Goal: Task Accomplishment & Management: Use online tool/utility

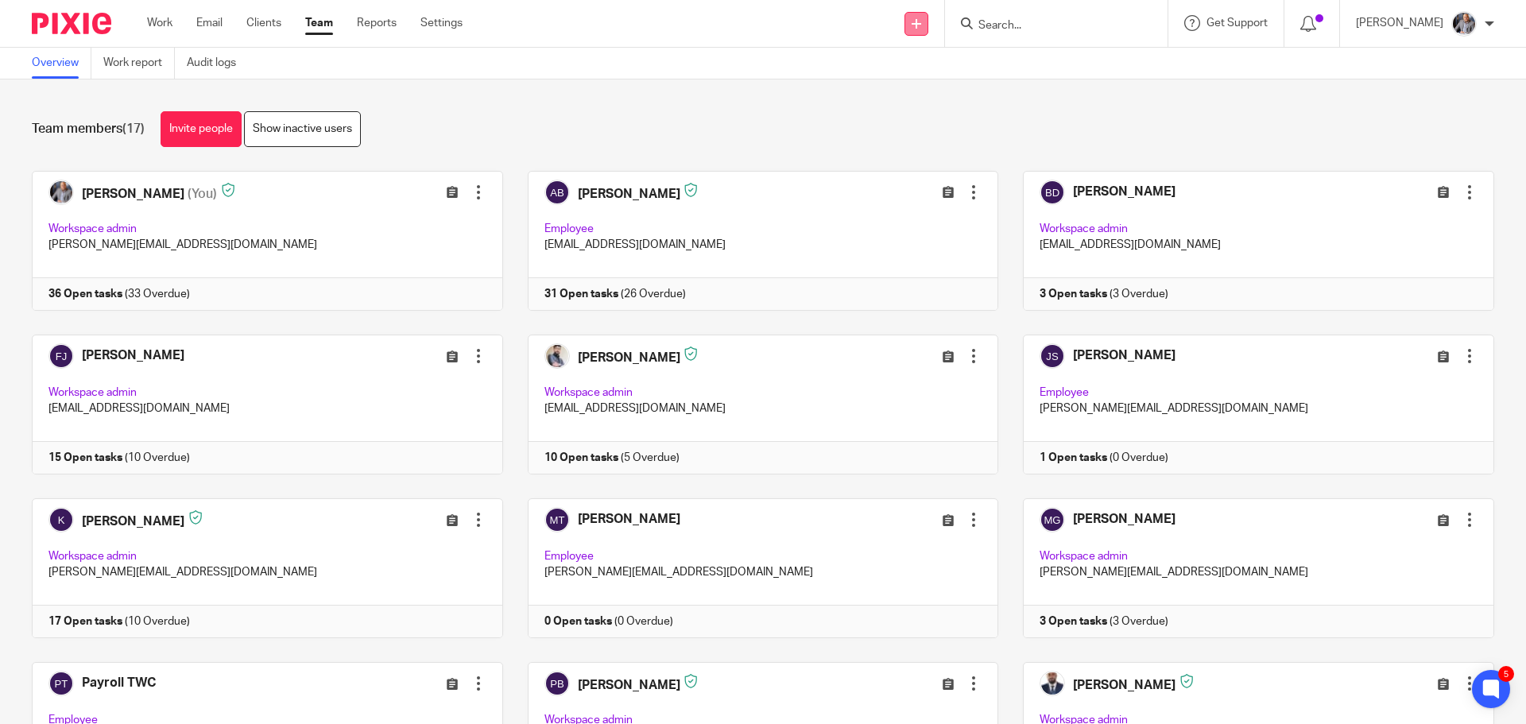
click at [929, 30] on link at bounding box center [917, 24] width 24 height 24
click at [909, 119] on link "Add client" at bounding box center [928, 121] width 111 height 23
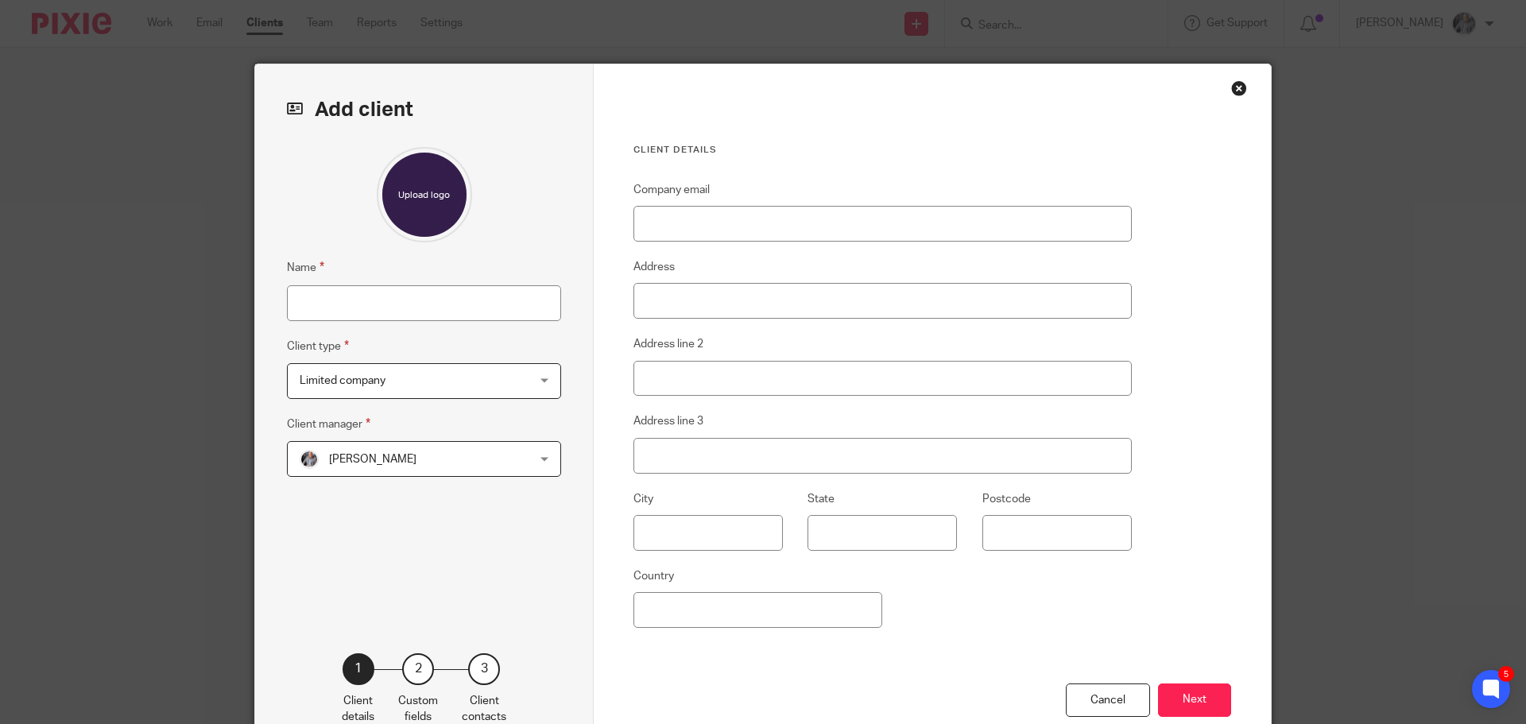
click at [1237, 88] on div "Close this dialog window" at bounding box center [1239, 88] width 16 height 16
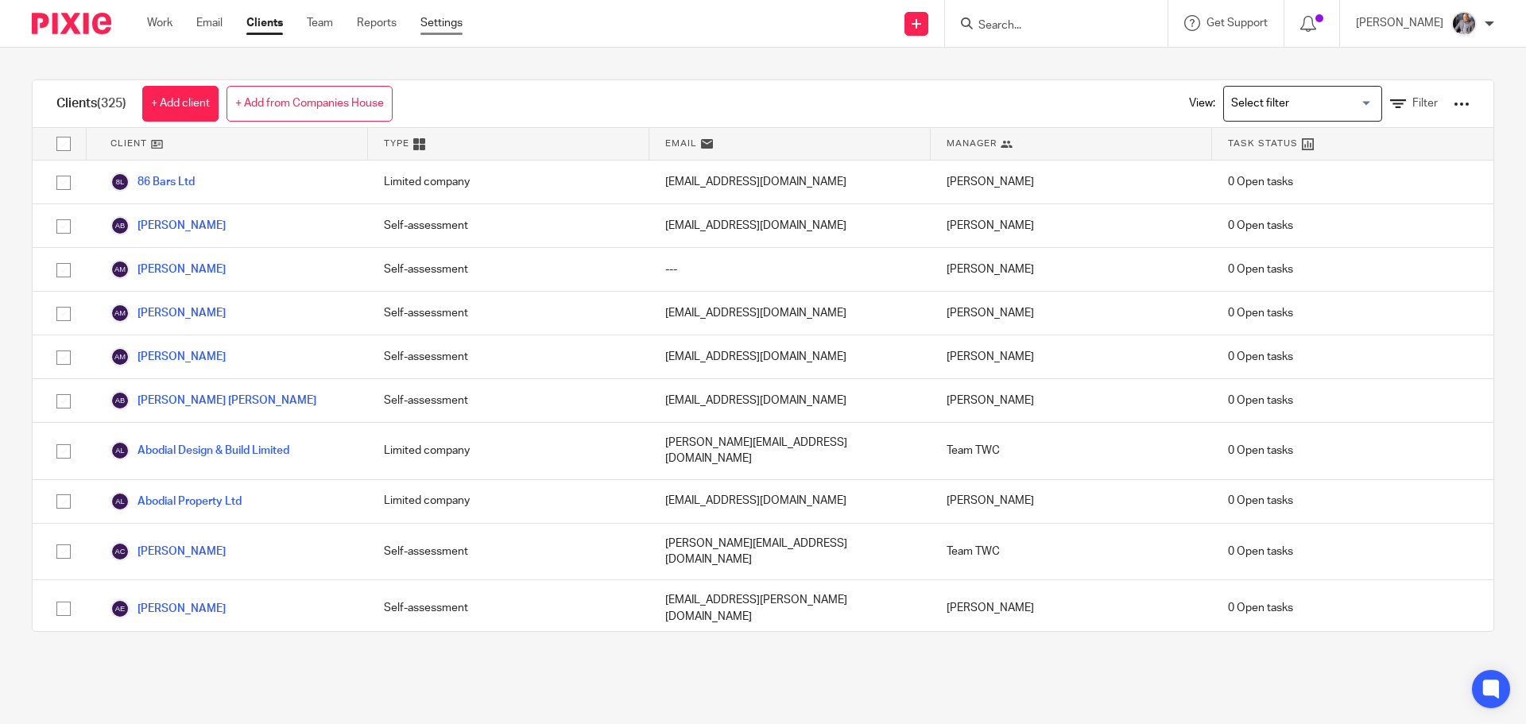
click at [445, 21] on link "Settings" at bounding box center [442, 23] width 42 height 16
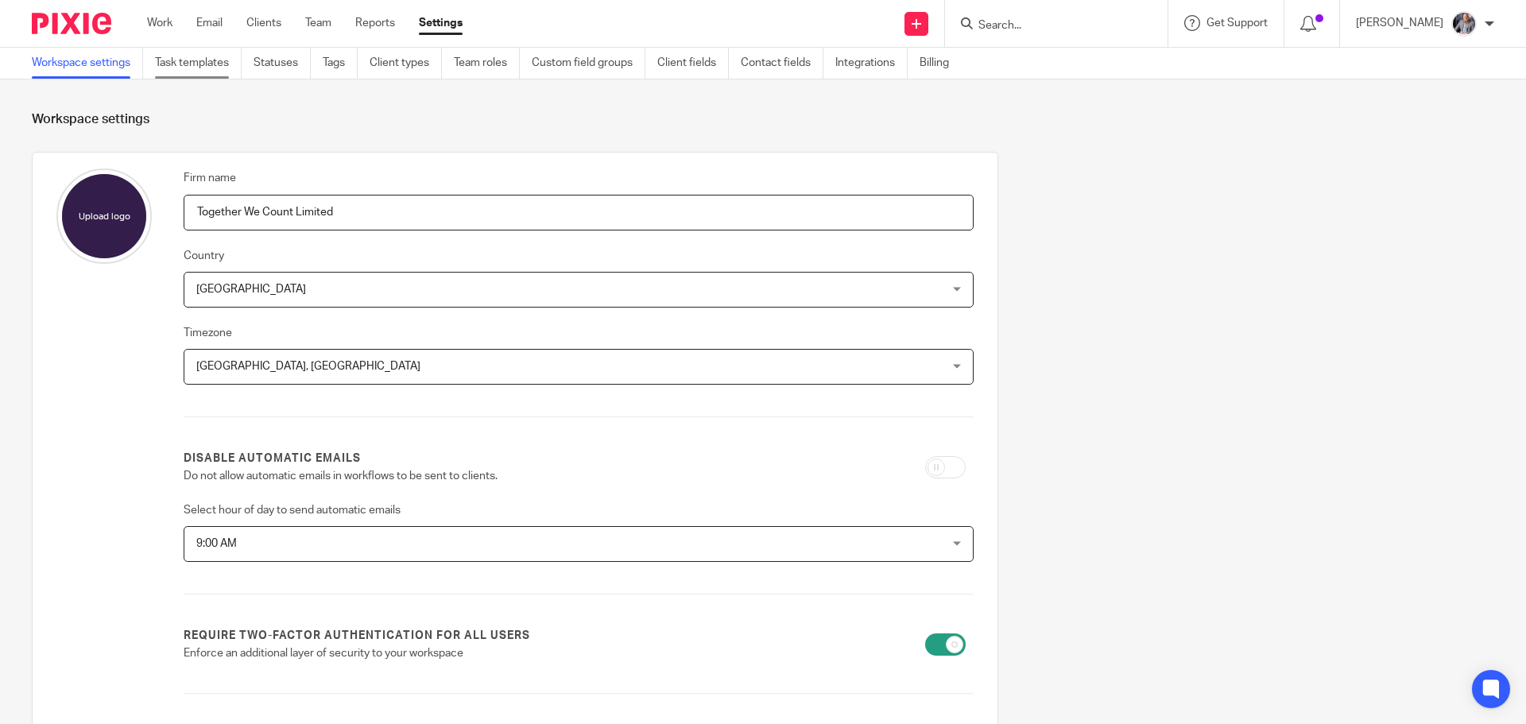
click at [223, 76] on link "Task templates" at bounding box center [198, 63] width 87 height 31
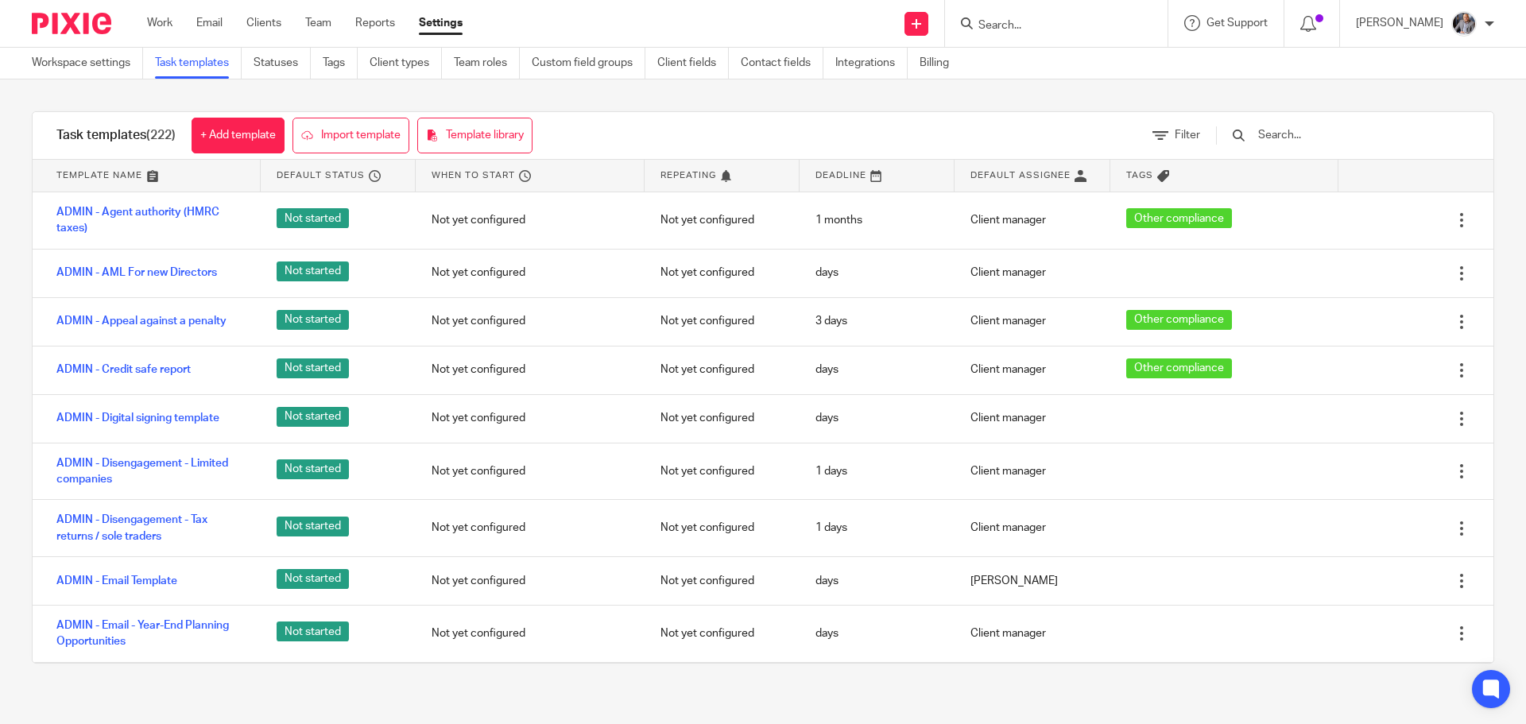
click at [1376, 142] on input "text" at bounding box center [1349, 134] width 185 height 17
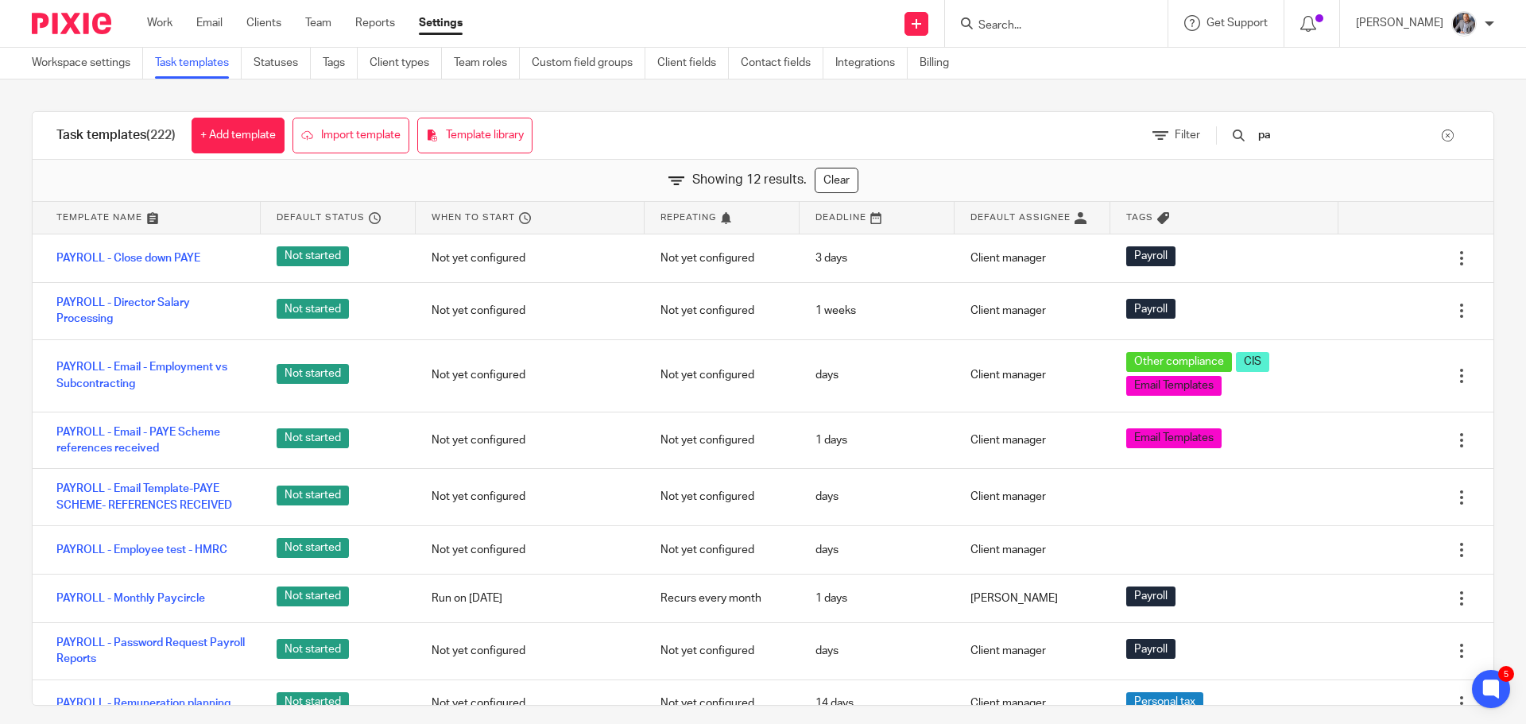
type input "p"
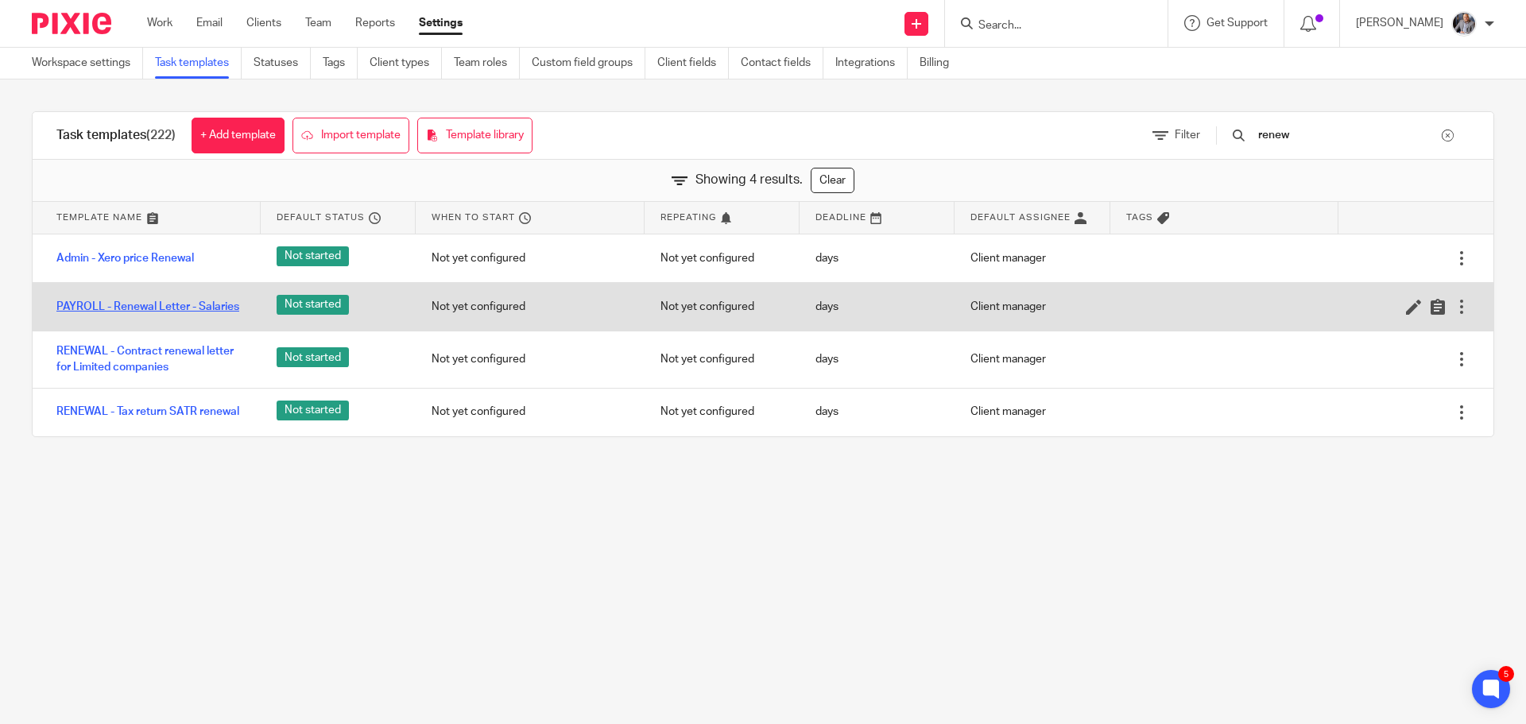
type input "renew"
click at [126, 308] on link "PAYROLL - Renewal Letter - Salaries" at bounding box center [147, 307] width 183 height 16
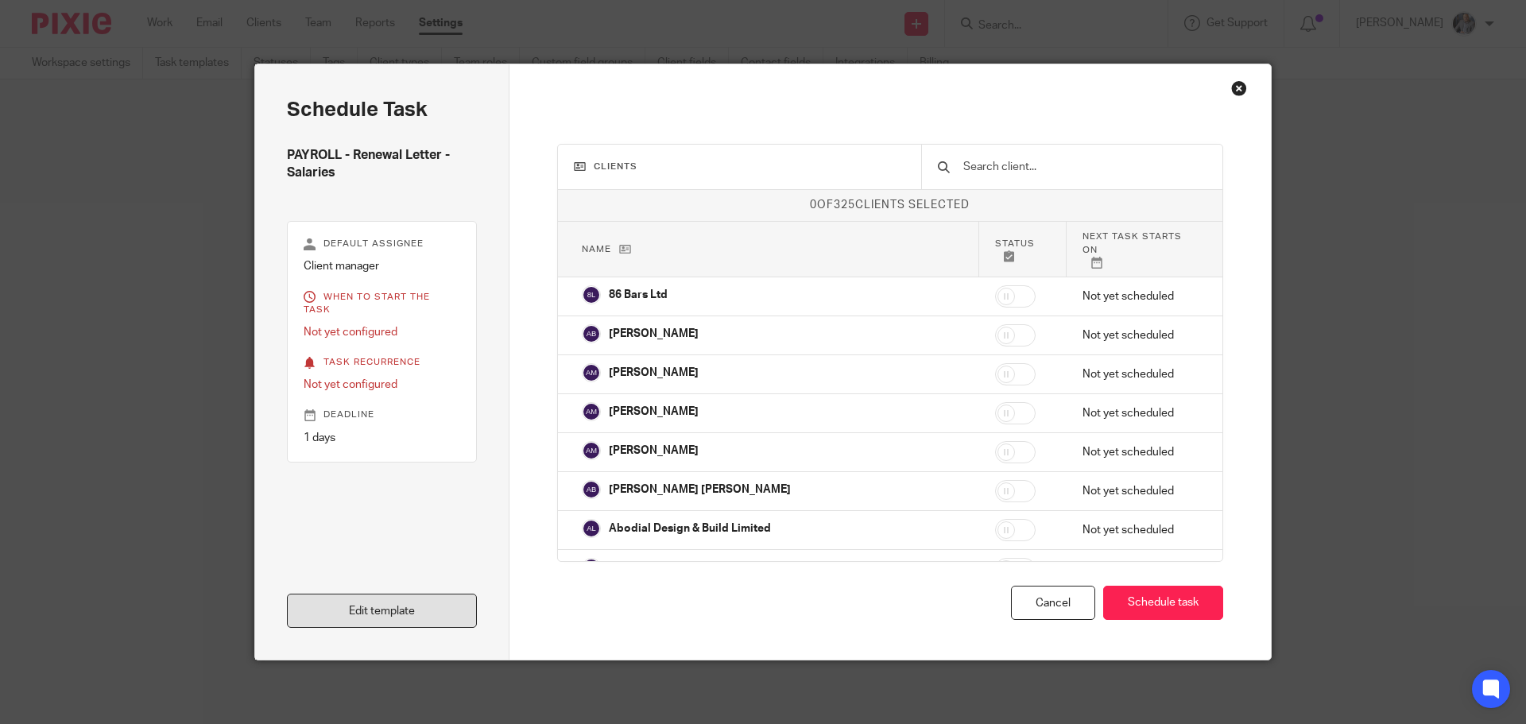
click at [394, 612] on link "Edit template" at bounding box center [382, 611] width 190 height 34
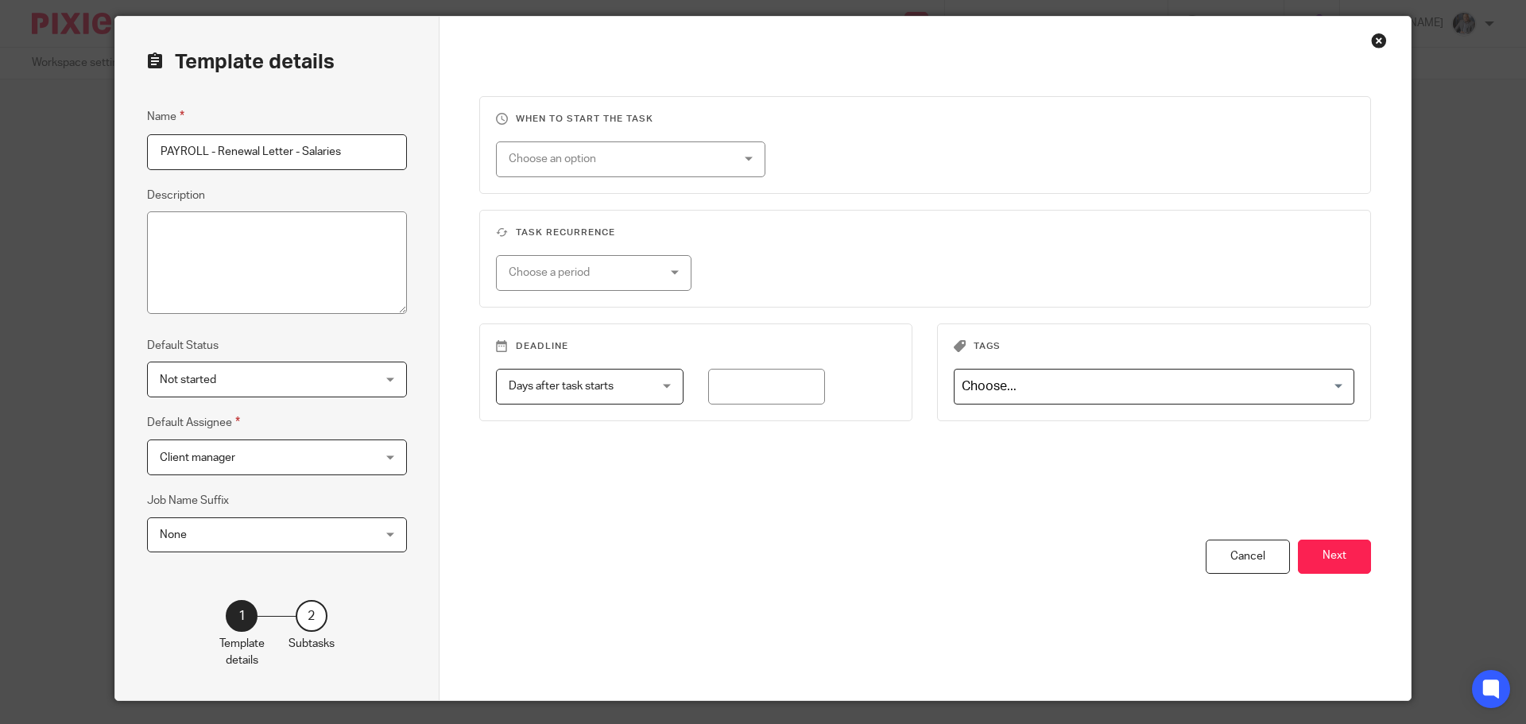
scroll to position [88, 0]
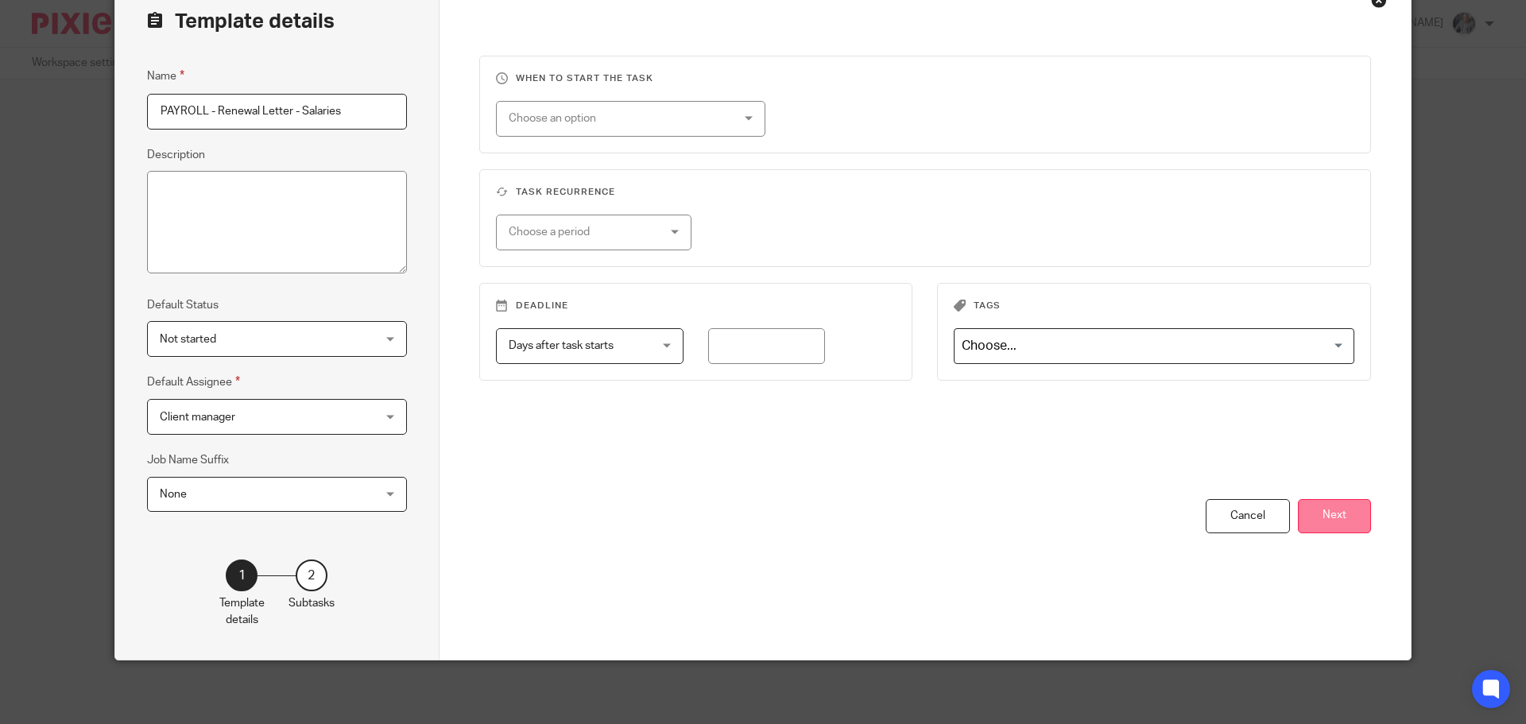
click at [1317, 527] on button "Next" at bounding box center [1334, 516] width 73 height 34
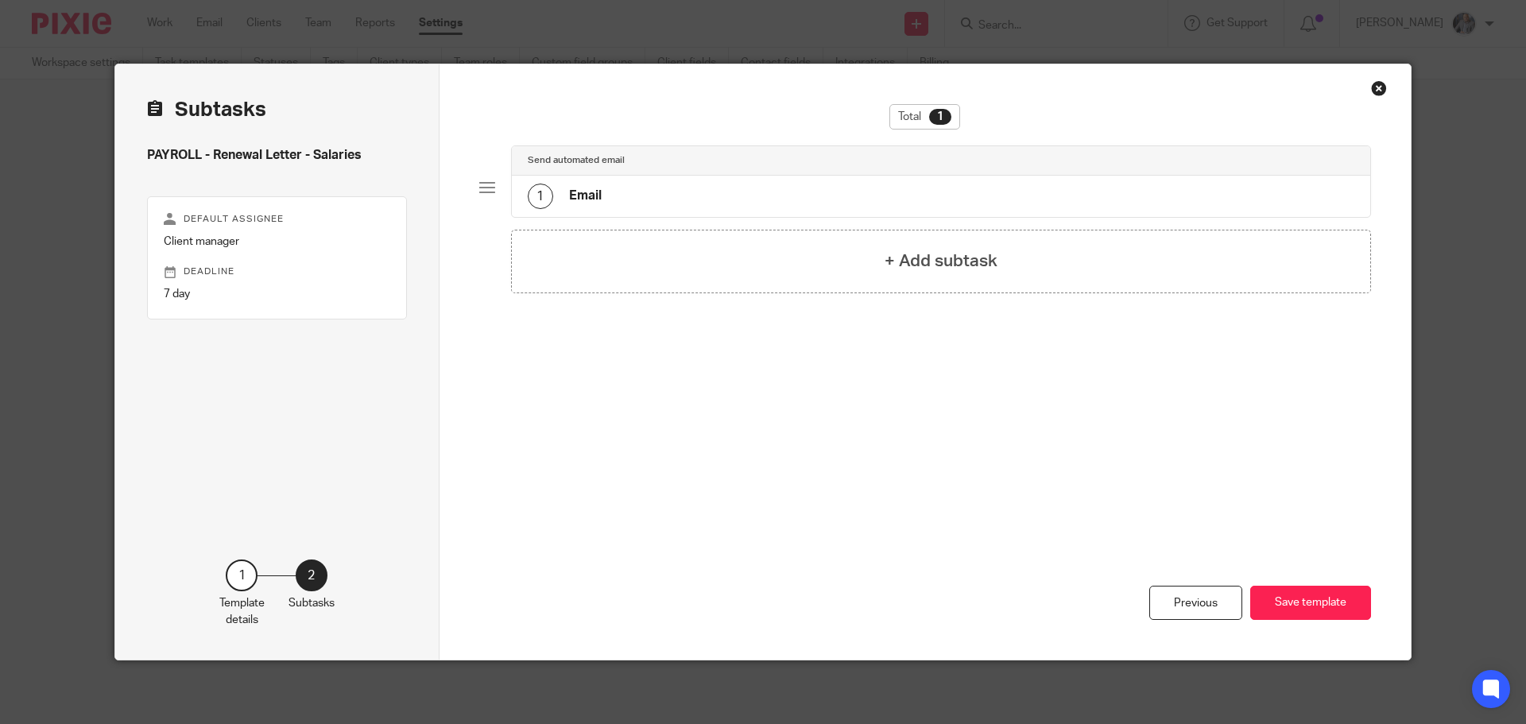
scroll to position [0, 0]
click at [601, 196] on div "1 Email" at bounding box center [941, 196] width 859 height 41
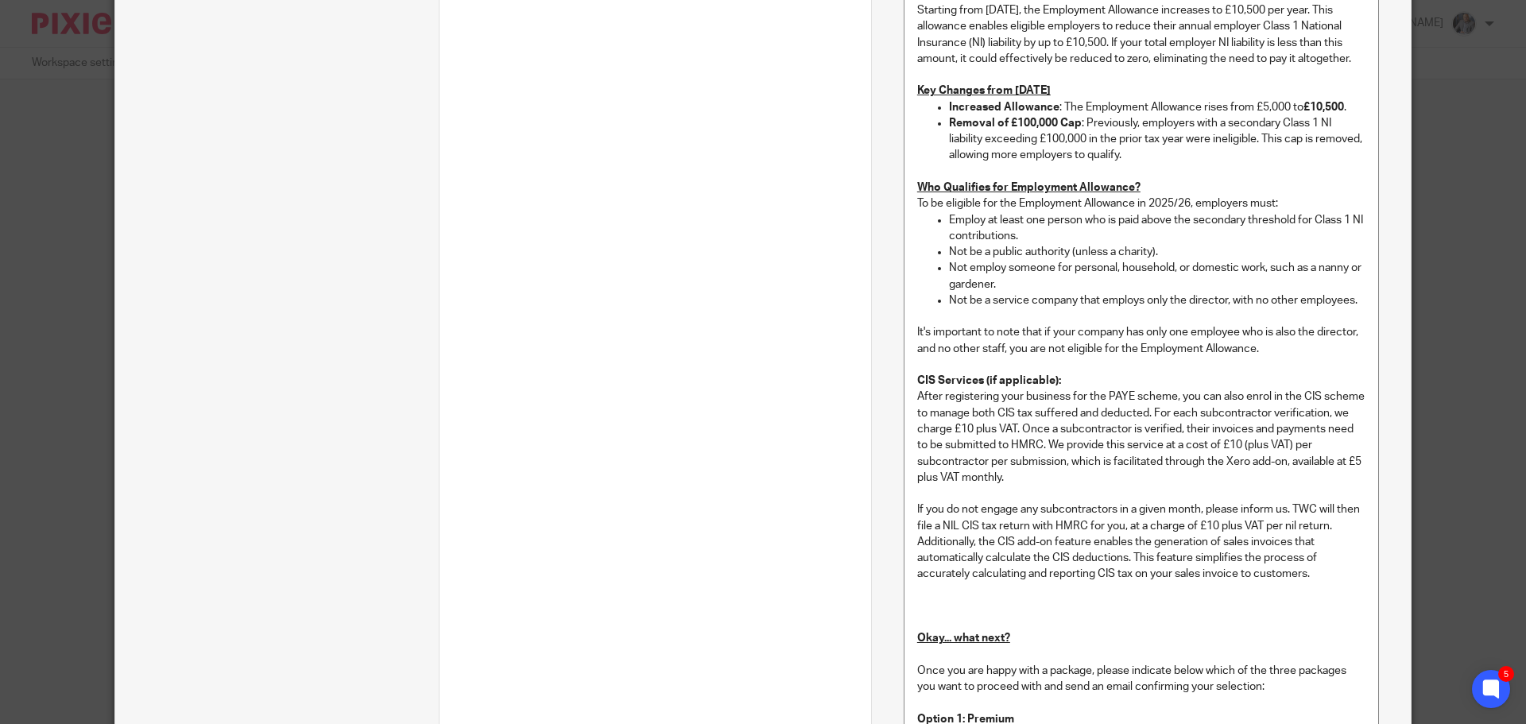
scroll to position [2226, 0]
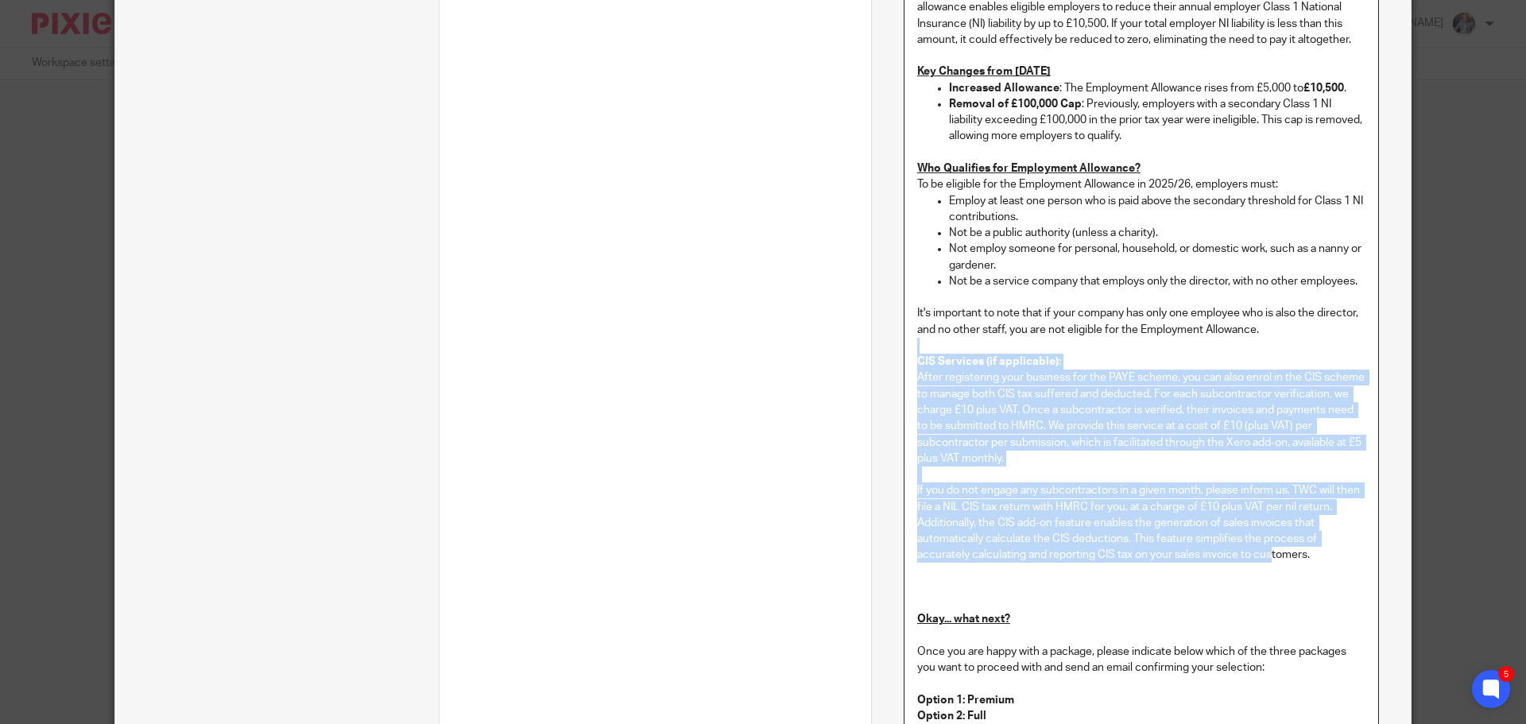
drag, startPoint x: 905, startPoint y: 370, endPoint x: 1305, endPoint y: 573, distance: 449.4
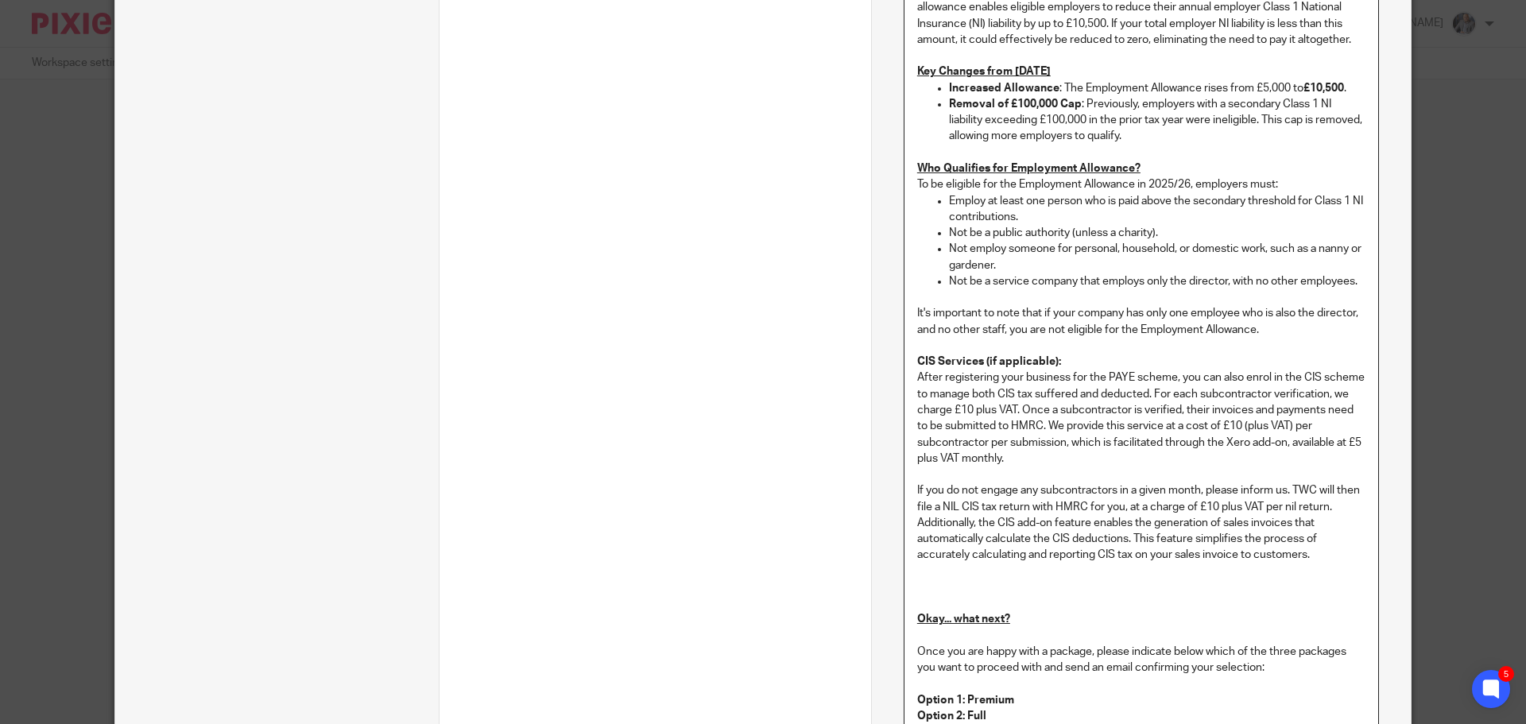
click at [1323, 563] on p "If you do not engage any subcontractors in a given month, please inform us. TWC…" at bounding box center [1141, 523] width 448 height 80
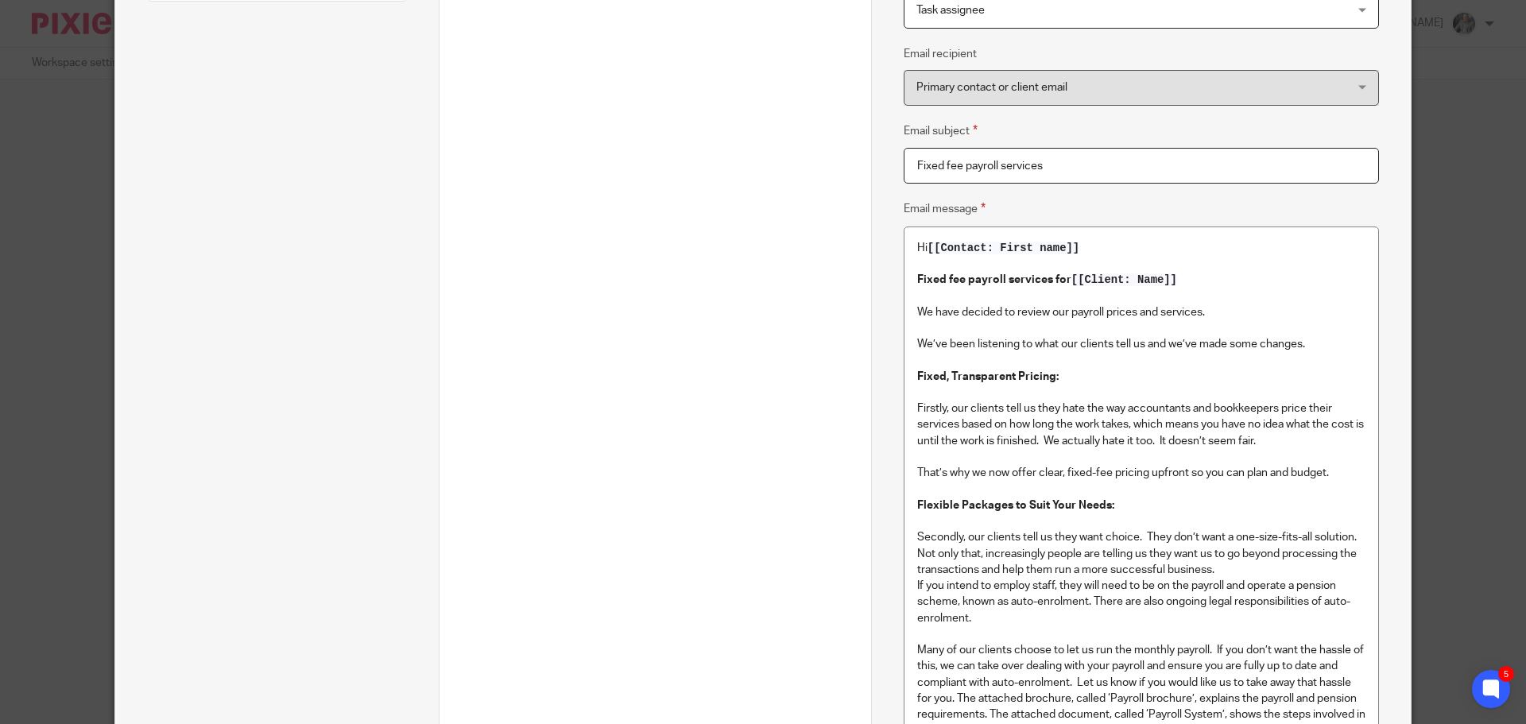
scroll to position [0, 0]
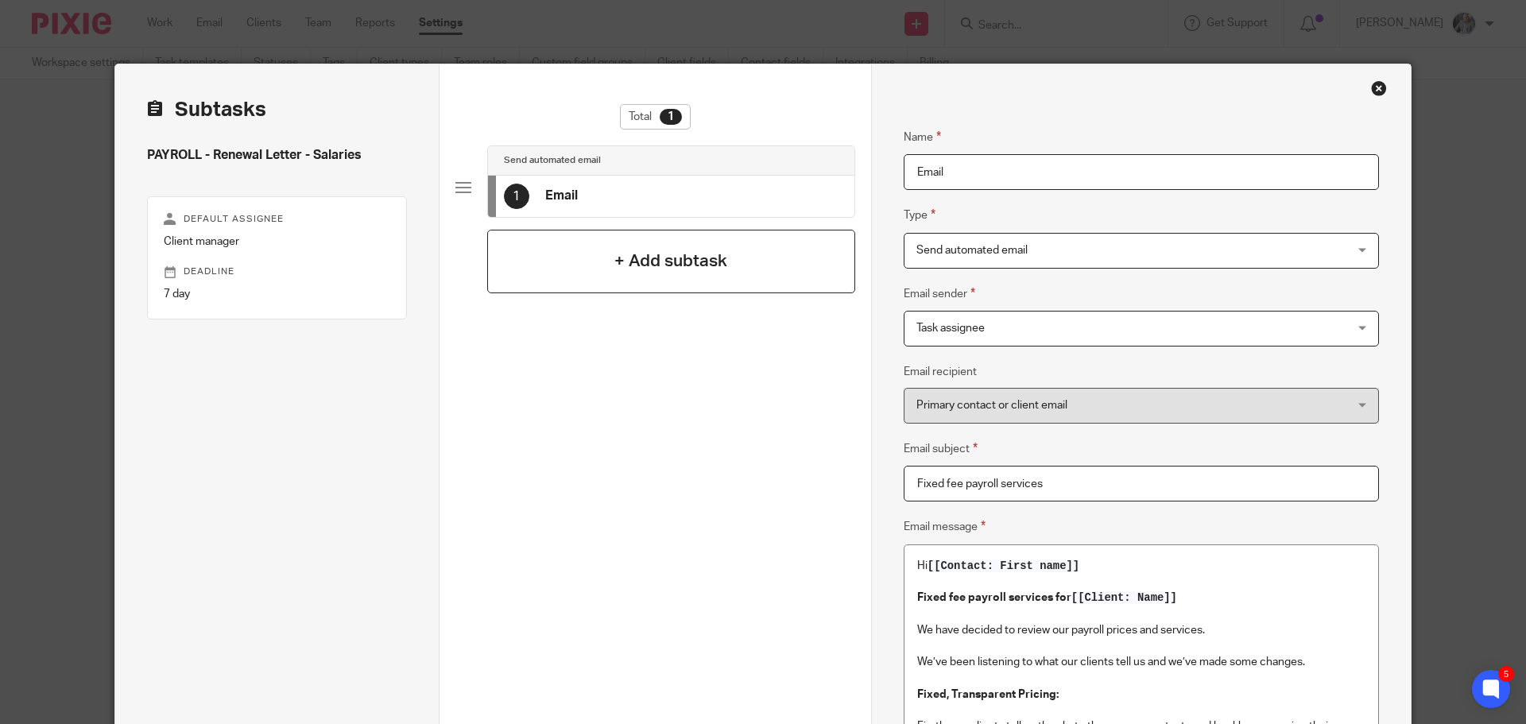
click at [656, 266] on h4 "+ Add subtask" at bounding box center [671, 261] width 113 height 25
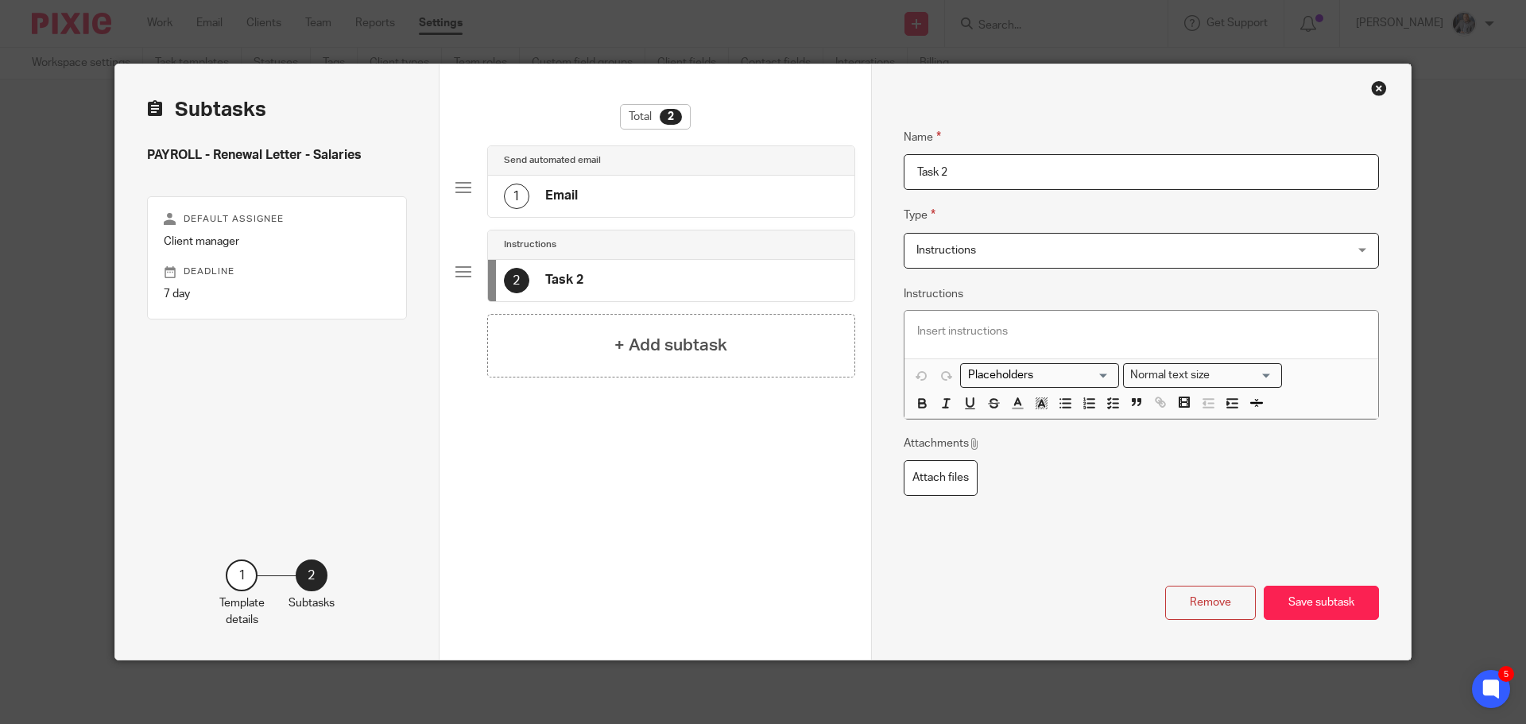
click at [1375, 87] on div "Close this dialog window" at bounding box center [1379, 88] width 16 height 16
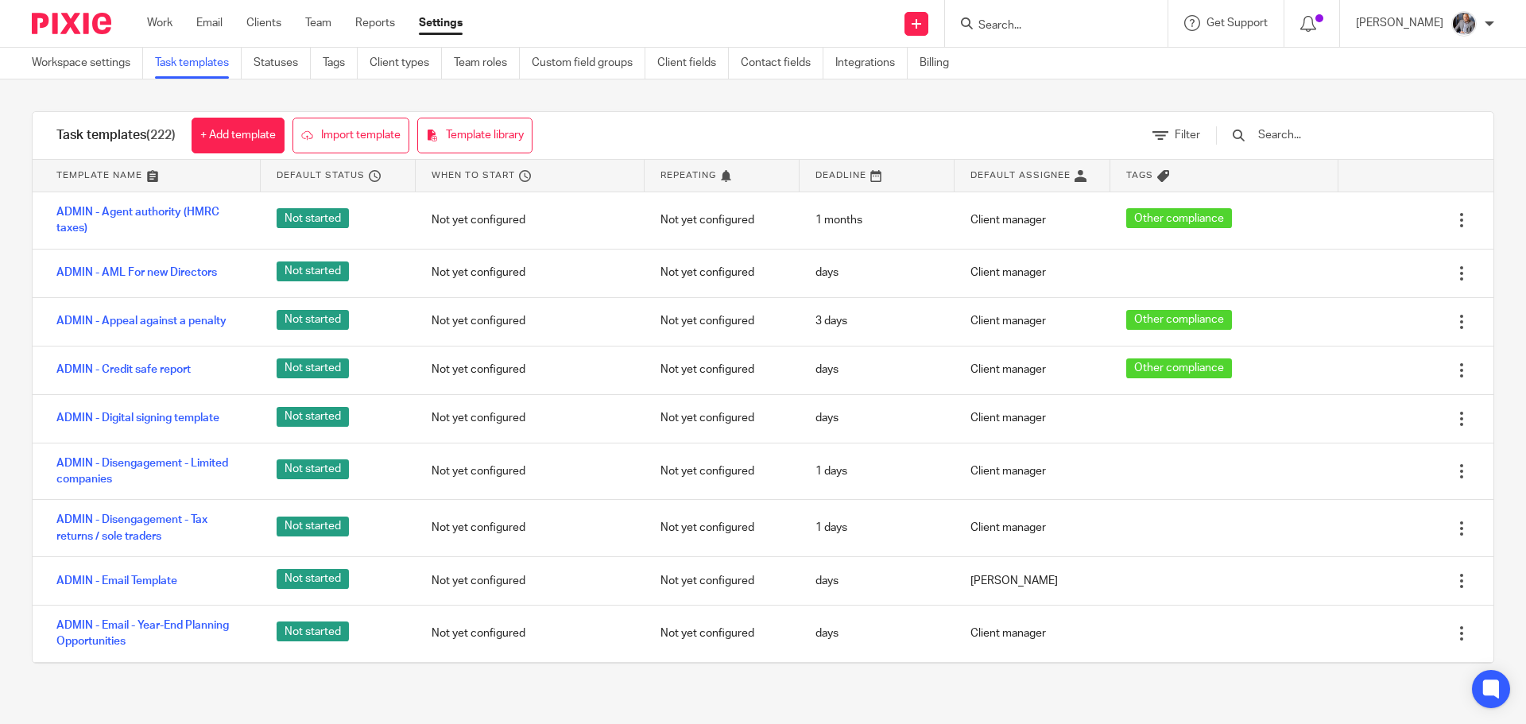
click at [1325, 144] on input "text" at bounding box center [1349, 134] width 185 height 17
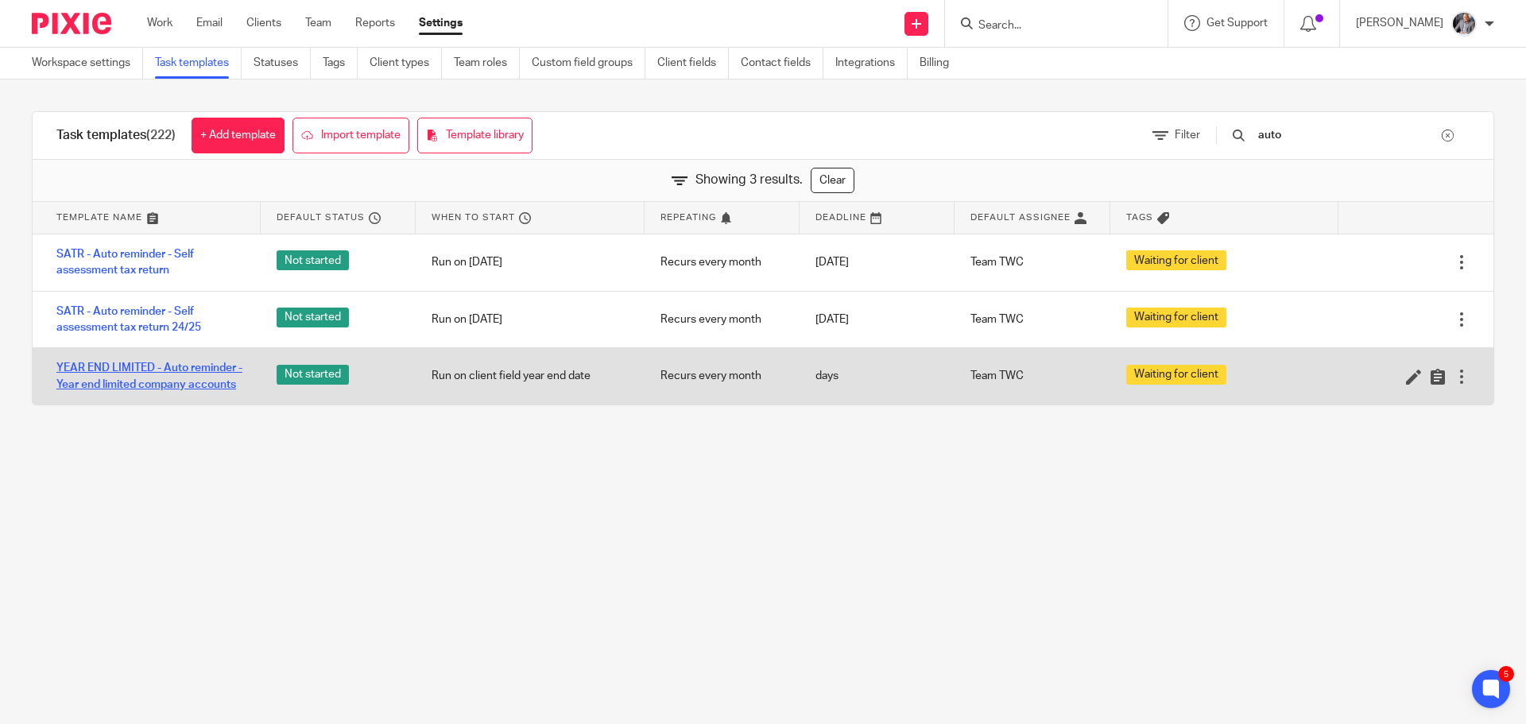
type input "auto"
click at [132, 378] on link "YEAR END LIMITED - Auto reminder - Year end limited company accounts" at bounding box center [150, 376] width 188 height 33
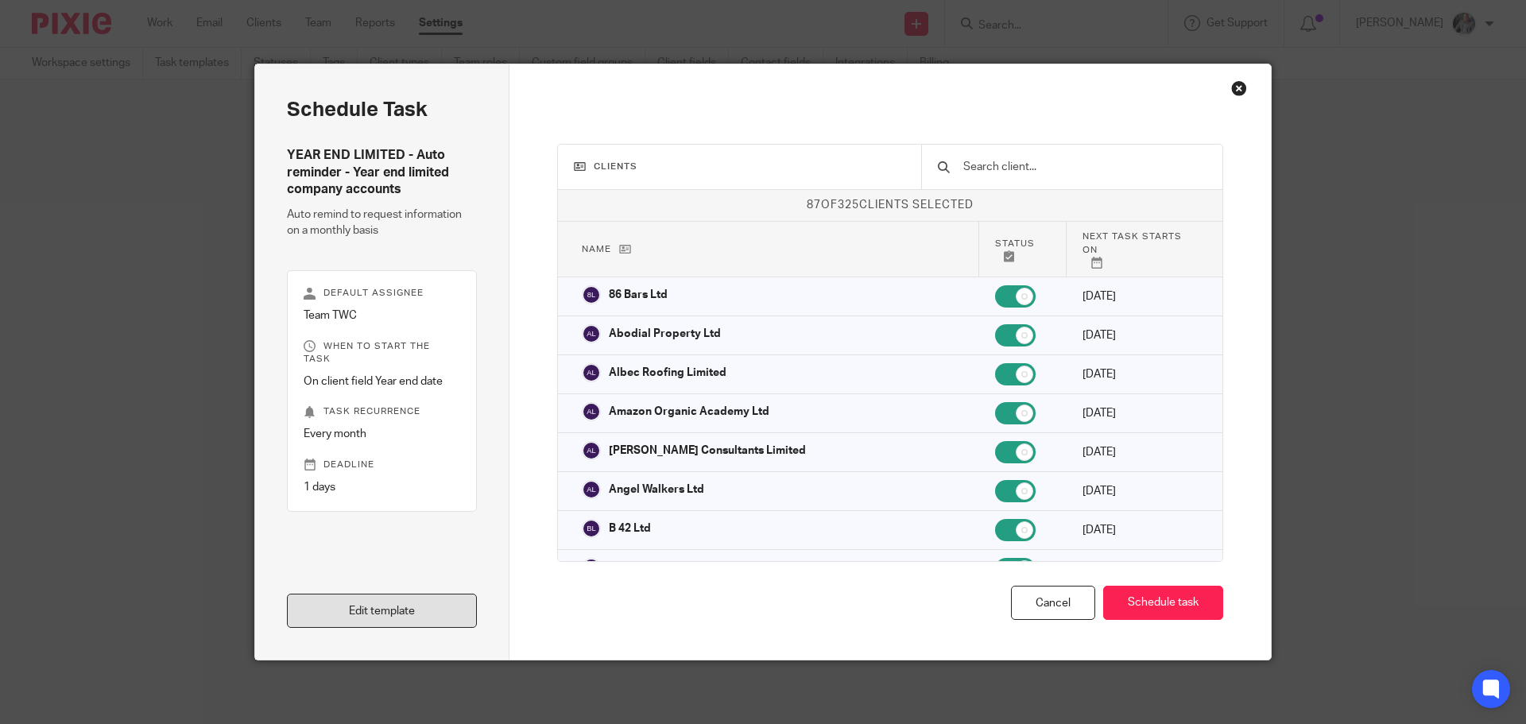
click at [393, 620] on link "Edit template" at bounding box center [382, 611] width 190 height 34
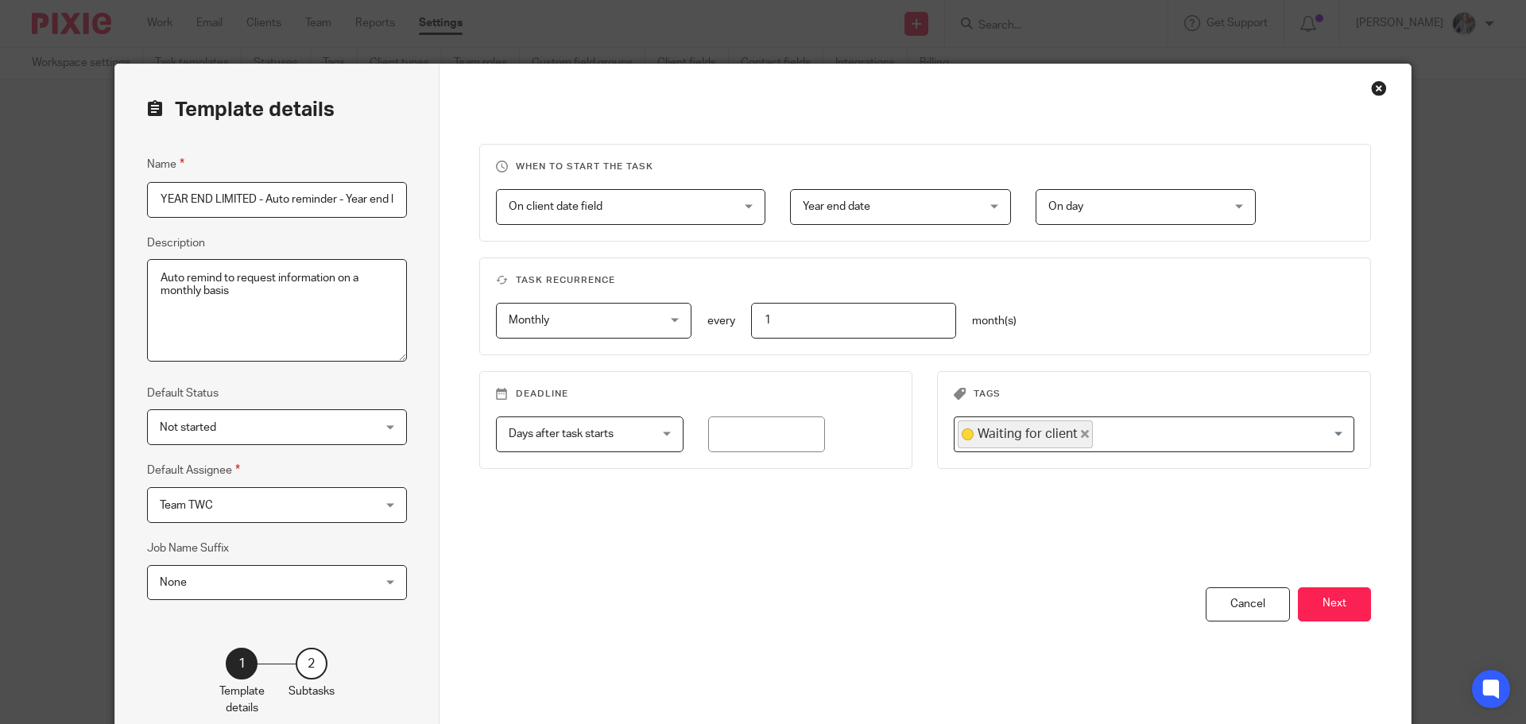
scroll to position [0, 131]
click at [1330, 602] on button "Next" at bounding box center [1334, 605] width 73 height 34
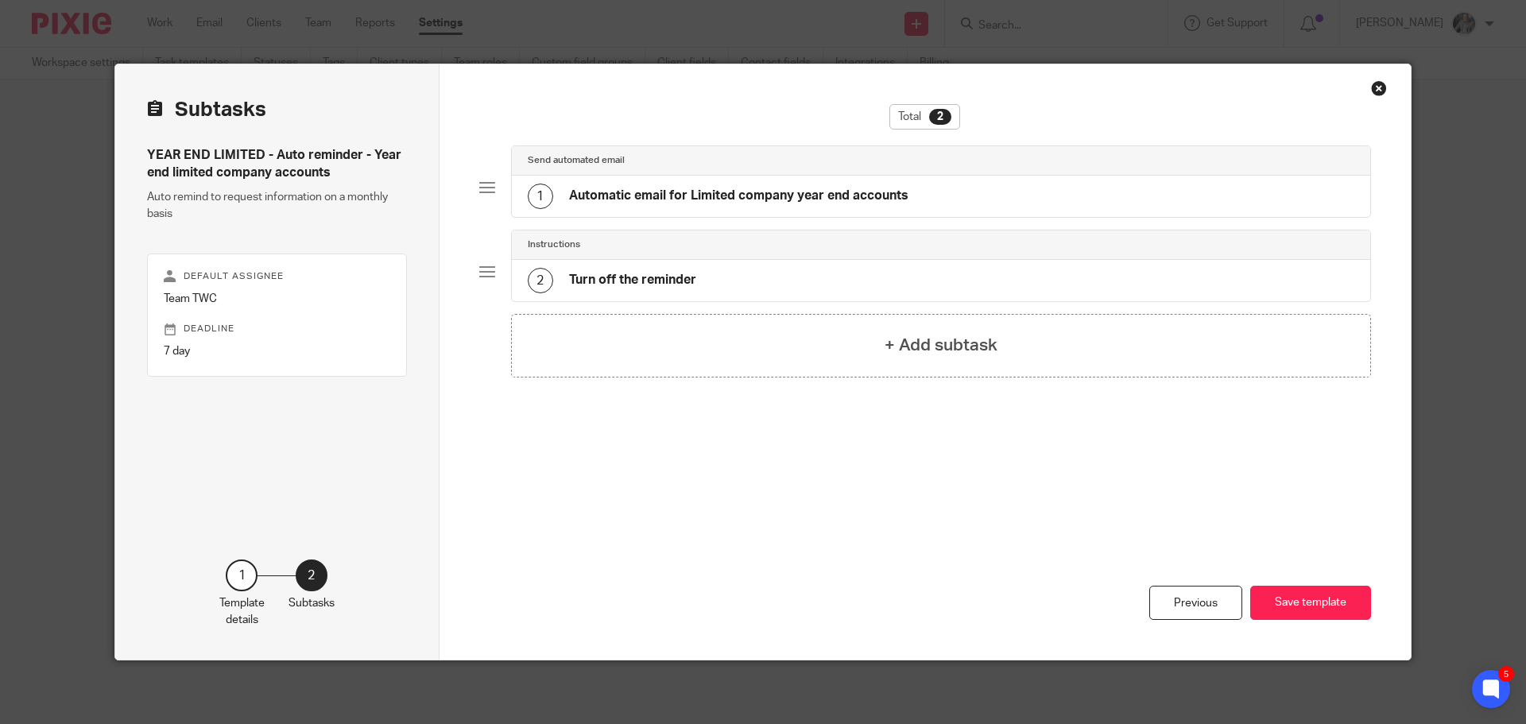
click at [723, 196] on h4 "Automatic email for Limited company year end accounts" at bounding box center [738, 196] width 339 height 17
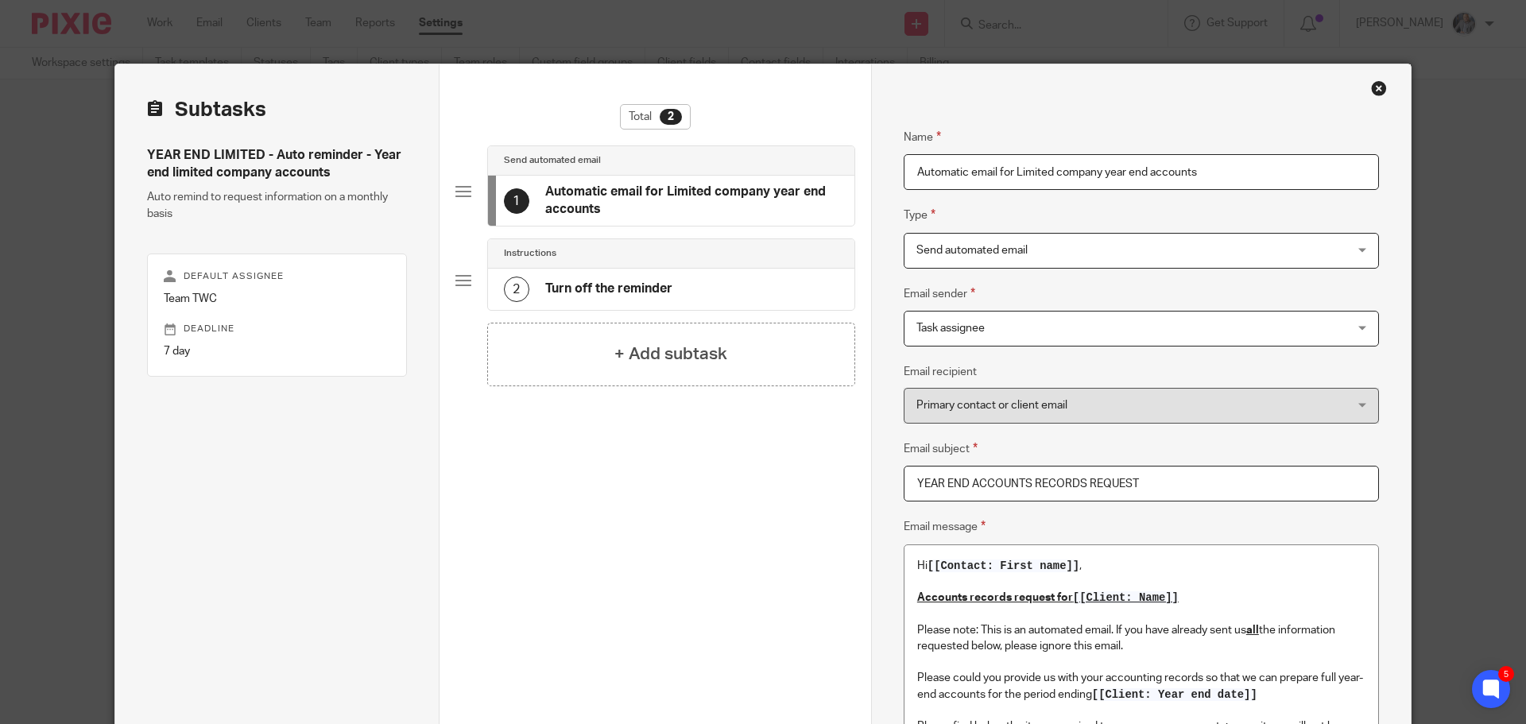
click at [1372, 86] on div "Close this dialog window" at bounding box center [1379, 88] width 16 height 16
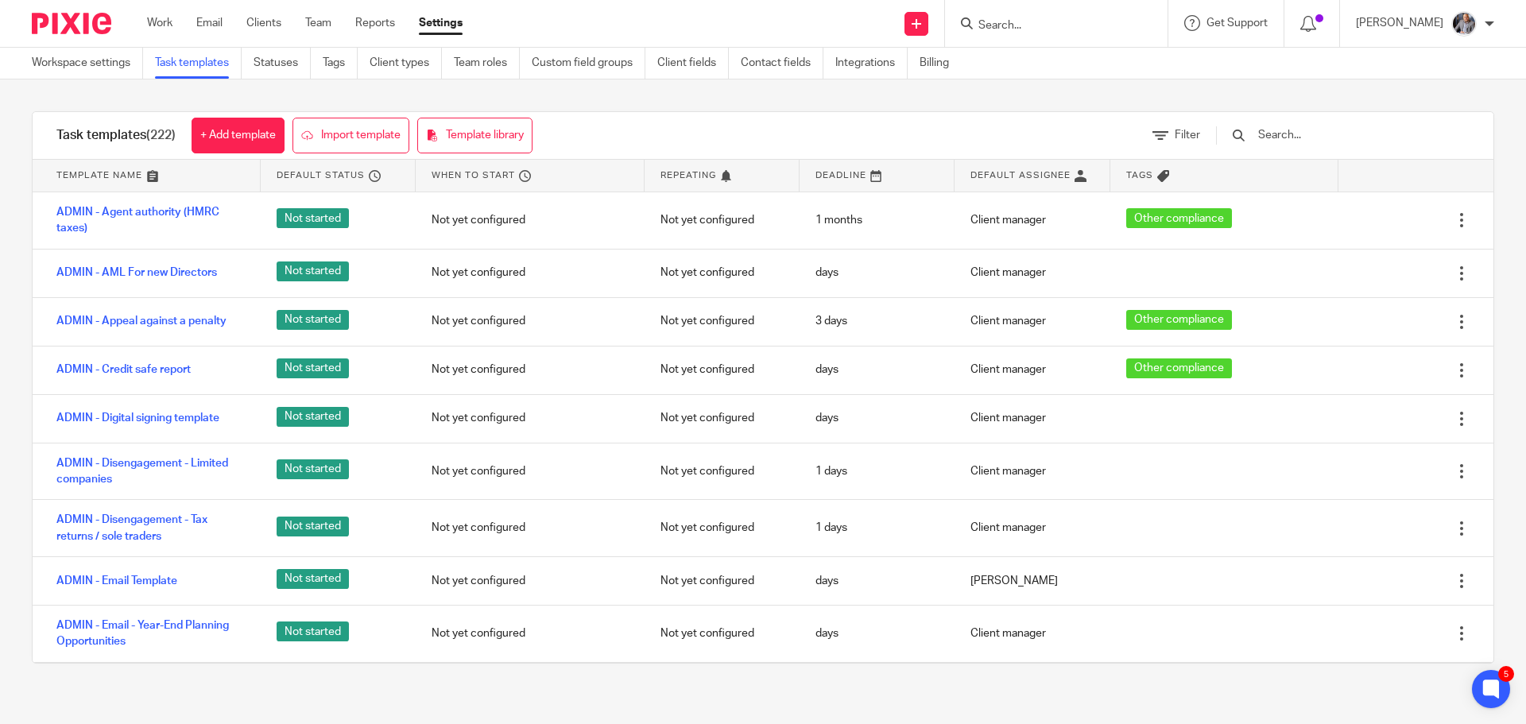
drag, startPoint x: 1362, startPoint y: 80, endPoint x: 1201, endPoint y: 60, distance: 161.9
click at [1342, 78] on main "Workspace settings Task templates Statuses Tags Client types Team roles Custom …" at bounding box center [763, 362] width 1526 height 724
click at [1023, 27] on input "Search" at bounding box center [1048, 26] width 143 height 14
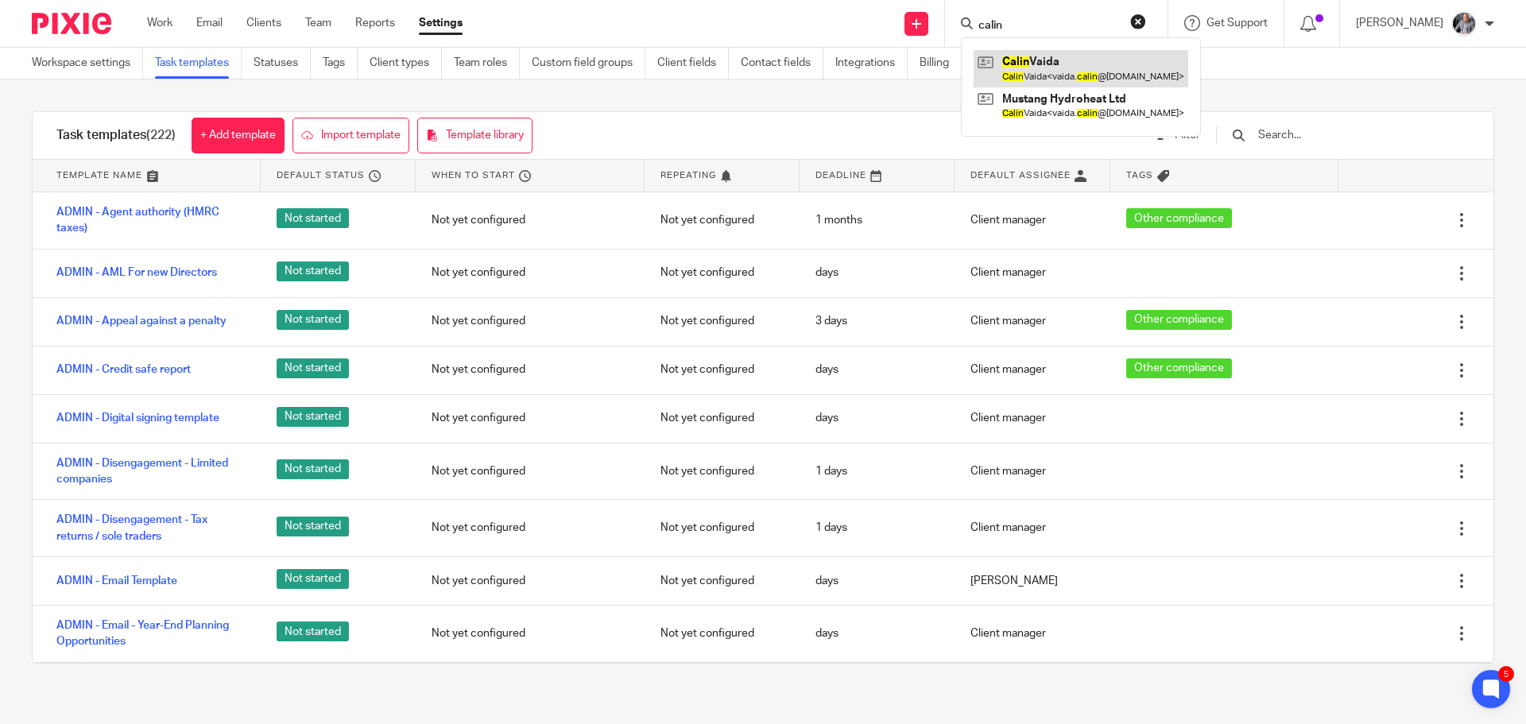
type input "calin"
click at [1072, 76] on link at bounding box center [1081, 68] width 215 height 37
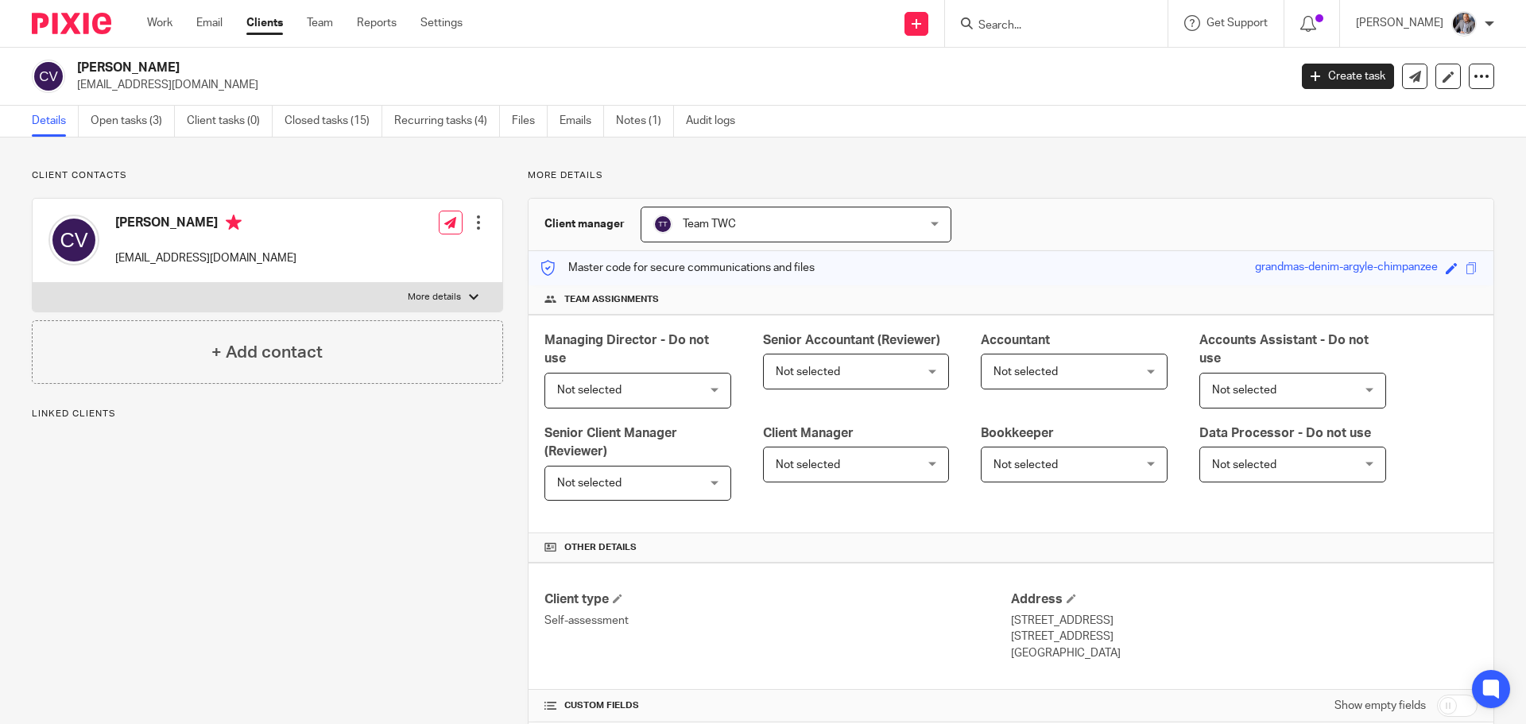
scroll to position [80, 0]
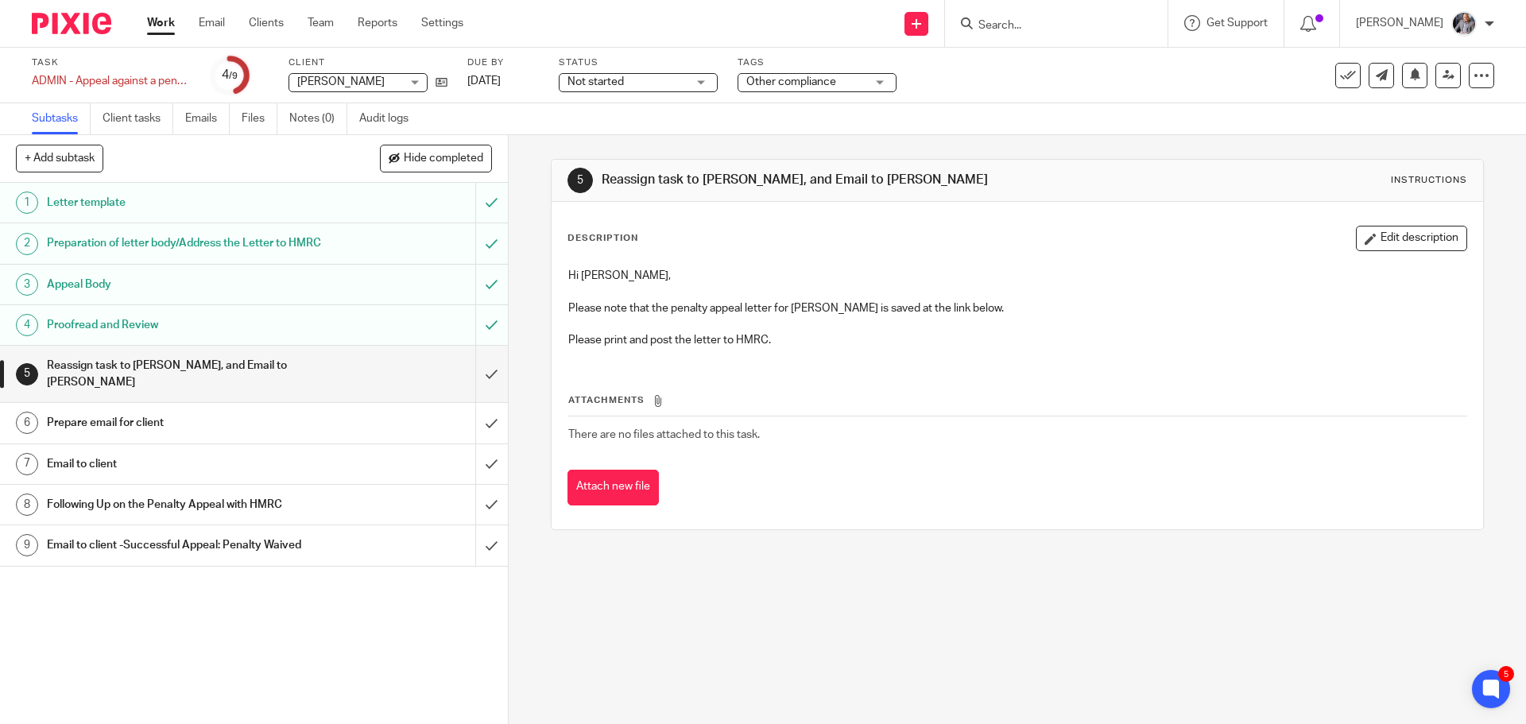
click at [113, 297] on h1 "Appeal Body" at bounding box center [184, 285] width 275 height 24
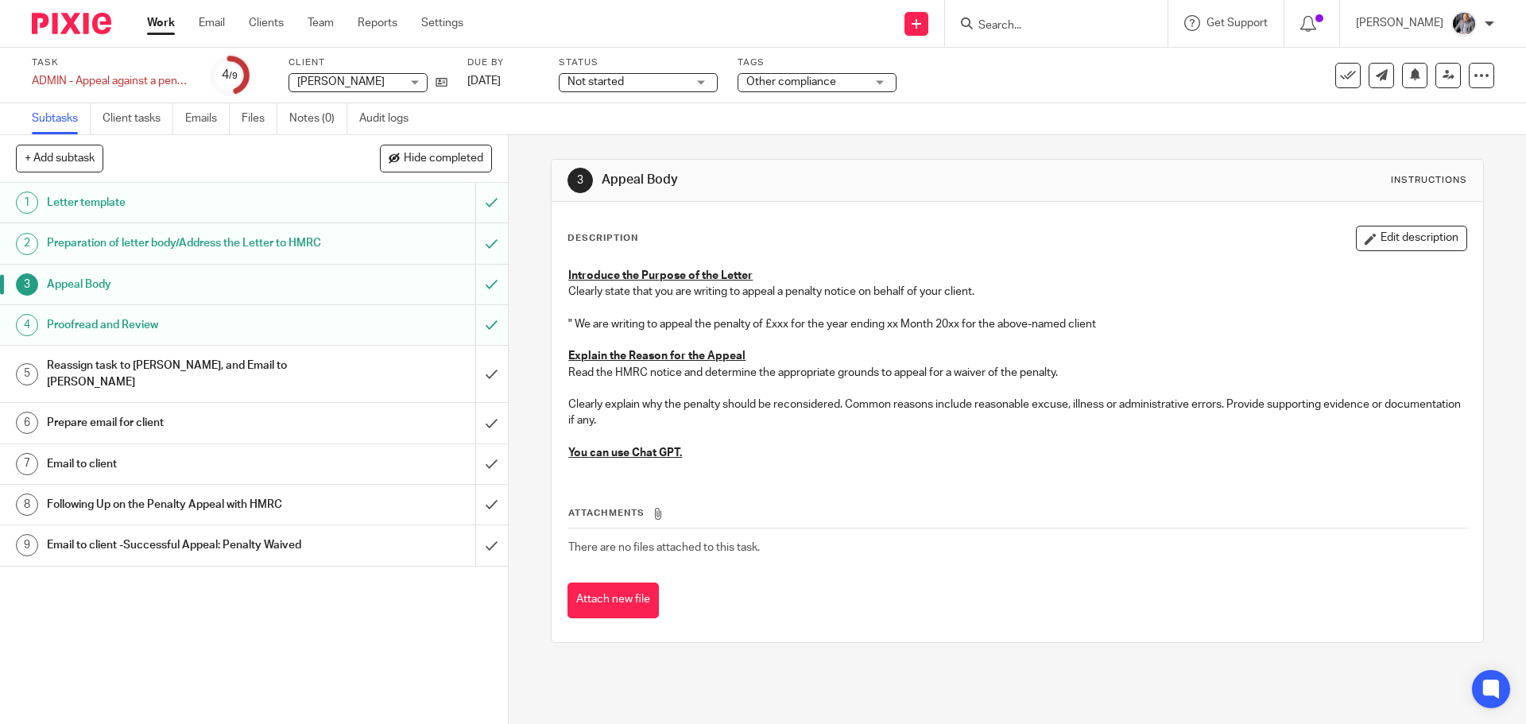
click at [109, 337] on h1 "Proofread and Review" at bounding box center [184, 325] width 275 height 24
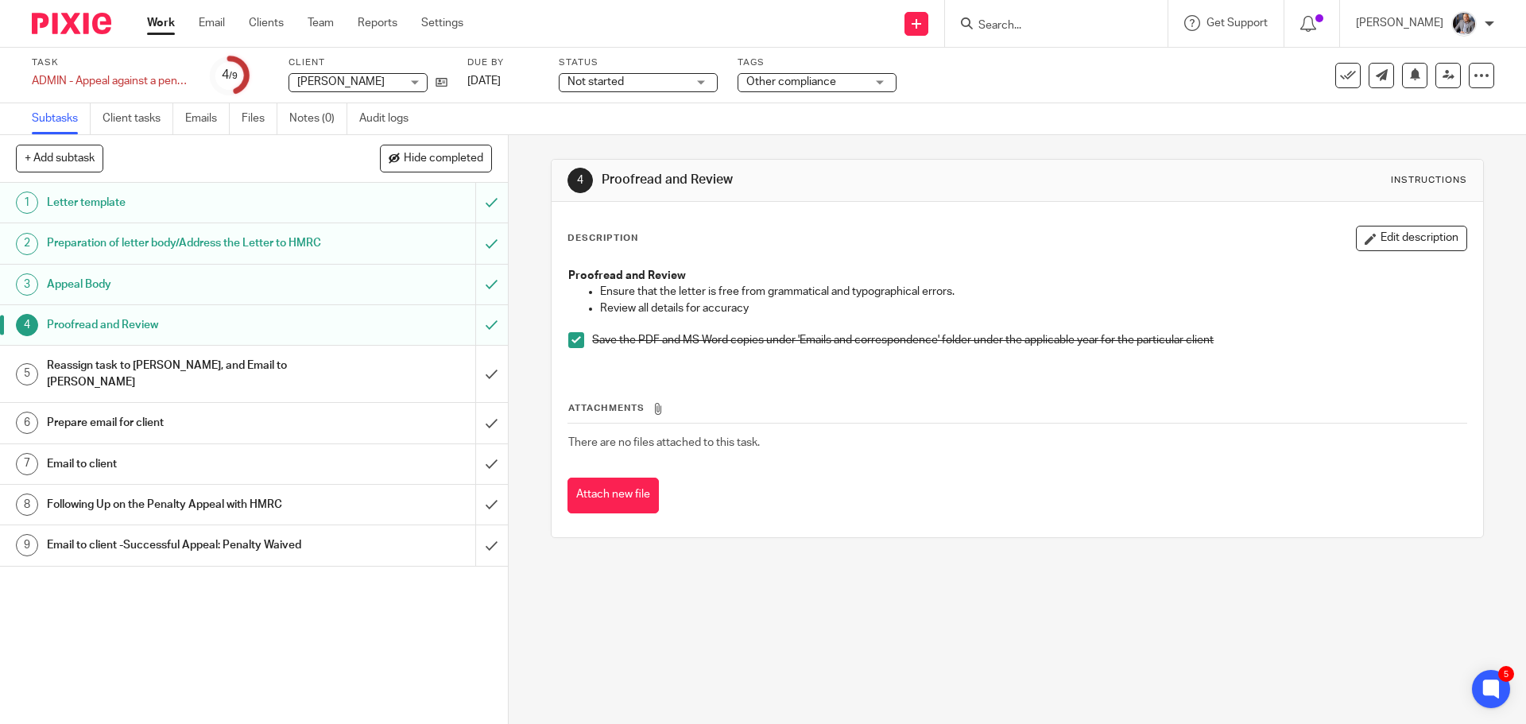
click at [129, 387] on h1 "Reassign task to [PERSON_NAME], and Email to [PERSON_NAME]" at bounding box center [184, 374] width 275 height 41
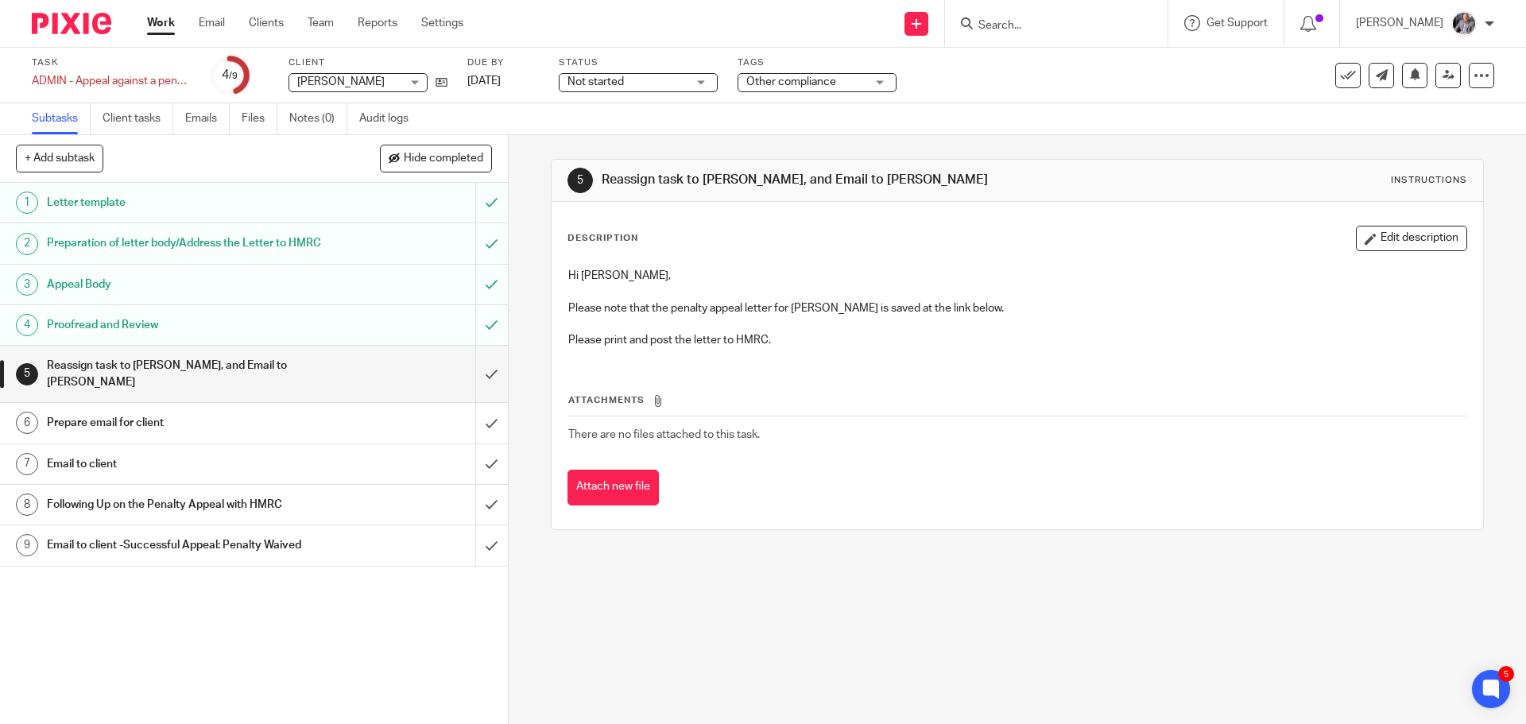
click at [103, 433] on h1 "Prepare email for client" at bounding box center [184, 423] width 275 height 24
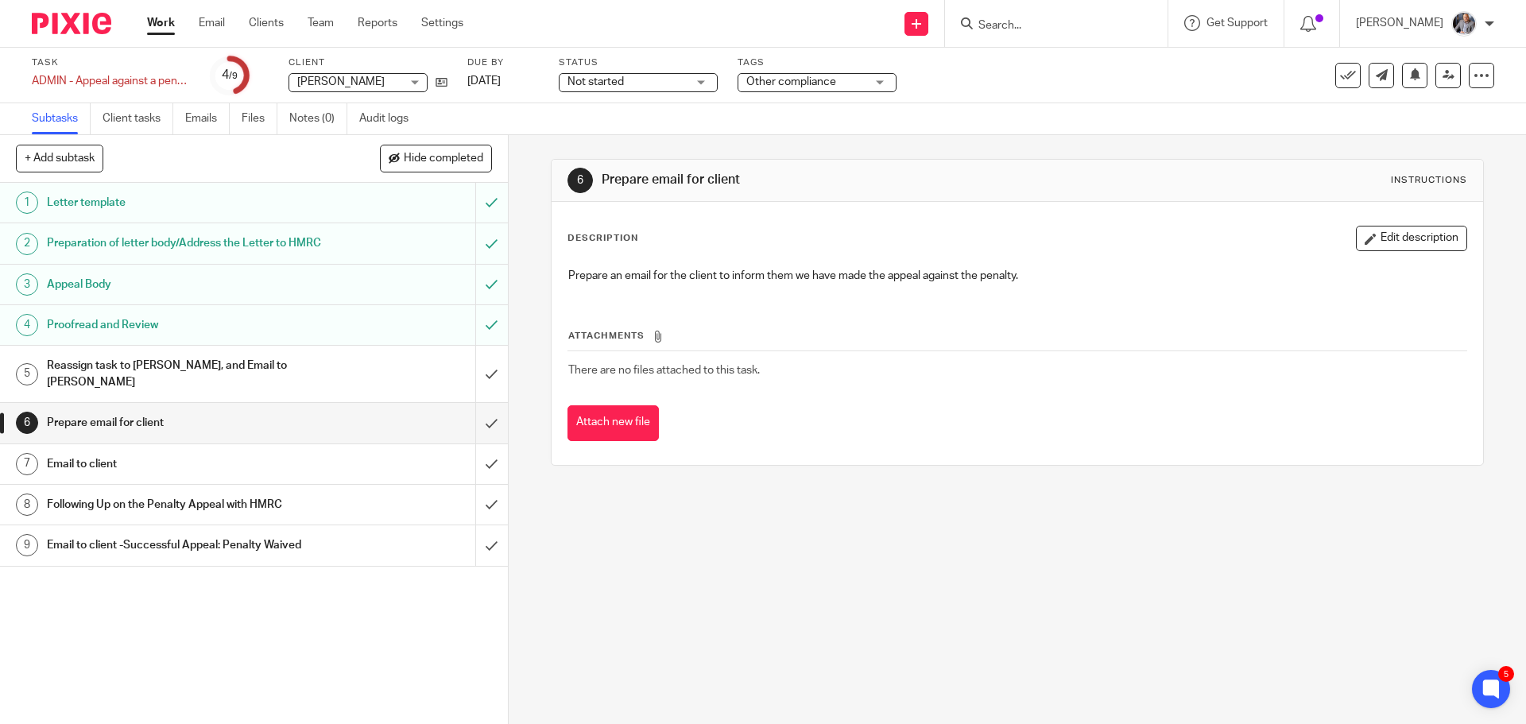
click at [56, 460] on h1 "Email to client" at bounding box center [184, 464] width 275 height 24
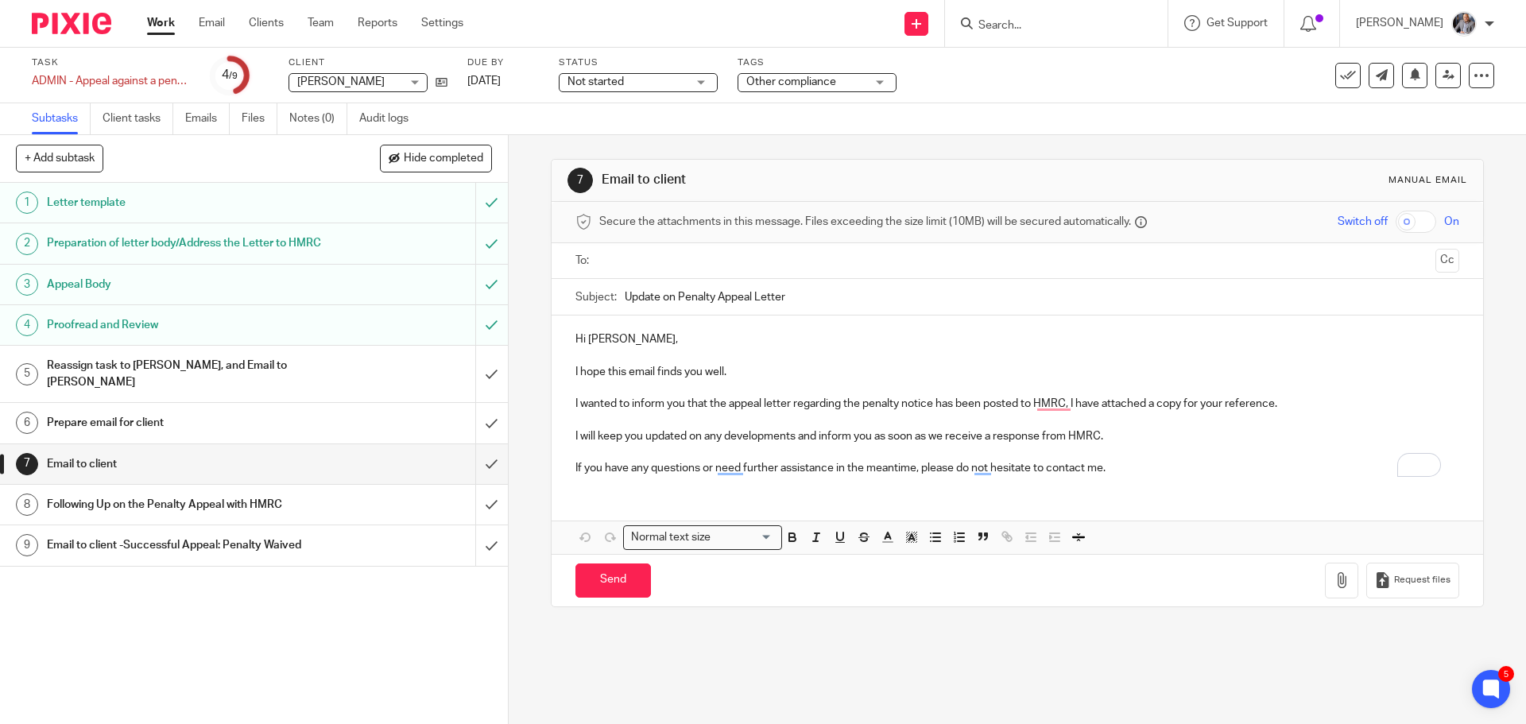
click at [128, 379] on h1 "Reassign task to Aaron, and Email to Aaron" at bounding box center [184, 374] width 275 height 41
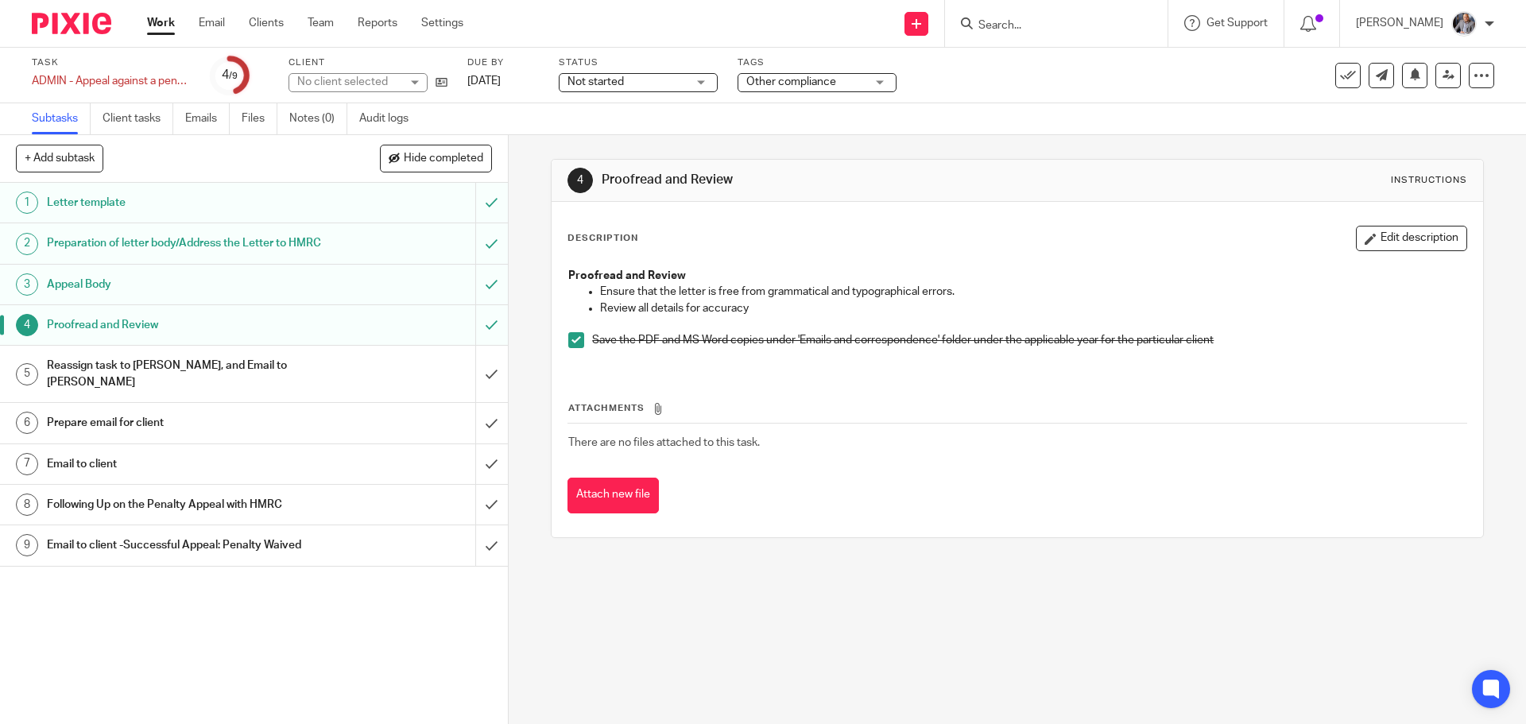
click at [124, 241] on h1 "Preparation of letter body/Address the Letter to HMRC" at bounding box center [184, 243] width 275 height 24
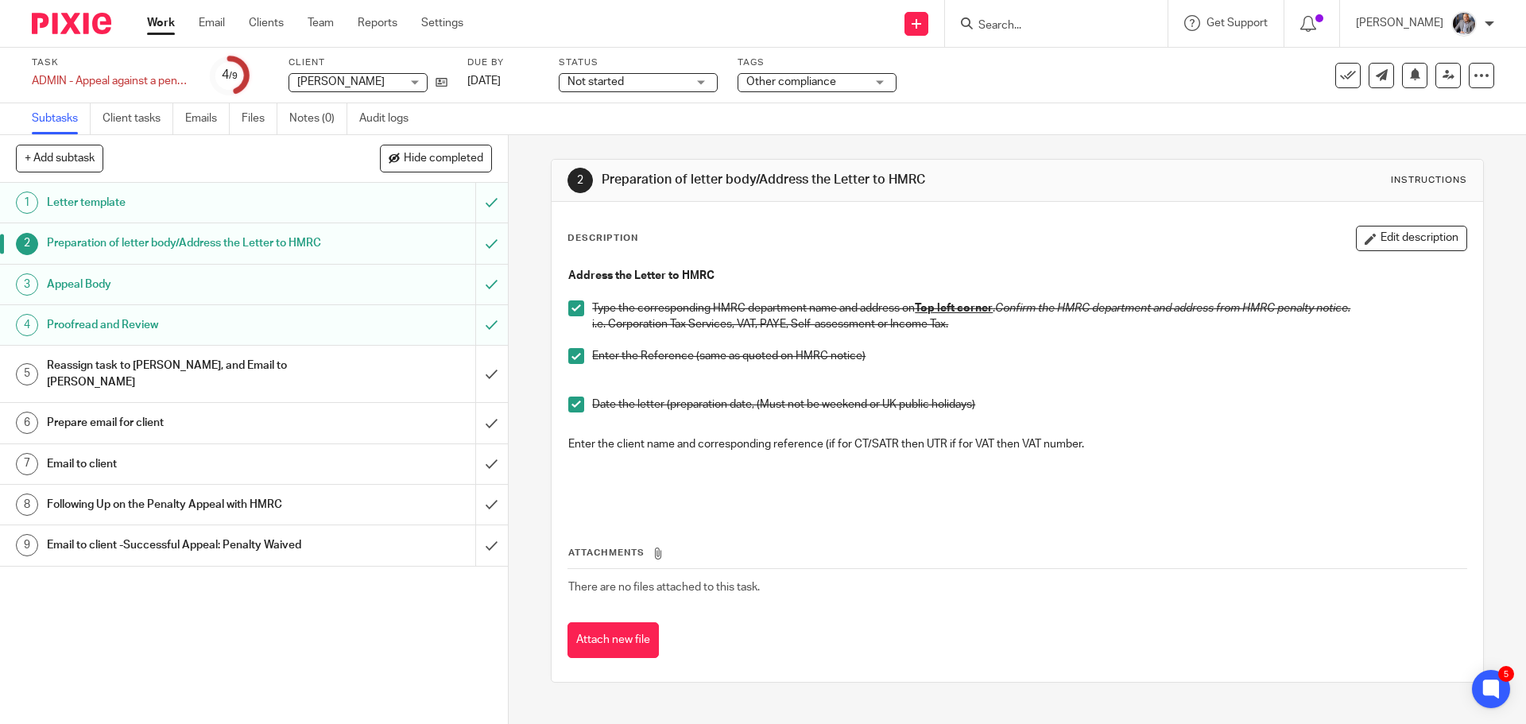
click at [98, 297] on h1 "Appeal Body" at bounding box center [184, 285] width 275 height 24
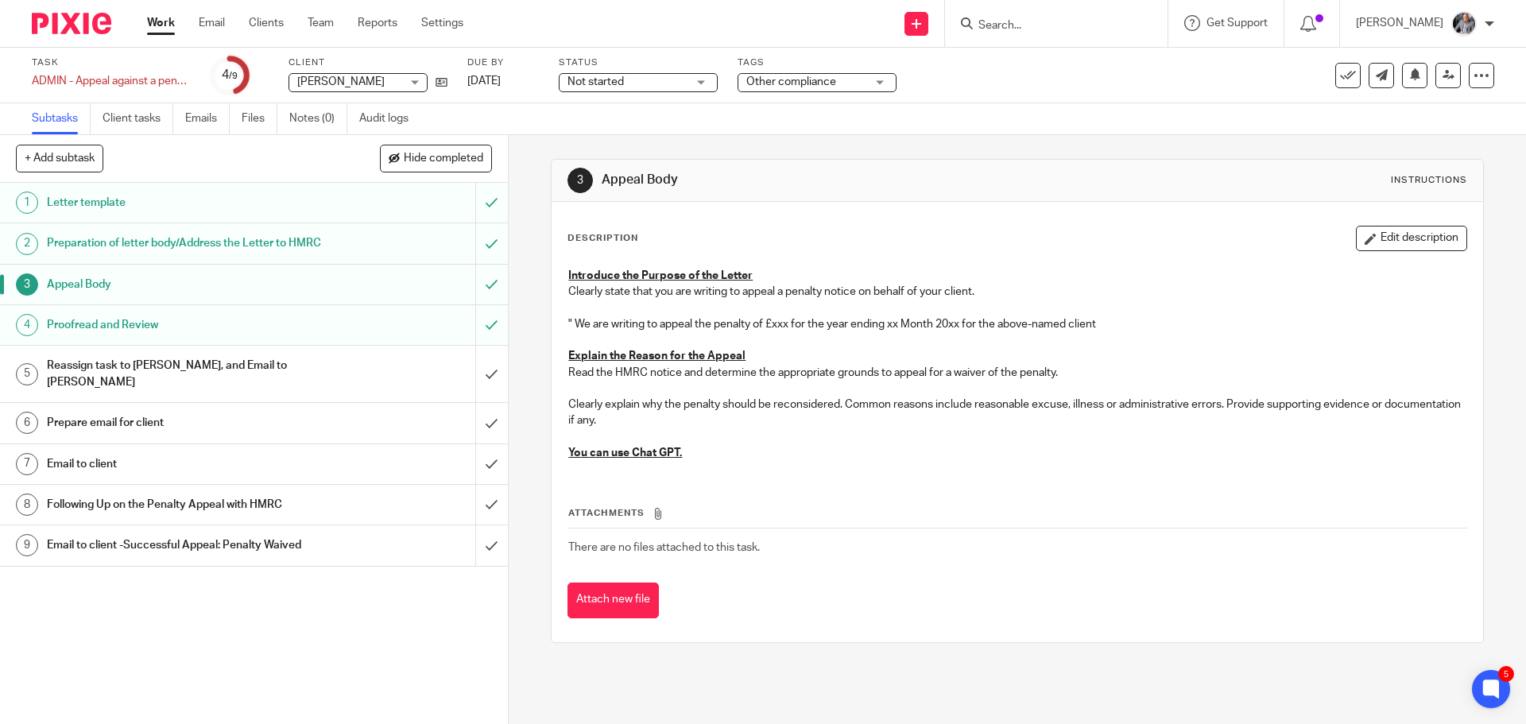
click at [109, 337] on h1 "Proofread and Review" at bounding box center [184, 325] width 275 height 24
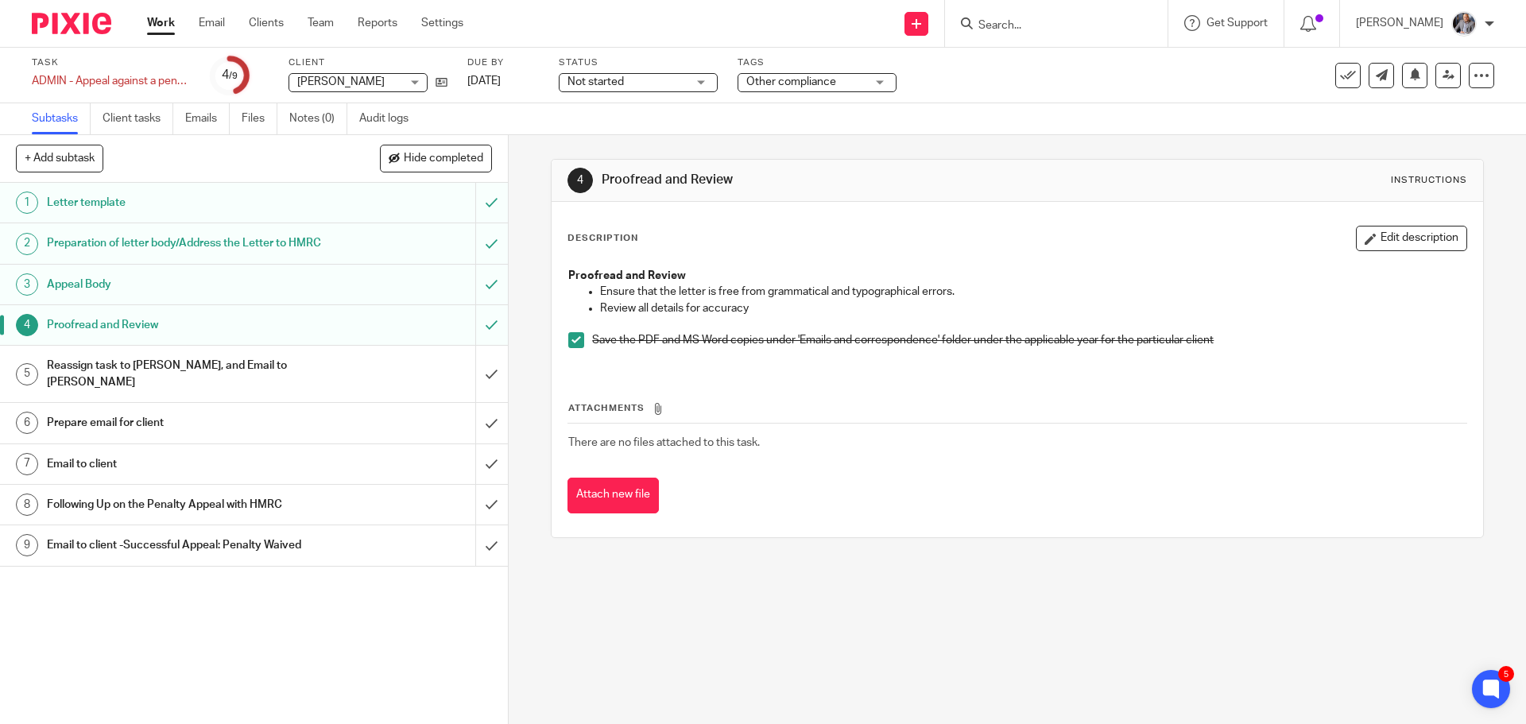
click at [1020, 32] on input "Search" at bounding box center [1048, 26] width 143 height 14
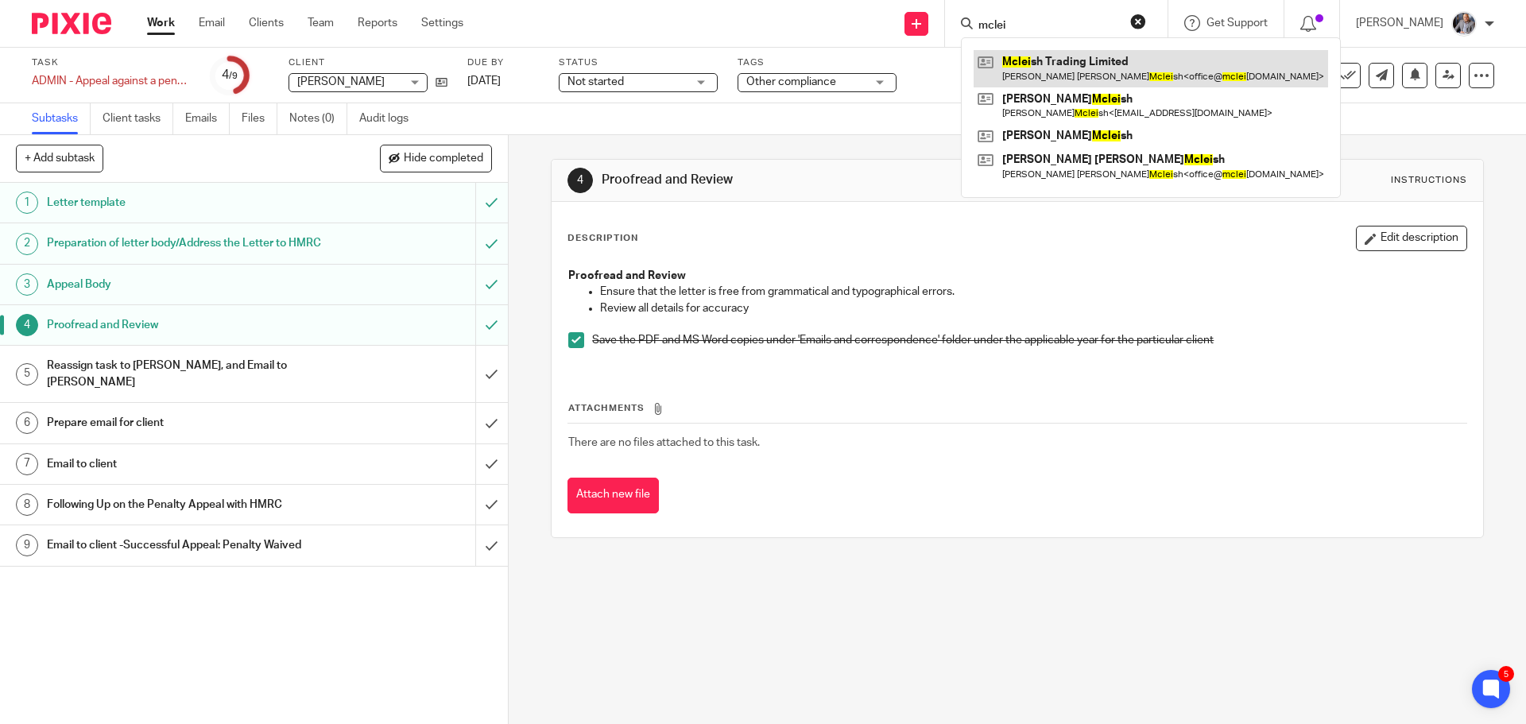
type input "mclei"
click at [1134, 68] on link at bounding box center [1151, 68] width 355 height 37
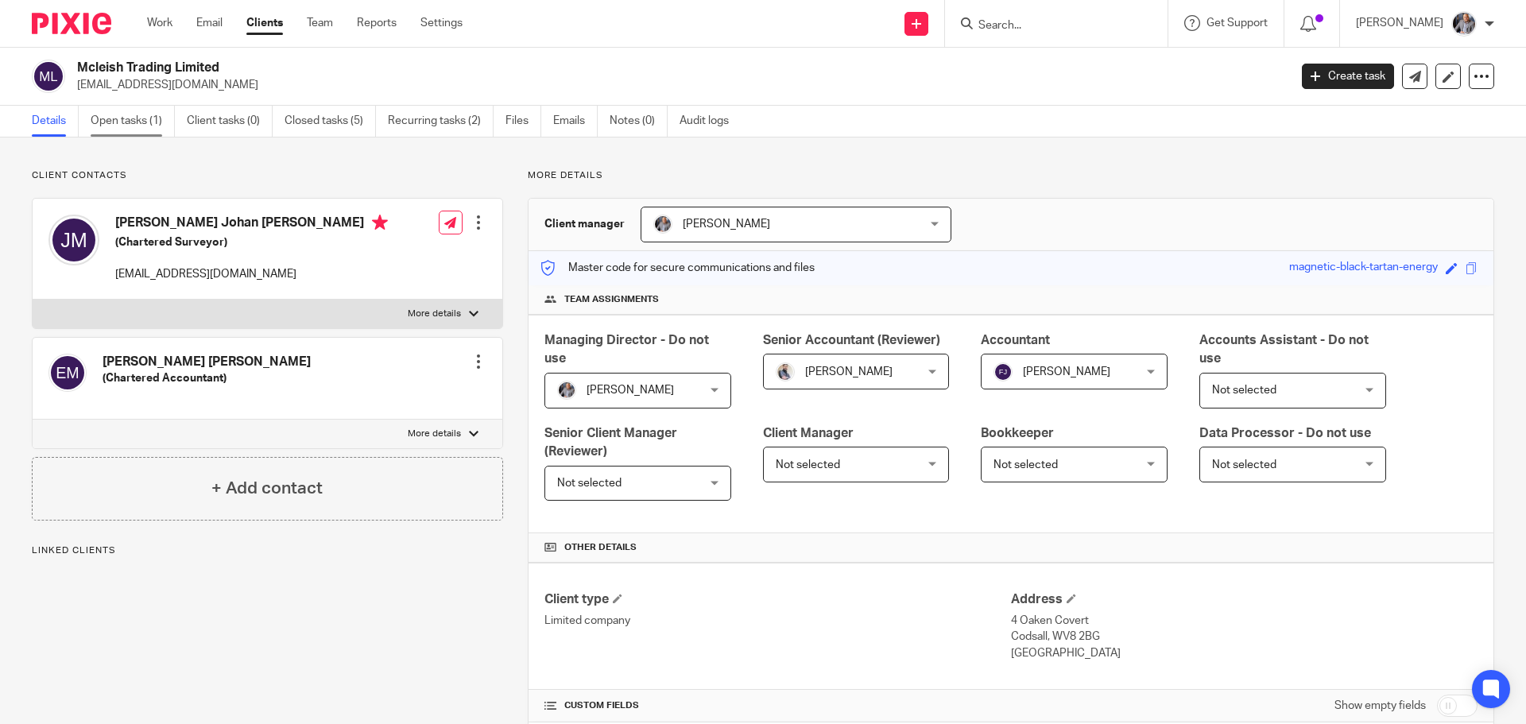
click at [113, 122] on link "Open tasks (1)" at bounding box center [133, 121] width 84 height 31
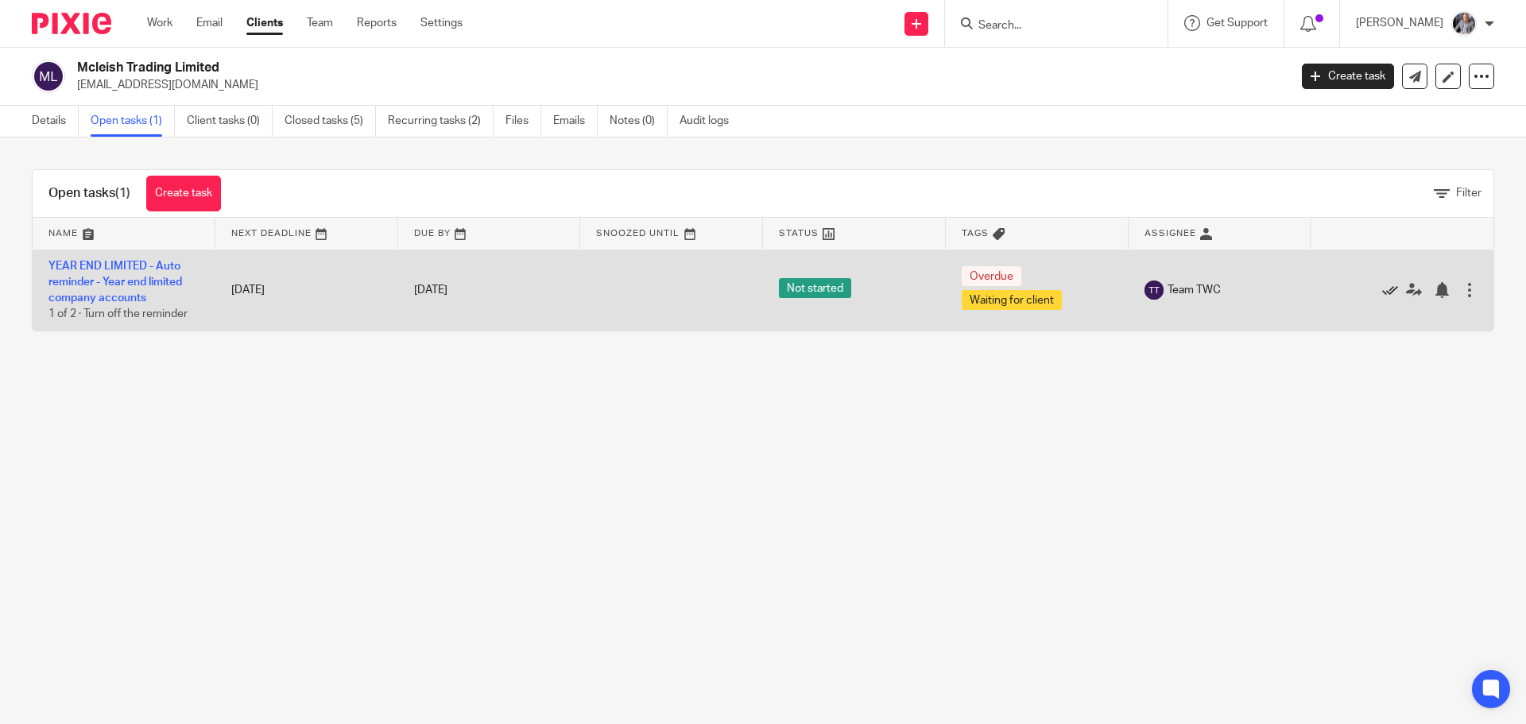
click at [1383, 292] on icon at bounding box center [1391, 290] width 16 height 16
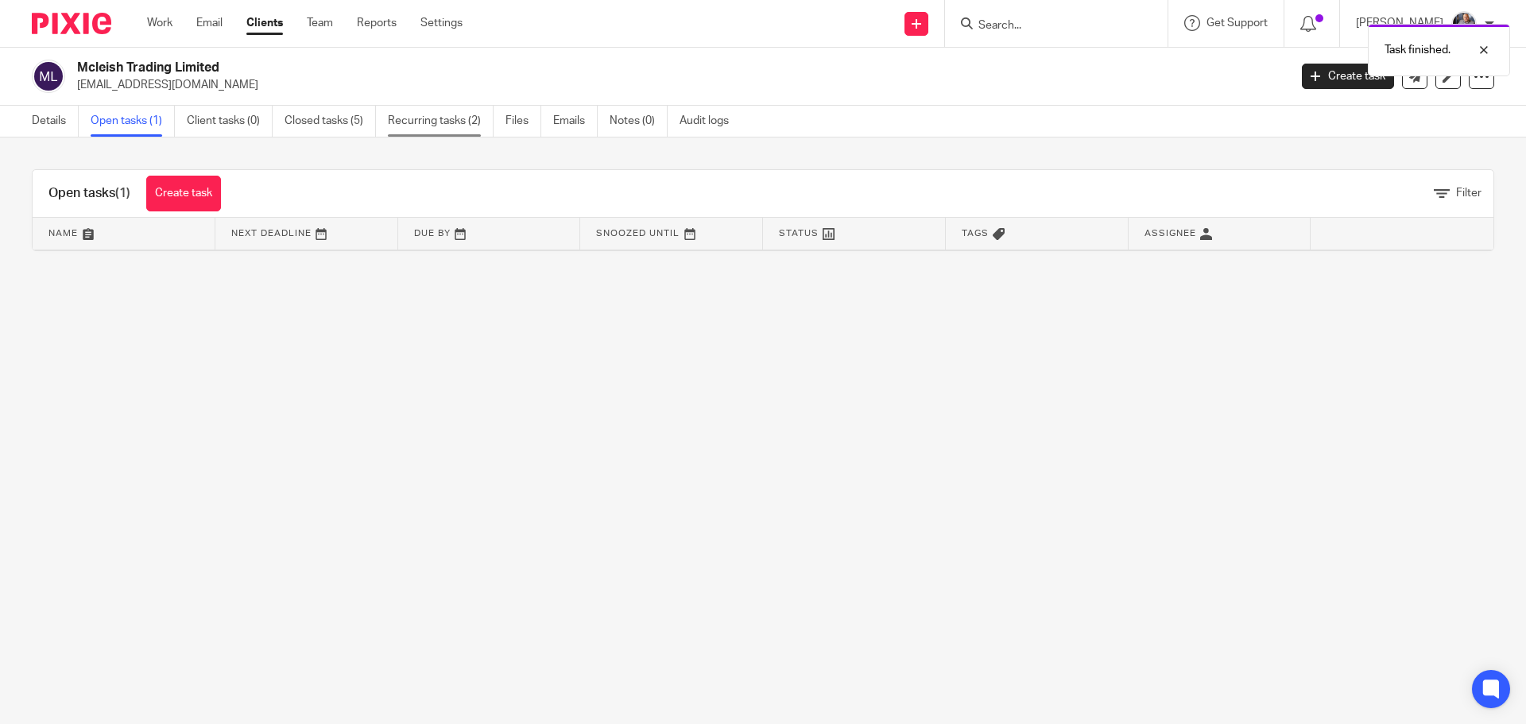
click at [456, 127] on link "Recurring tasks (2)" at bounding box center [441, 121] width 106 height 31
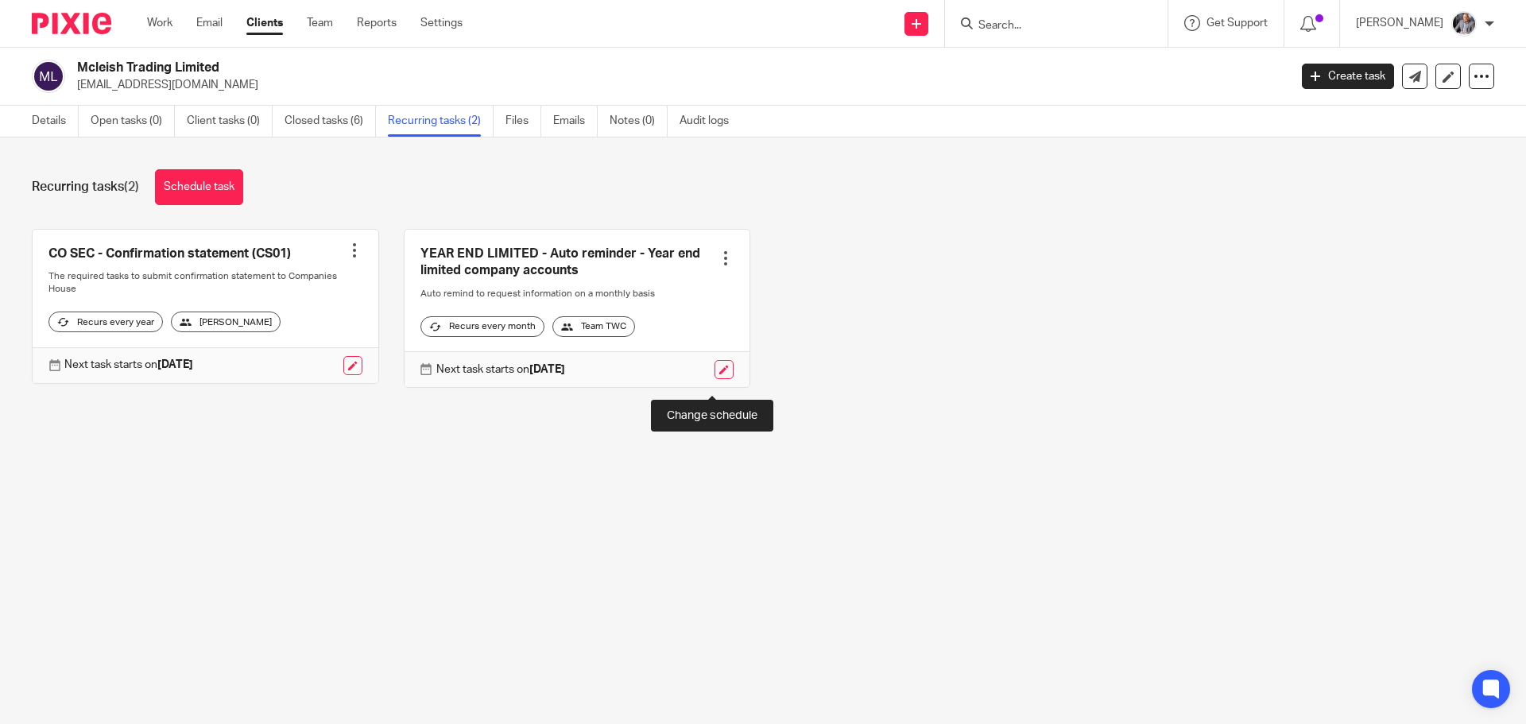
click at [715, 379] on link at bounding box center [724, 369] width 19 height 19
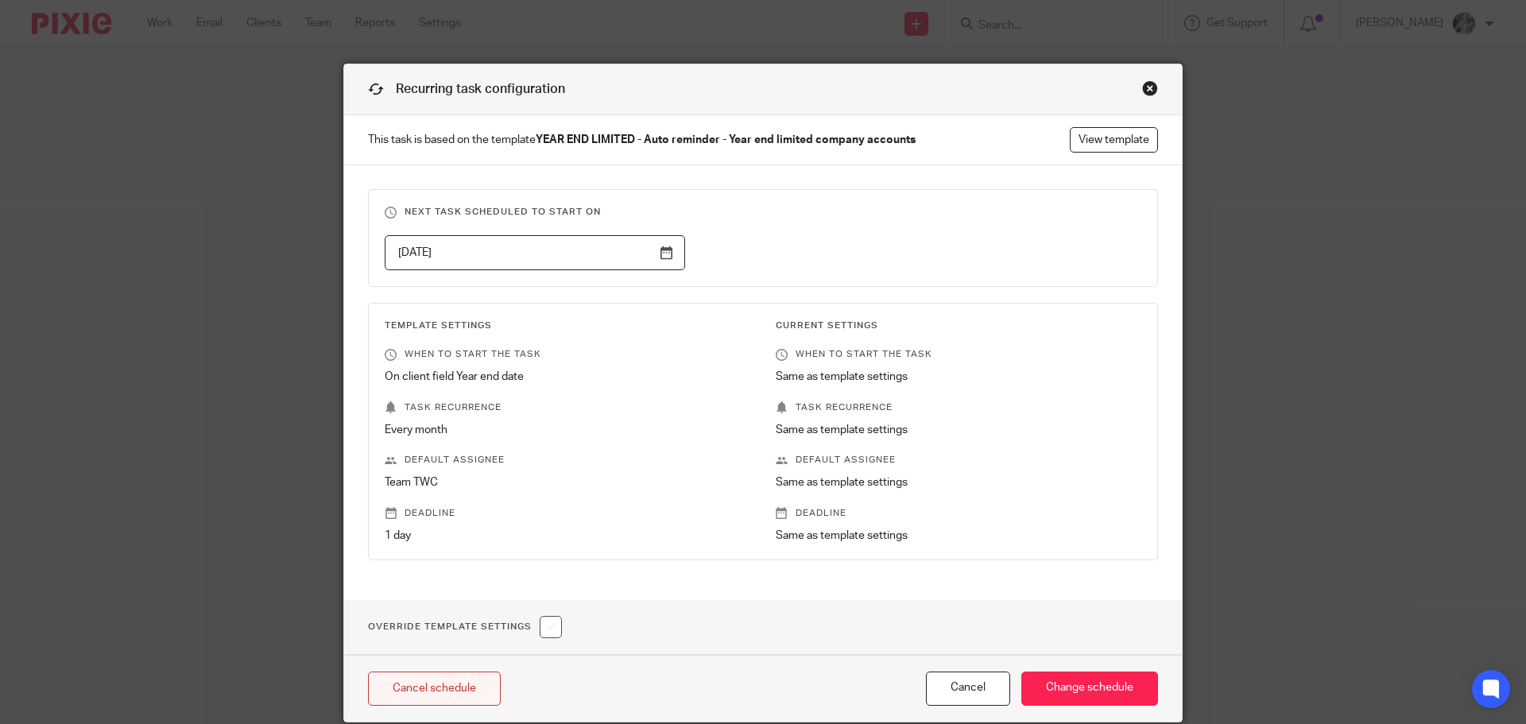
click at [461, 683] on link "Cancel schedule" at bounding box center [434, 689] width 133 height 34
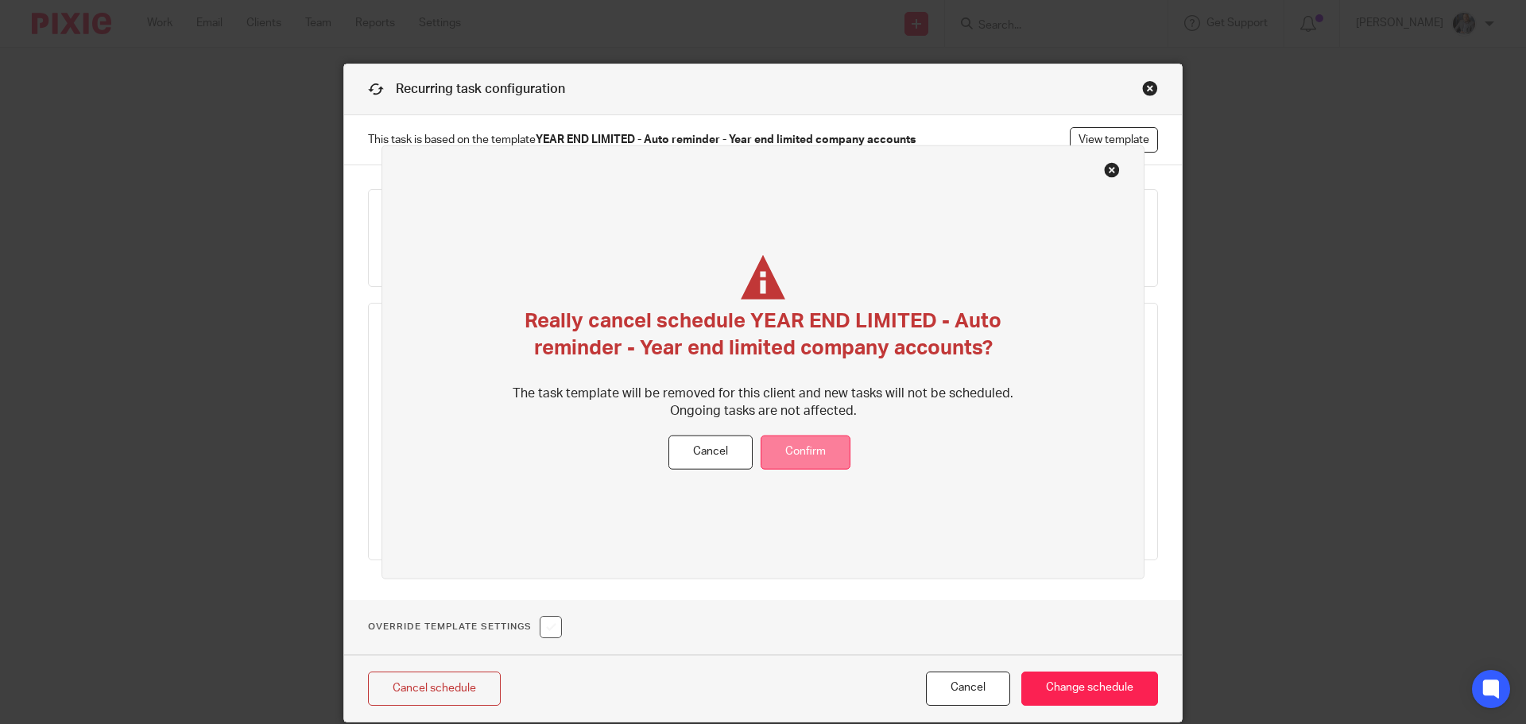
click at [792, 463] on button "Confirm" at bounding box center [806, 453] width 90 height 34
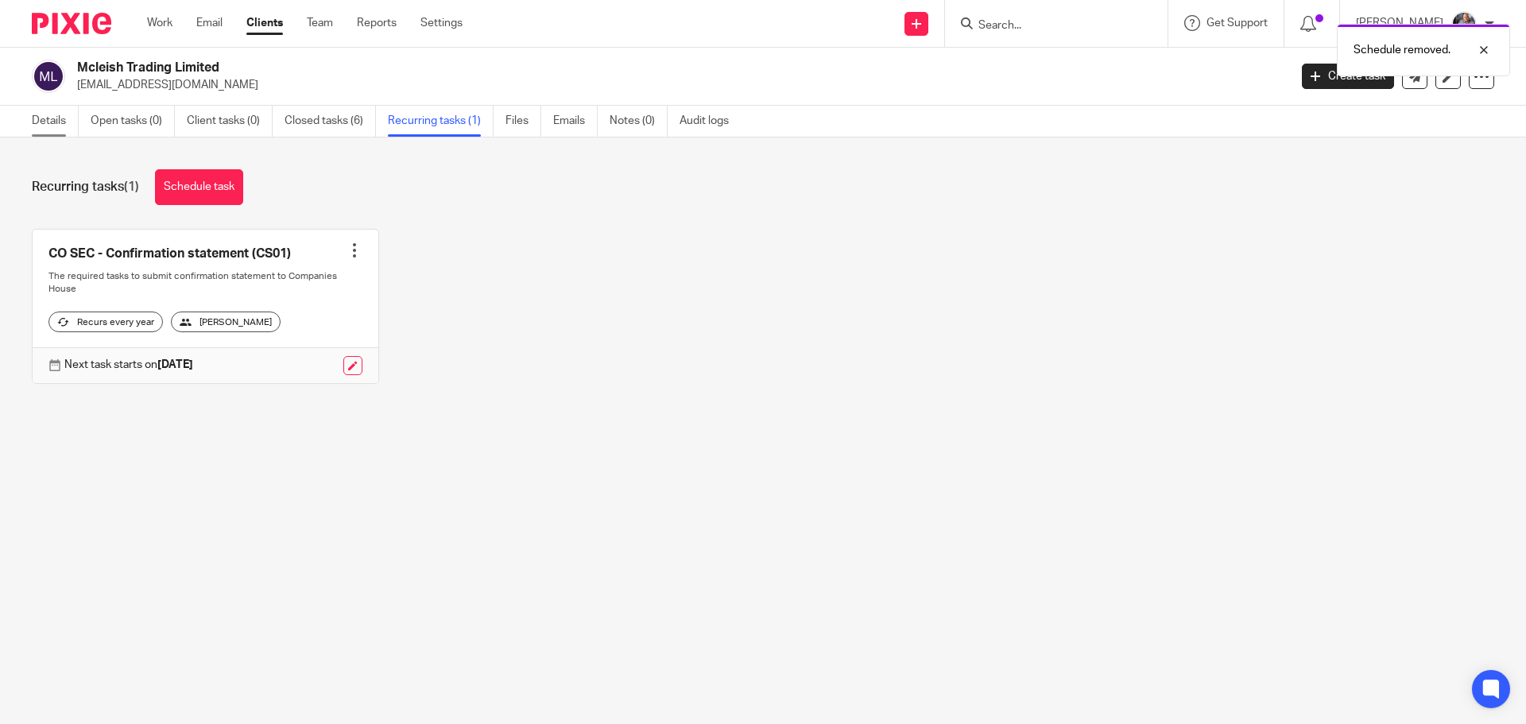
click at [66, 115] on link "Details" at bounding box center [55, 121] width 47 height 31
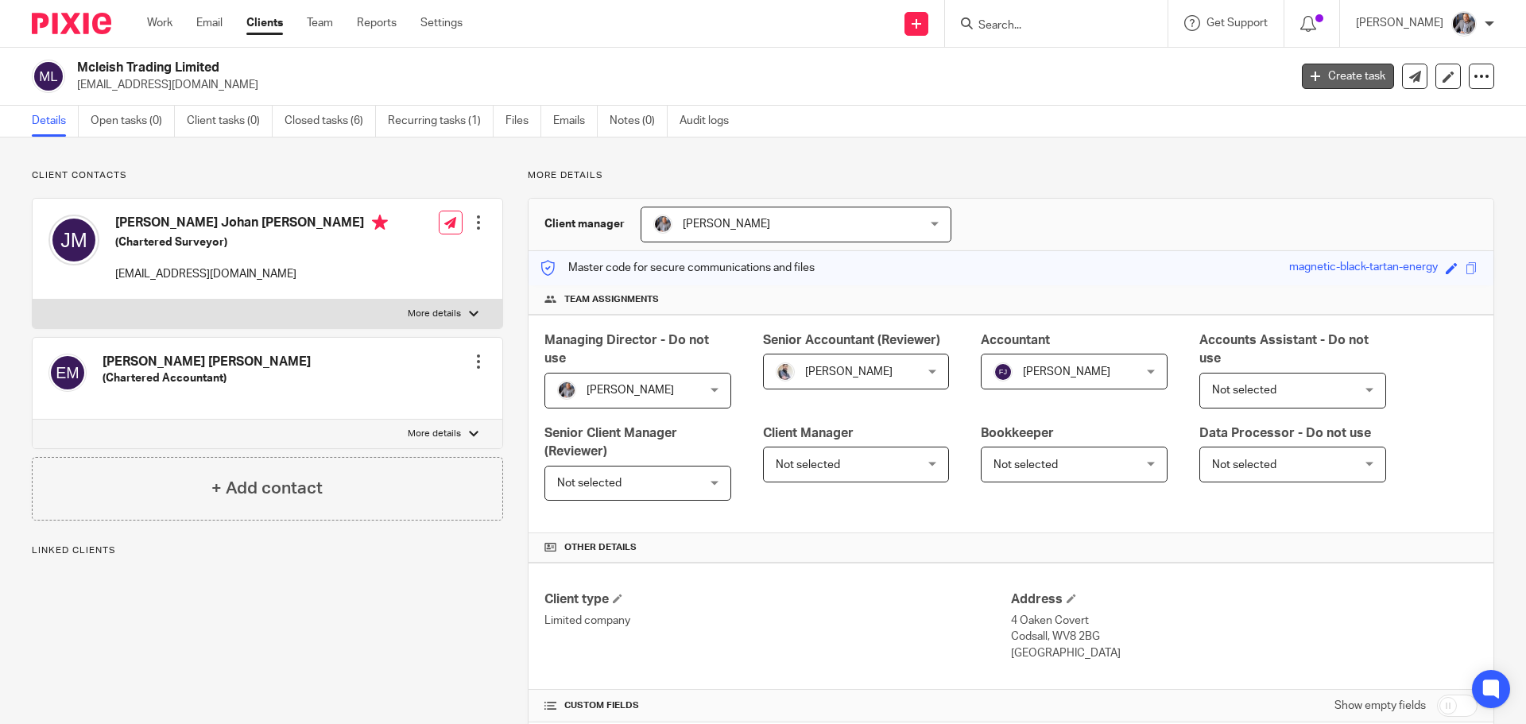
click at [1319, 80] on link "Create task" at bounding box center [1348, 76] width 92 height 25
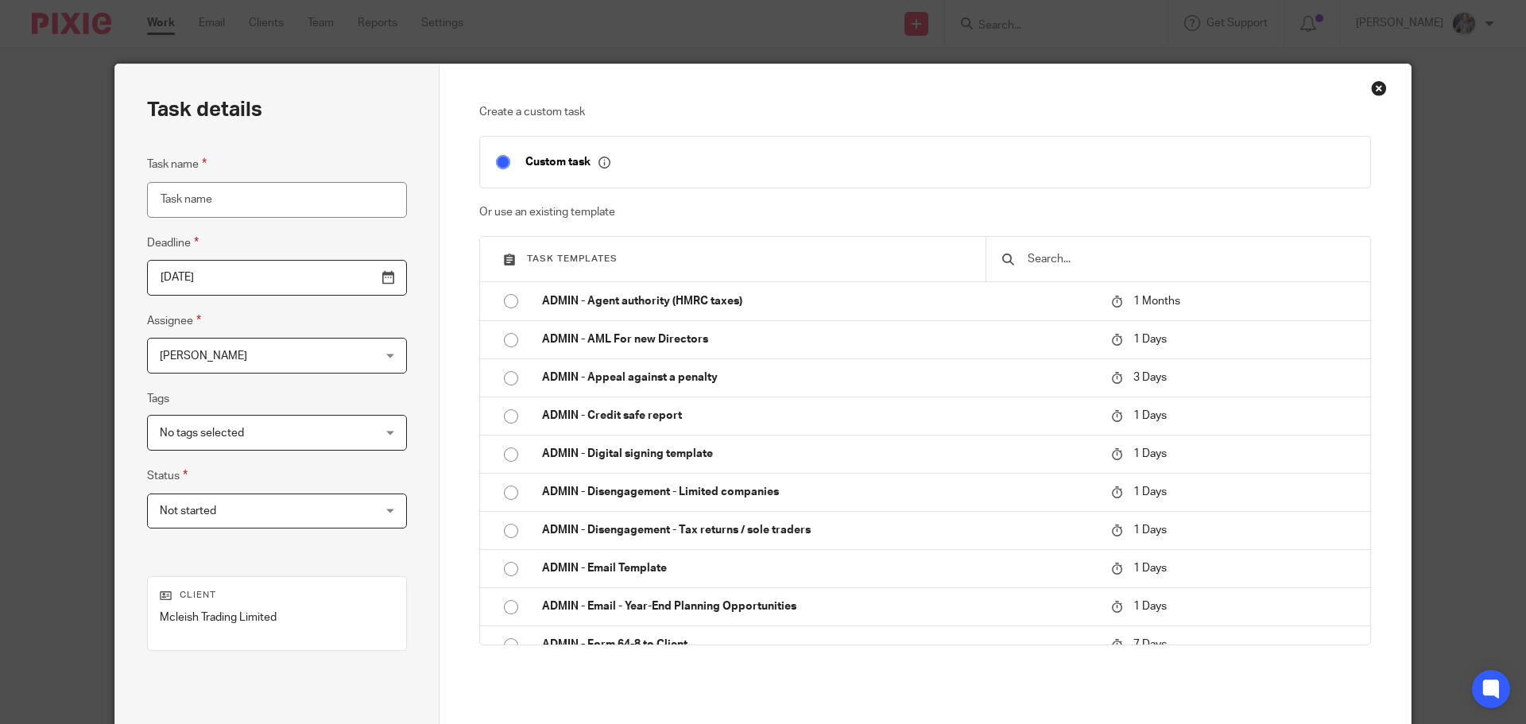
click at [1061, 274] on div at bounding box center [1178, 259] width 385 height 45
click at [1065, 258] on input "text" at bounding box center [1190, 258] width 328 height 17
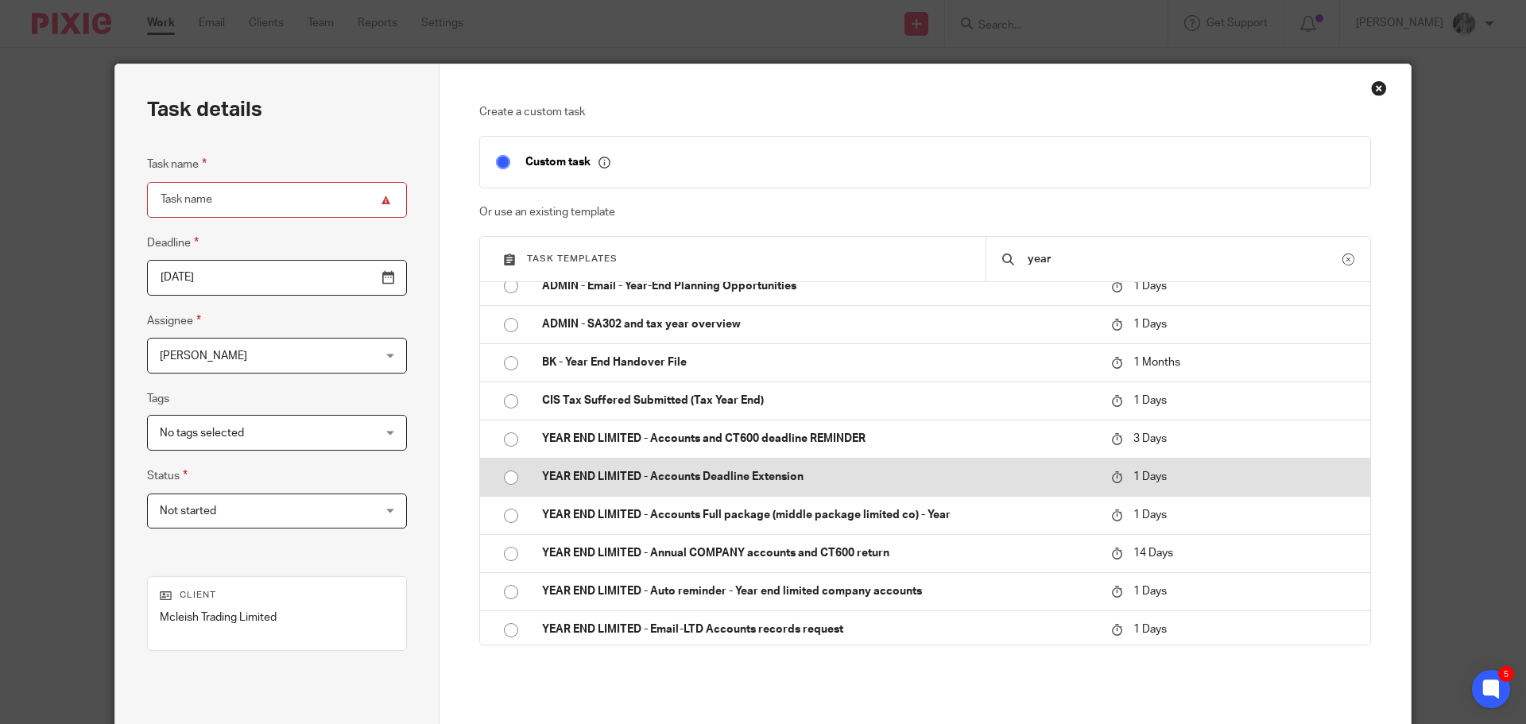
scroll to position [19, 0]
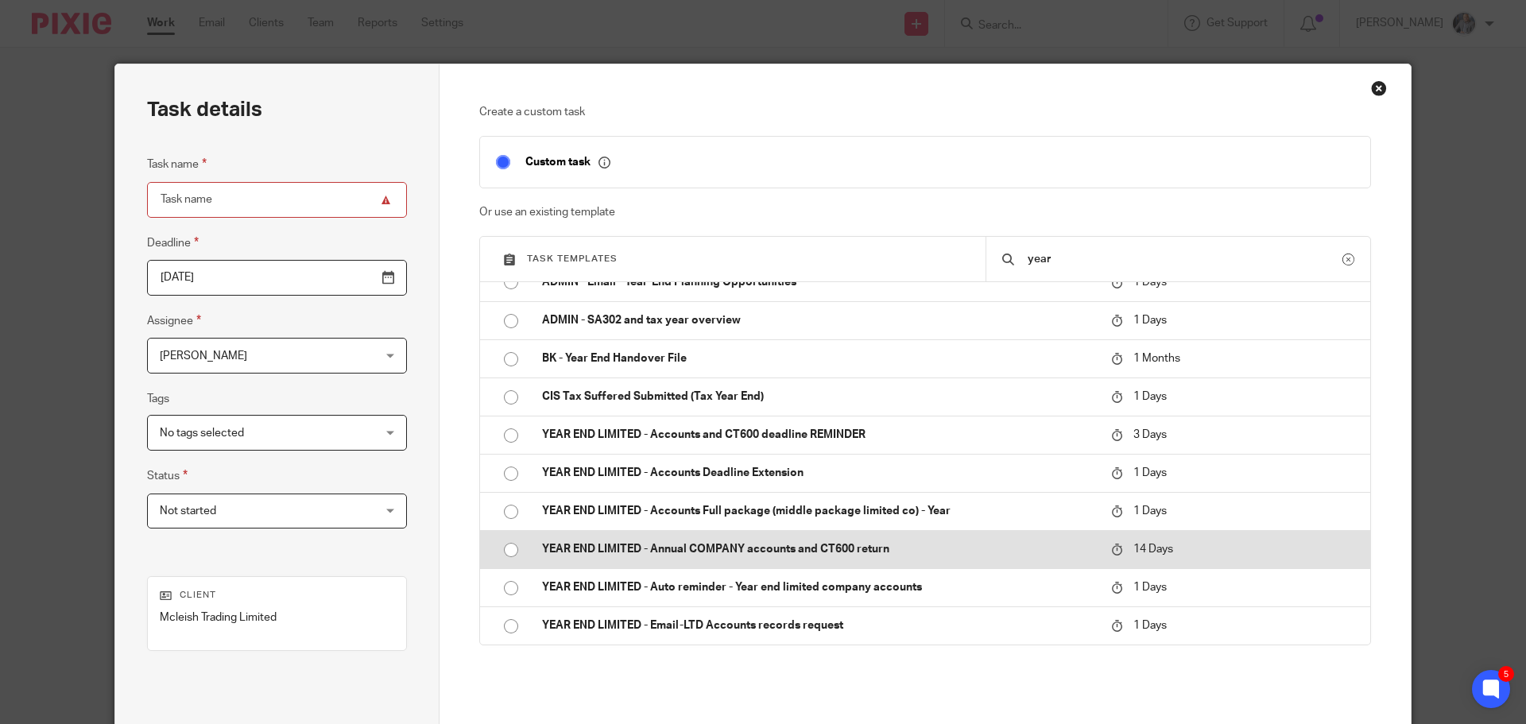
type input "year"
click at [742, 544] on p "YEAR END LIMITED - Annual COMPANY accounts and CT600 return" at bounding box center [818, 549] width 553 height 16
type input "2025-10-09"
type input "YEAR END LIMITED - Annual COMPANY accounts and CT600 return"
checkbox input "false"
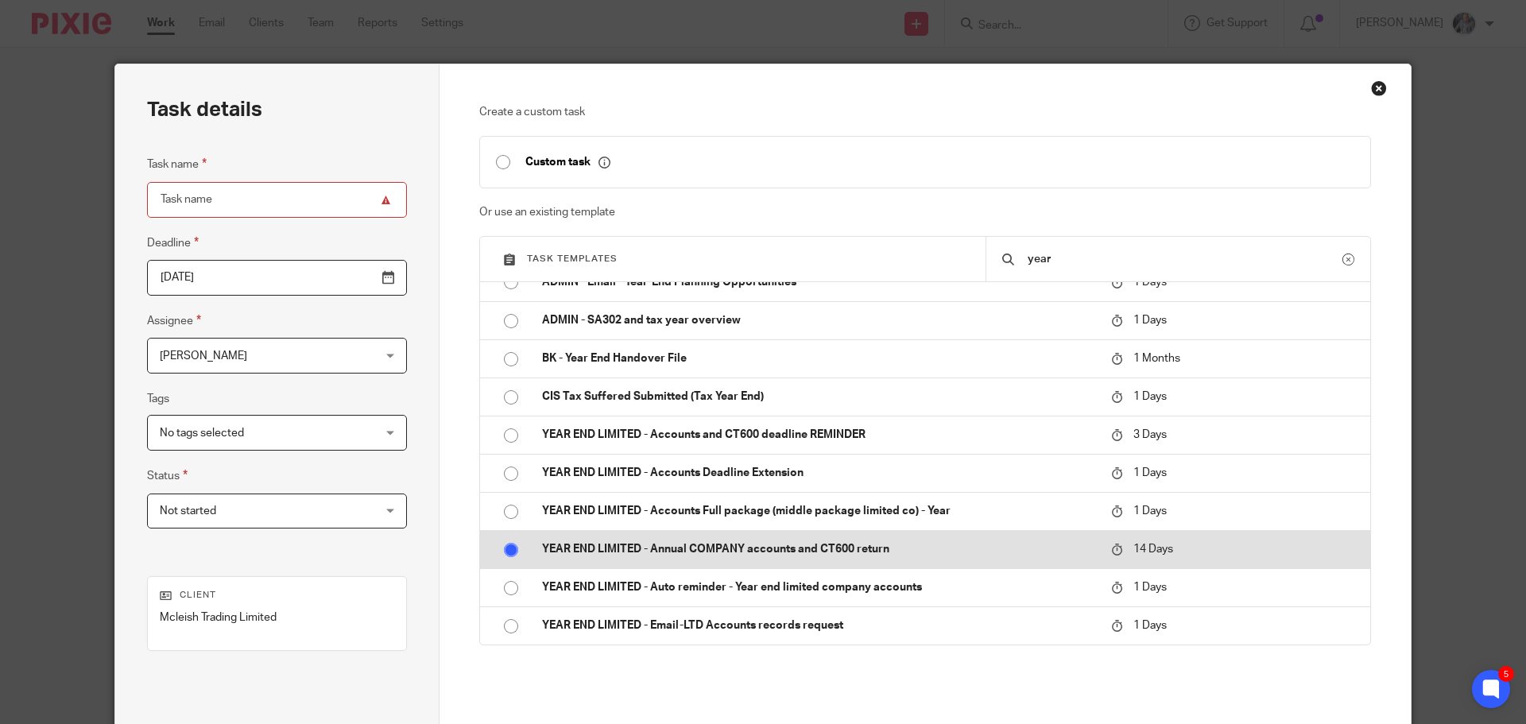
radio input "true"
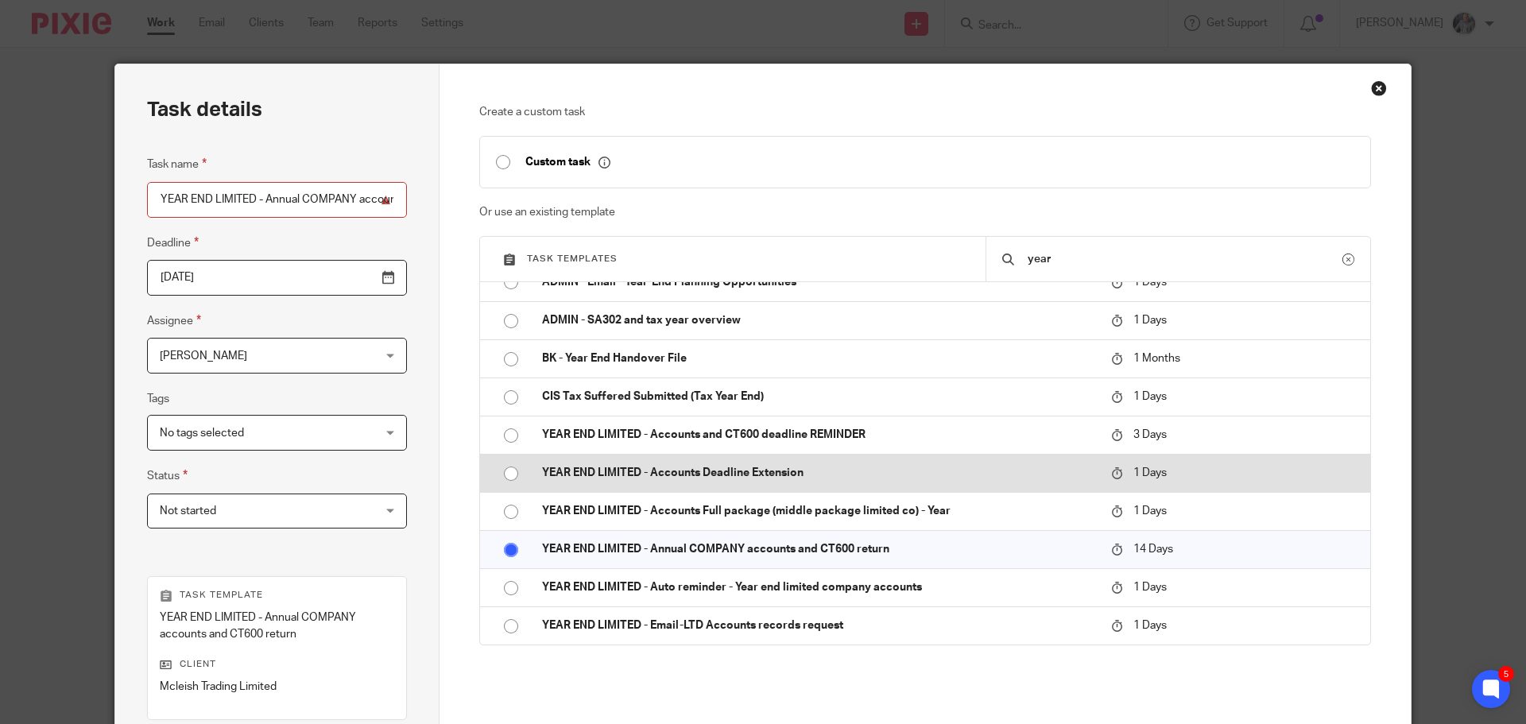
scroll to position [231, 0]
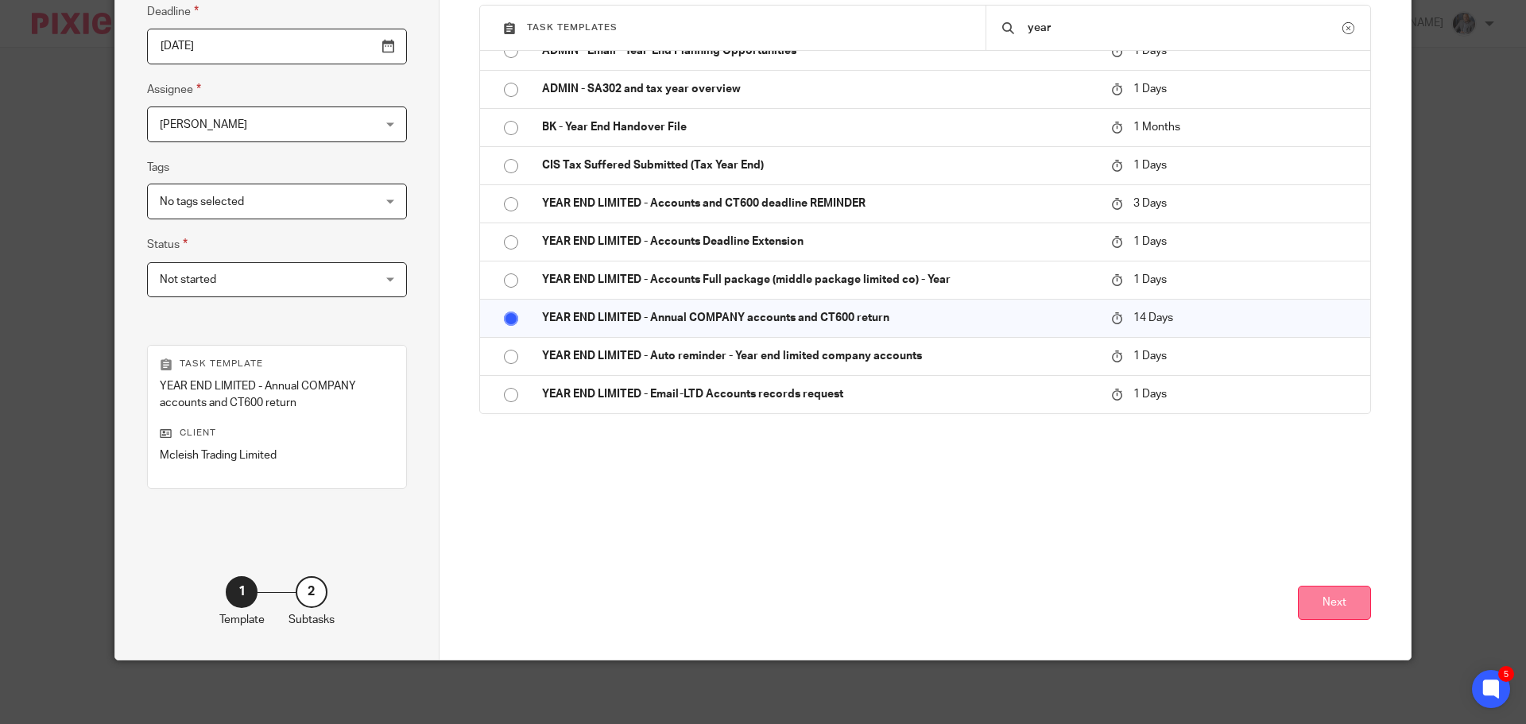
click at [1359, 588] on button "Next" at bounding box center [1334, 603] width 73 height 34
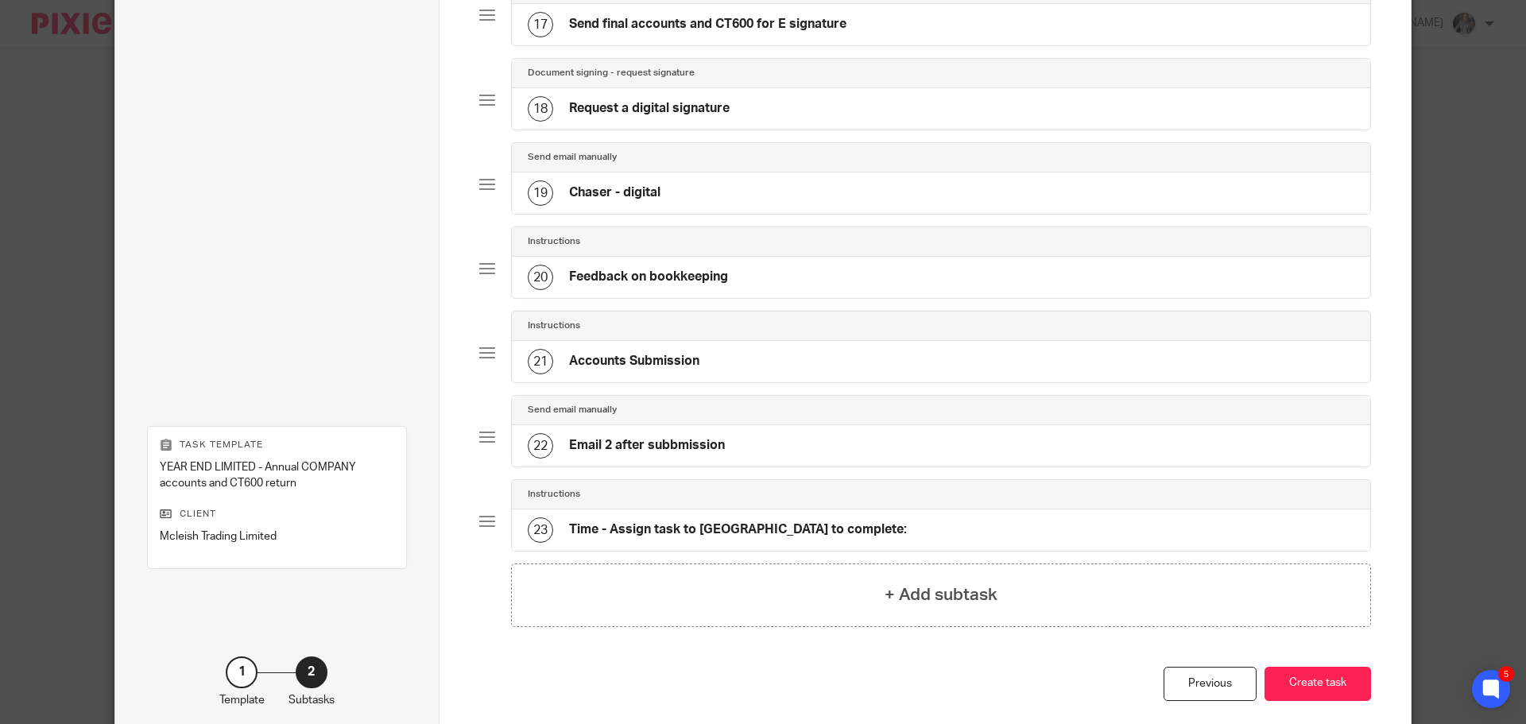
scroll to position [1590, 0]
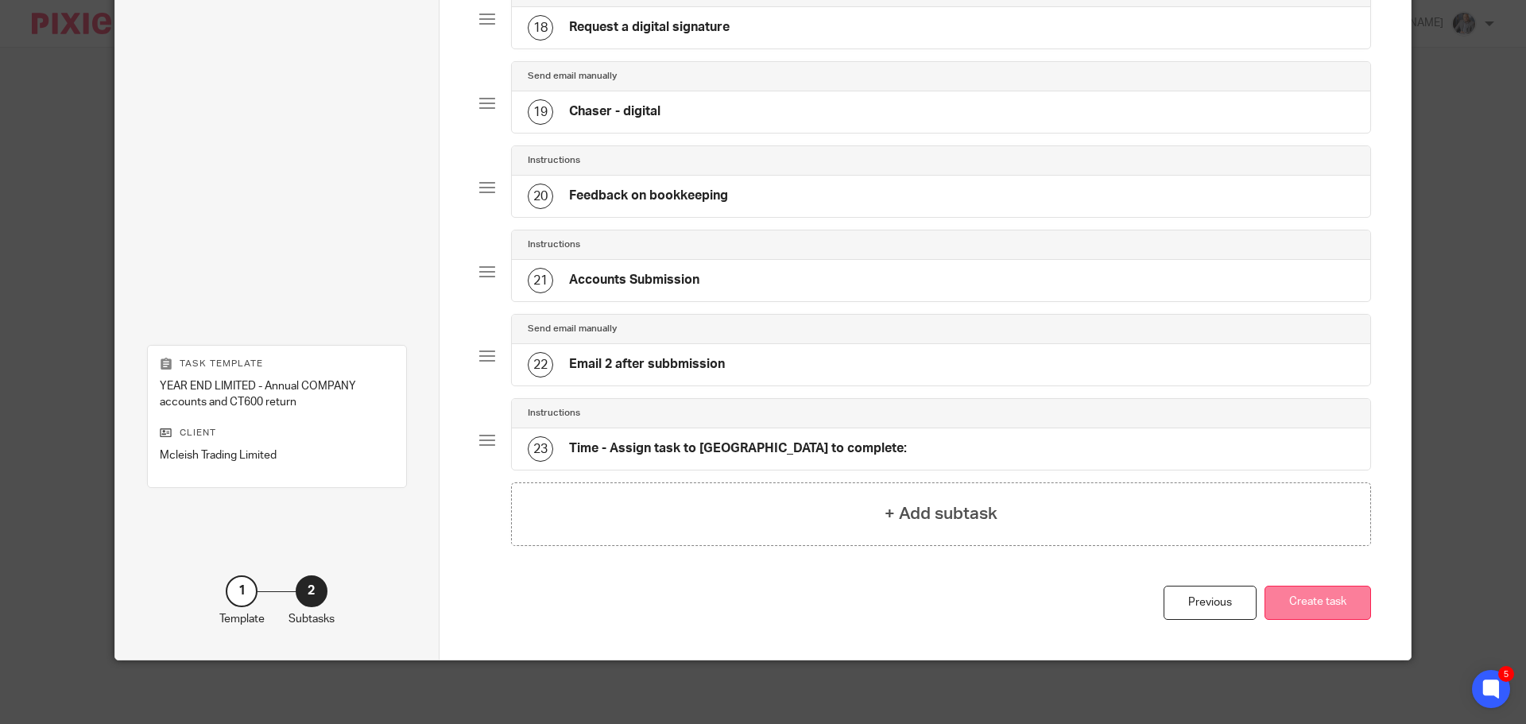
click at [1306, 599] on button "Create task" at bounding box center [1318, 603] width 107 height 34
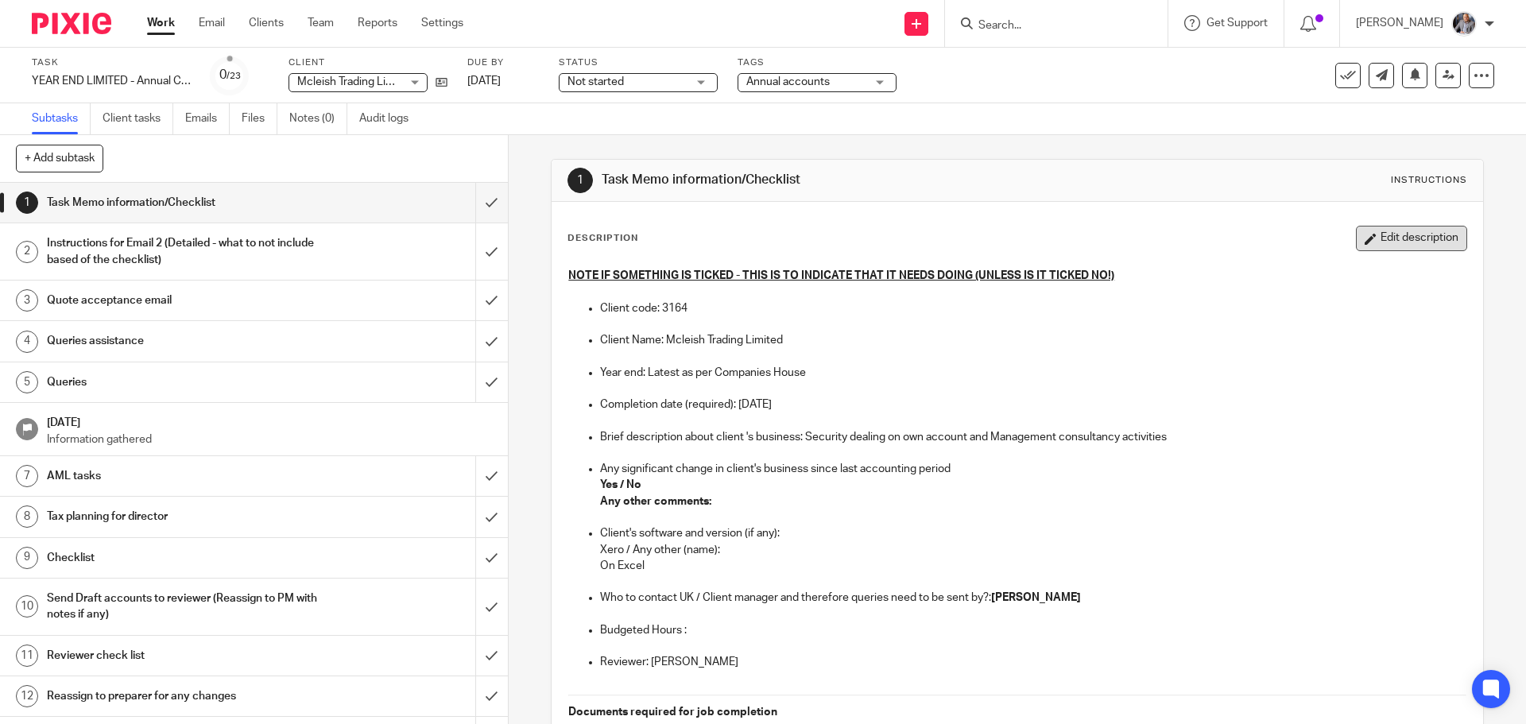
click at [1383, 246] on button "Edit description" at bounding box center [1411, 238] width 111 height 25
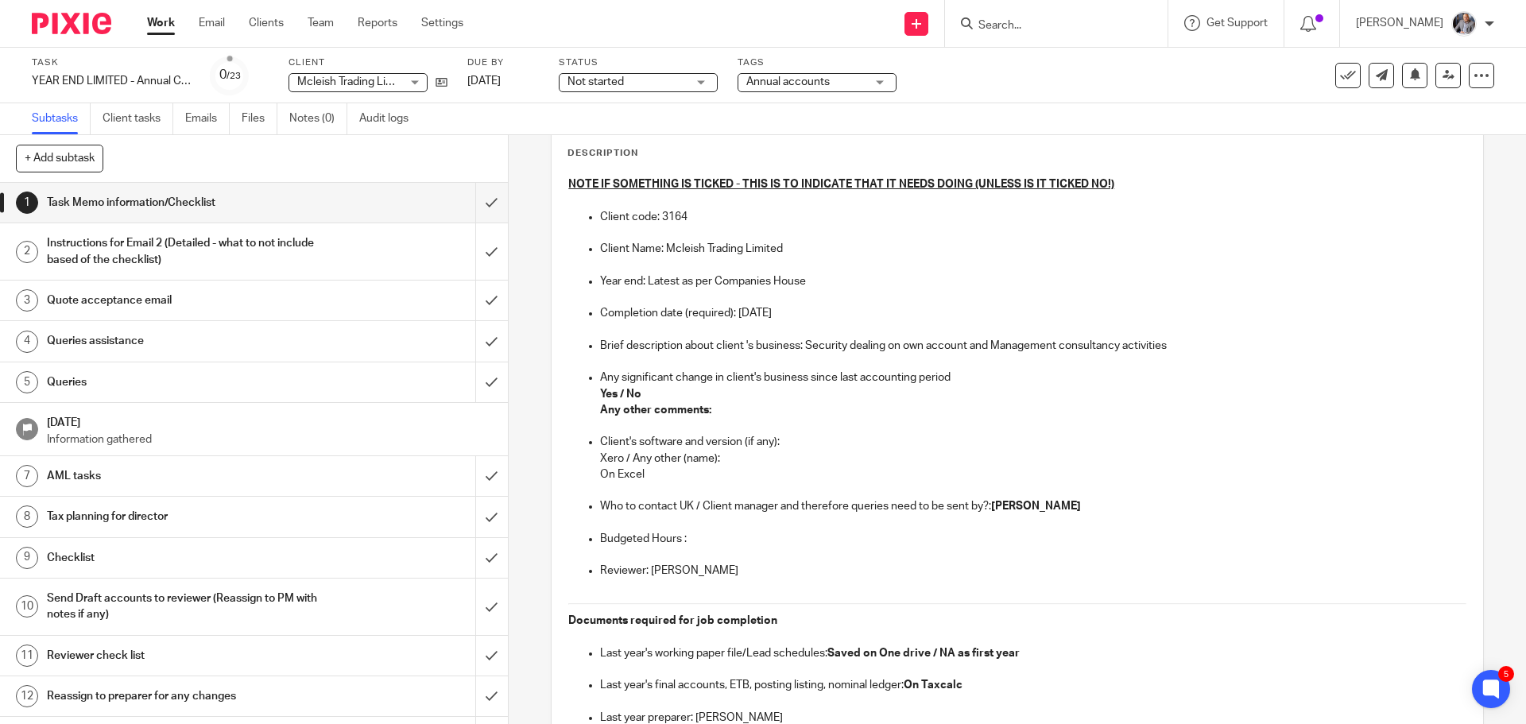
scroll to position [80, 0]
click at [622, 393] on strong "Yes / No" at bounding box center [620, 393] width 41 height 11
drag, startPoint x: 717, startPoint y: 457, endPoint x: 569, endPoint y: 450, distance: 148.0
click at [569, 450] on ul "Client's software and version (if any): Xero / Any other (name): On Excel Who t…" at bounding box center [1017, 513] width 898 height 161
click at [744, 537] on p "Budgeted Hours :" at bounding box center [1033, 538] width 866 height 16
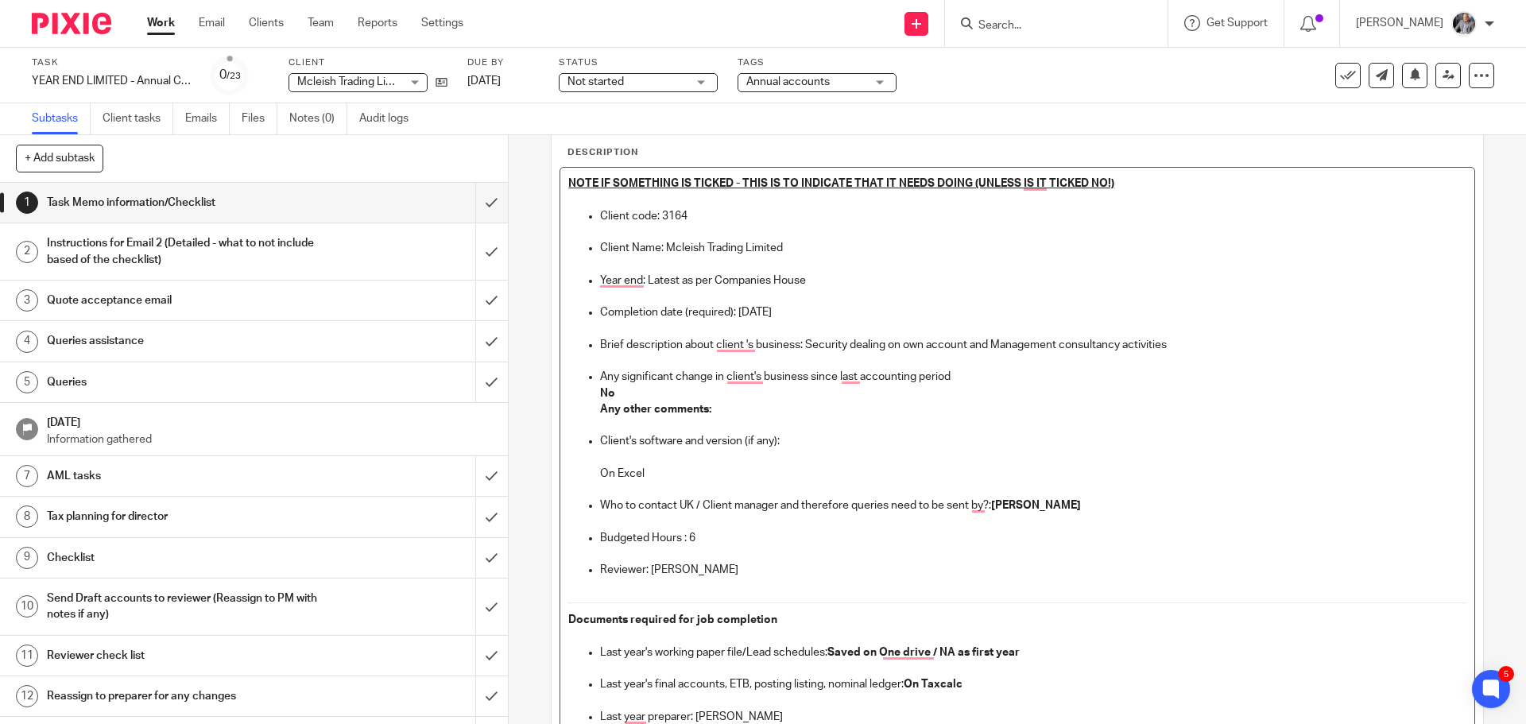
scroll to position [159, 0]
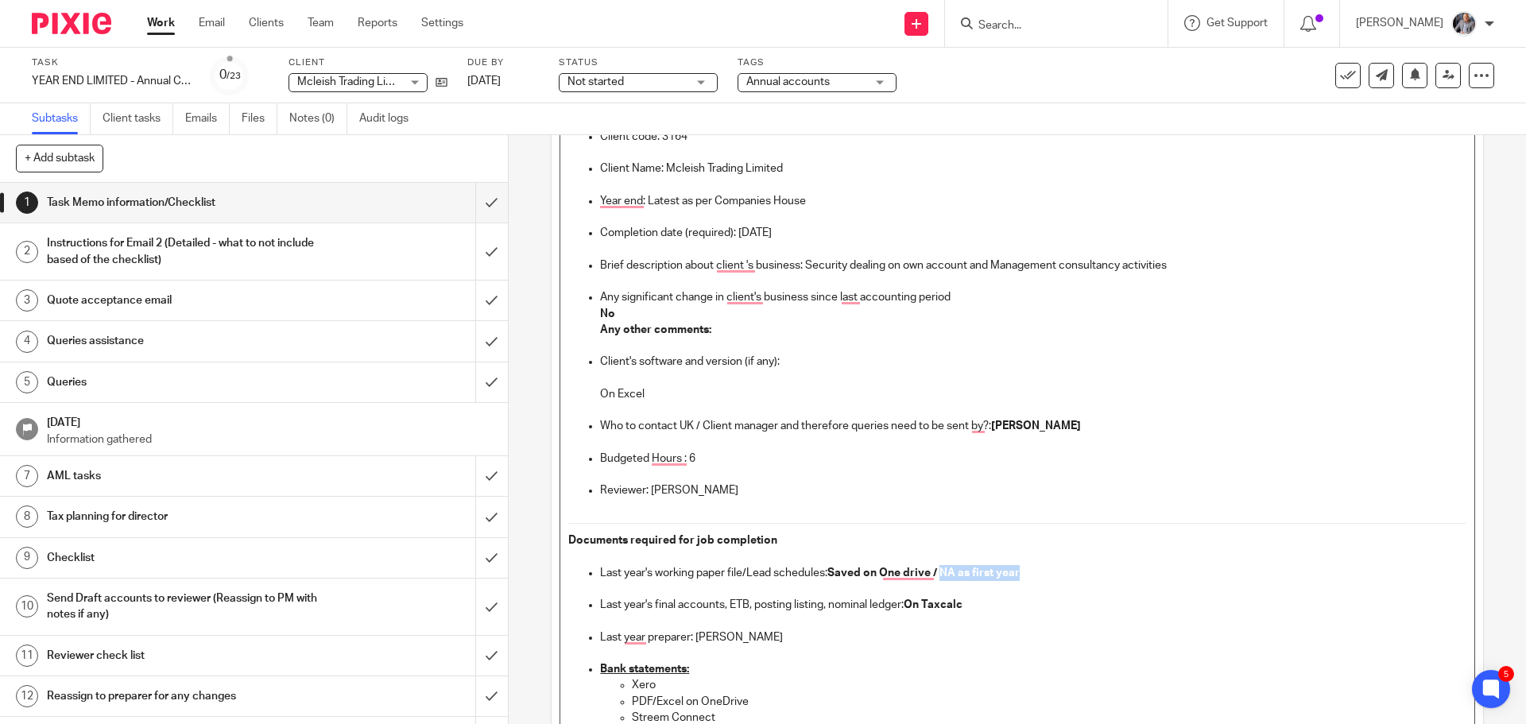
drag, startPoint x: 941, startPoint y: 572, endPoint x: 1070, endPoint y: 570, distance: 128.8
click at [1070, 570] on p "Last year's working paper file/Lead schedules: Saved on One drive / NA as first…" at bounding box center [1033, 573] width 866 height 16
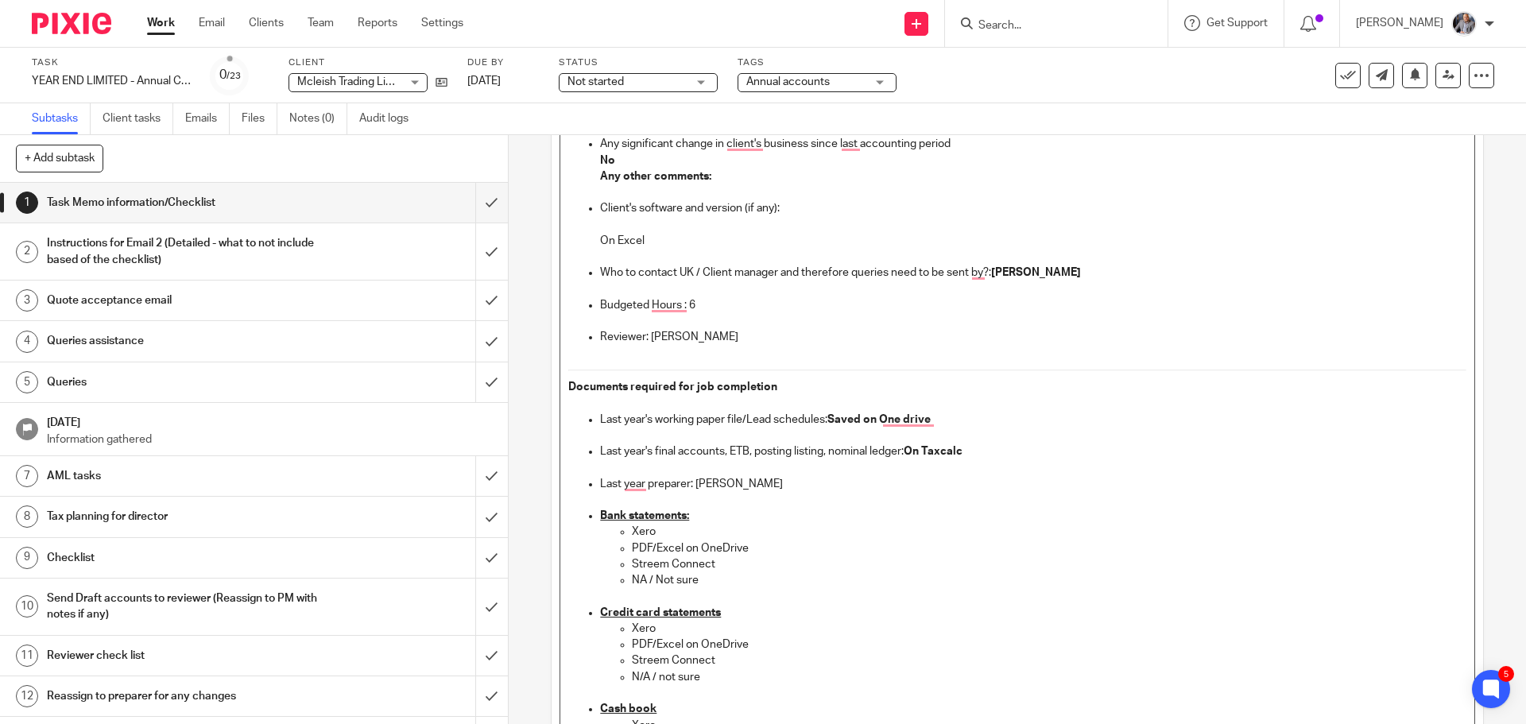
scroll to position [318, 0]
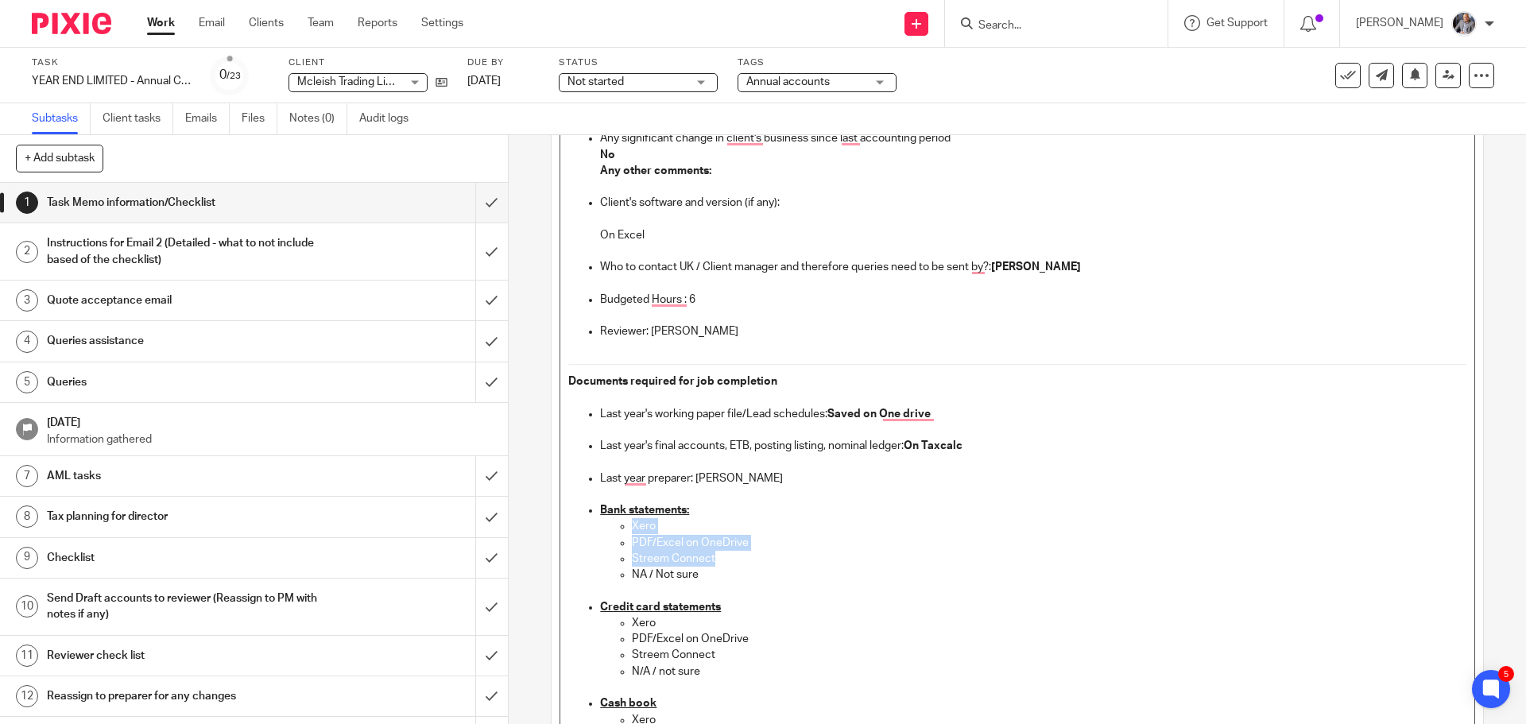
drag, startPoint x: 721, startPoint y: 560, endPoint x: 625, endPoint y: 526, distance: 102.1
click at [625, 526] on ul "Xero PDF/Excel on OneDrive Streem Connect NA / Not sure" at bounding box center [1033, 550] width 866 height 64
click at [704, 549] on p "PDF/Excel on OneDrive" at bounding box center [1049, 543] width 834 height 16
click at [727, 571] on p "NA / Not sure" at bounding box center [1049, 575] width 834 height 16
drag, startPoint x: 719, startPoint y: 574, endPoint x: 631, endPoint y: 560, distance: 89.3
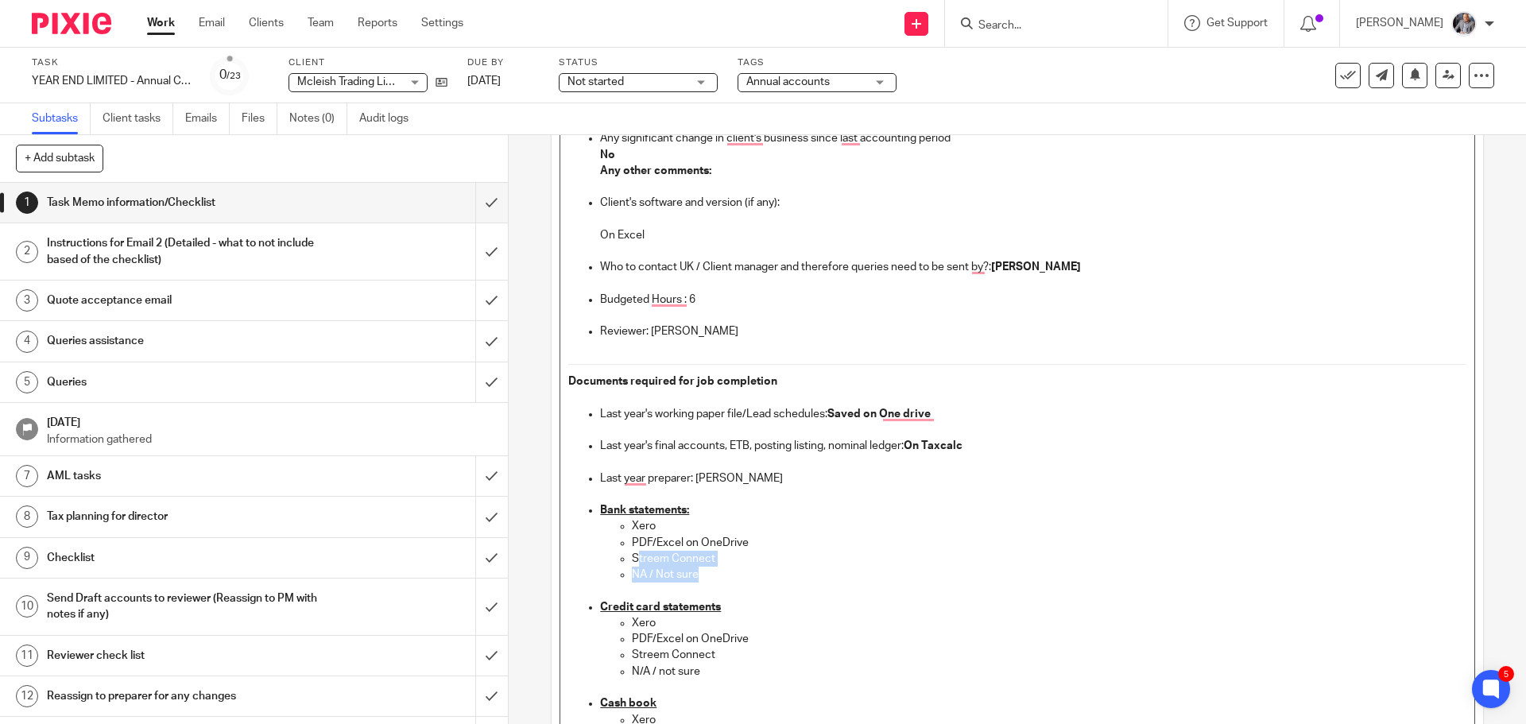
click at [632, 560] on ul "Xero PDF/Excel on OneDrive Streem Connect NA / Not sure" at bounding box center [1033, 550] width 866 height 64
drag, startPoint x: 662, startPoint y: 529, endPoint x: 618, endPoint y: 525, distance: 44.8
click at [632, 525] on li "Xero" at bounding box center [1049, 526] width 834 height 16
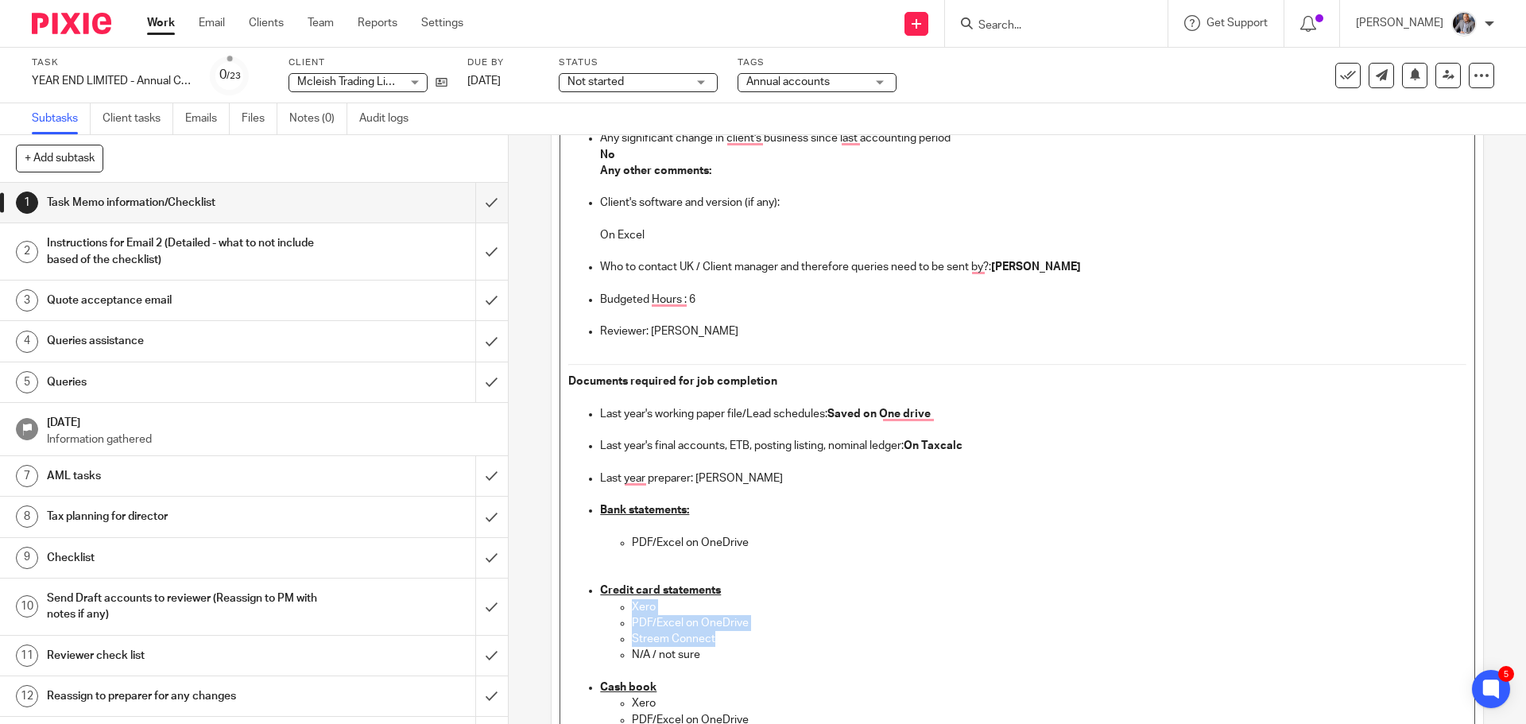
drag, startPoint x: 723, startPoint y: 637, endPoint x: 610, endPoint y: 608, distance: 116.5
click at [610, 608] on ul "Xero PDF/Excel on OneDrive Streem Connect N/A / not sure" at bounding box center [1033, 639] width 866 height 80
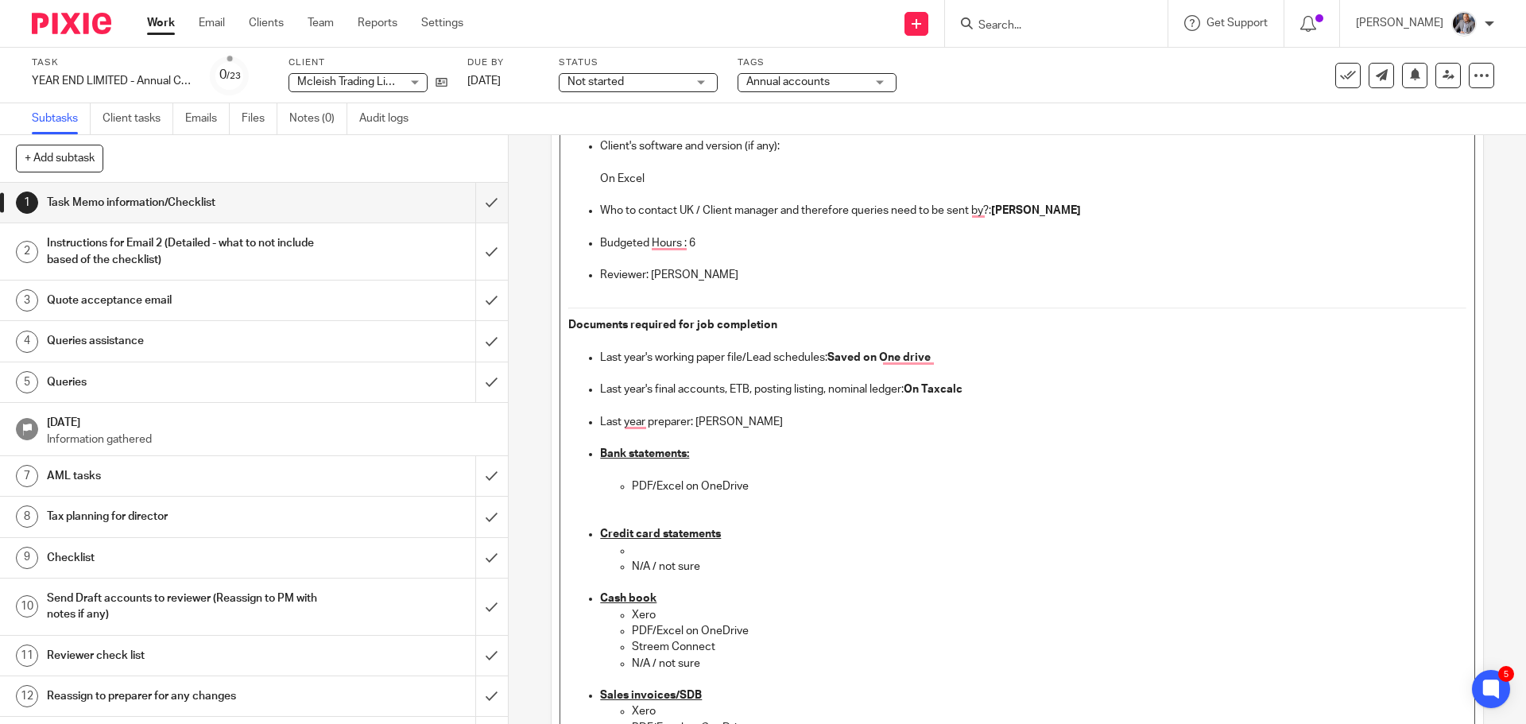
scroll to position [398, 0]
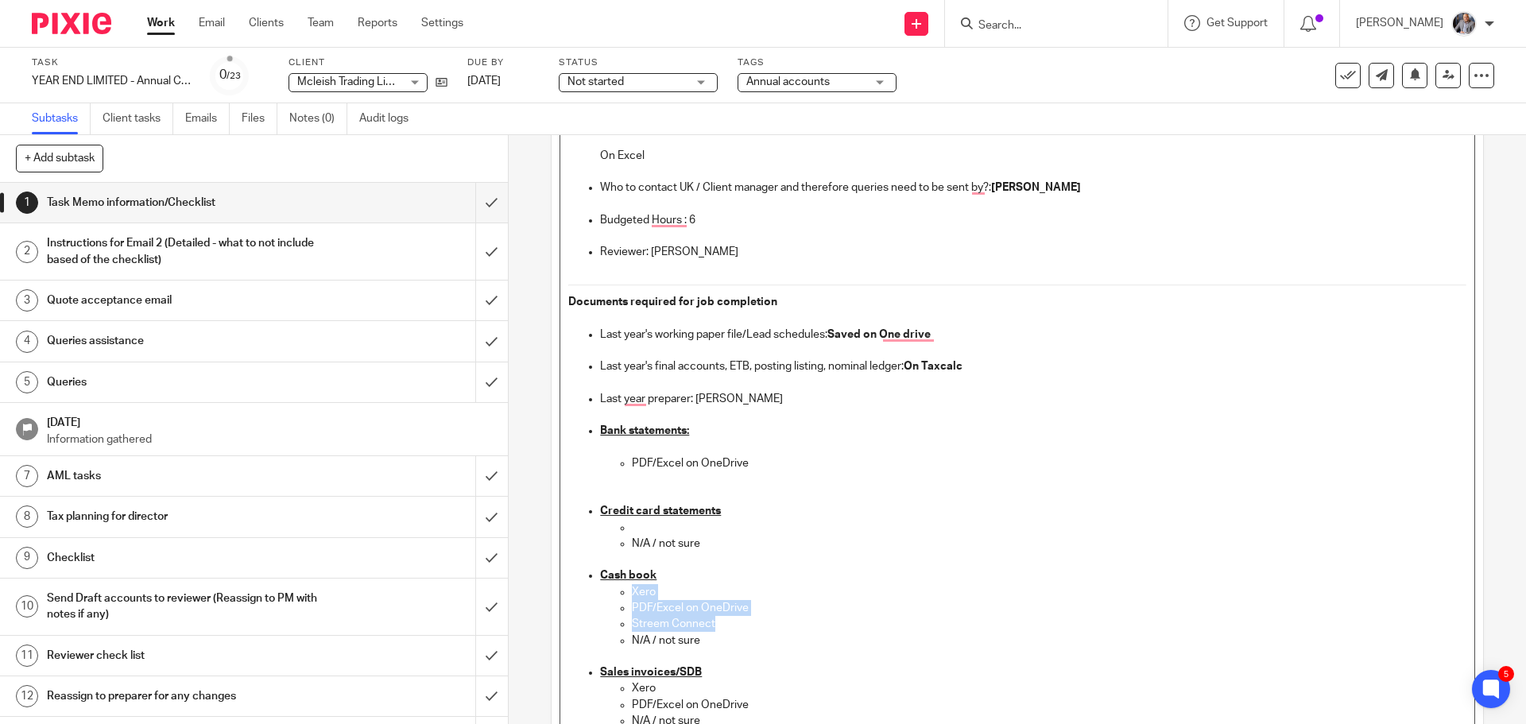
drag, startPoint x: 725, startPoint y: 624, endPoint x: 629, endPoint y: 590, distance: 102.1
click at [629, 590] on ul "Xero PDF/Excel on OneDrive Streem Connect N/A / not sure" at bounding box center [1033, 624] width 866 height 80
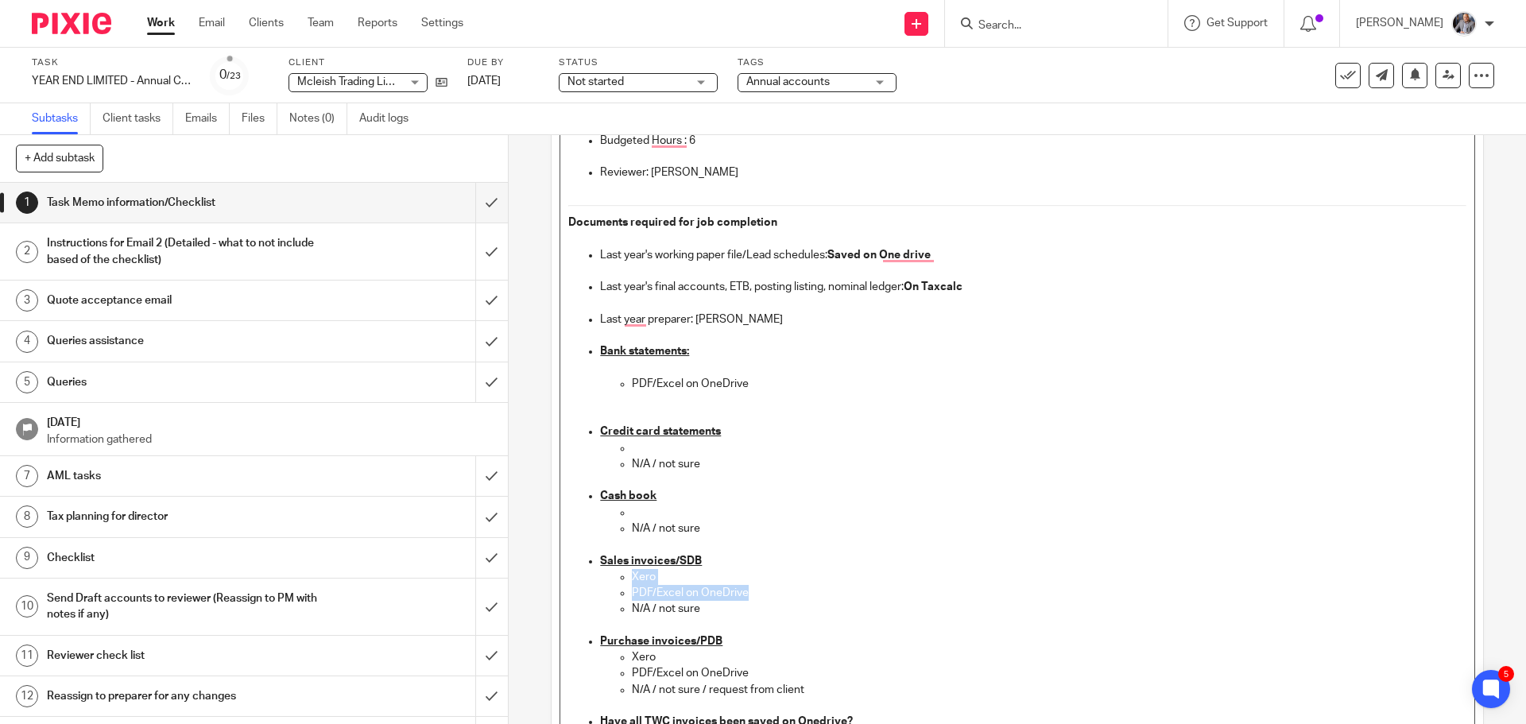
drag, startPoint x: 758, startPoint y: 589, endPoint x: 615, endPoint y: 580, distance: 142.6
click at [615, 580] on ul "Xero PDF/Excel on OneDrive N/A / not sure" at bounding box center [1033, 593] width 866 height 48
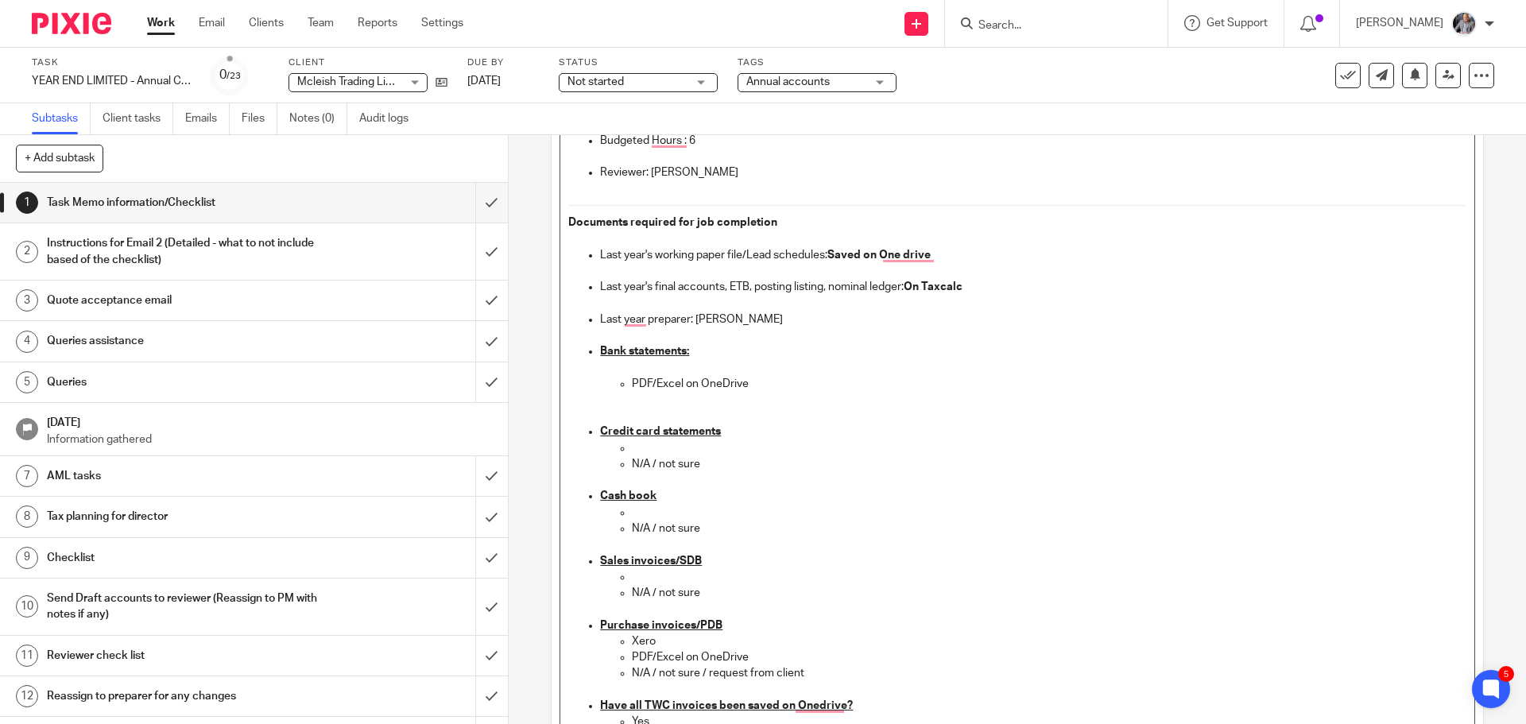
scroll to position [557, 0]
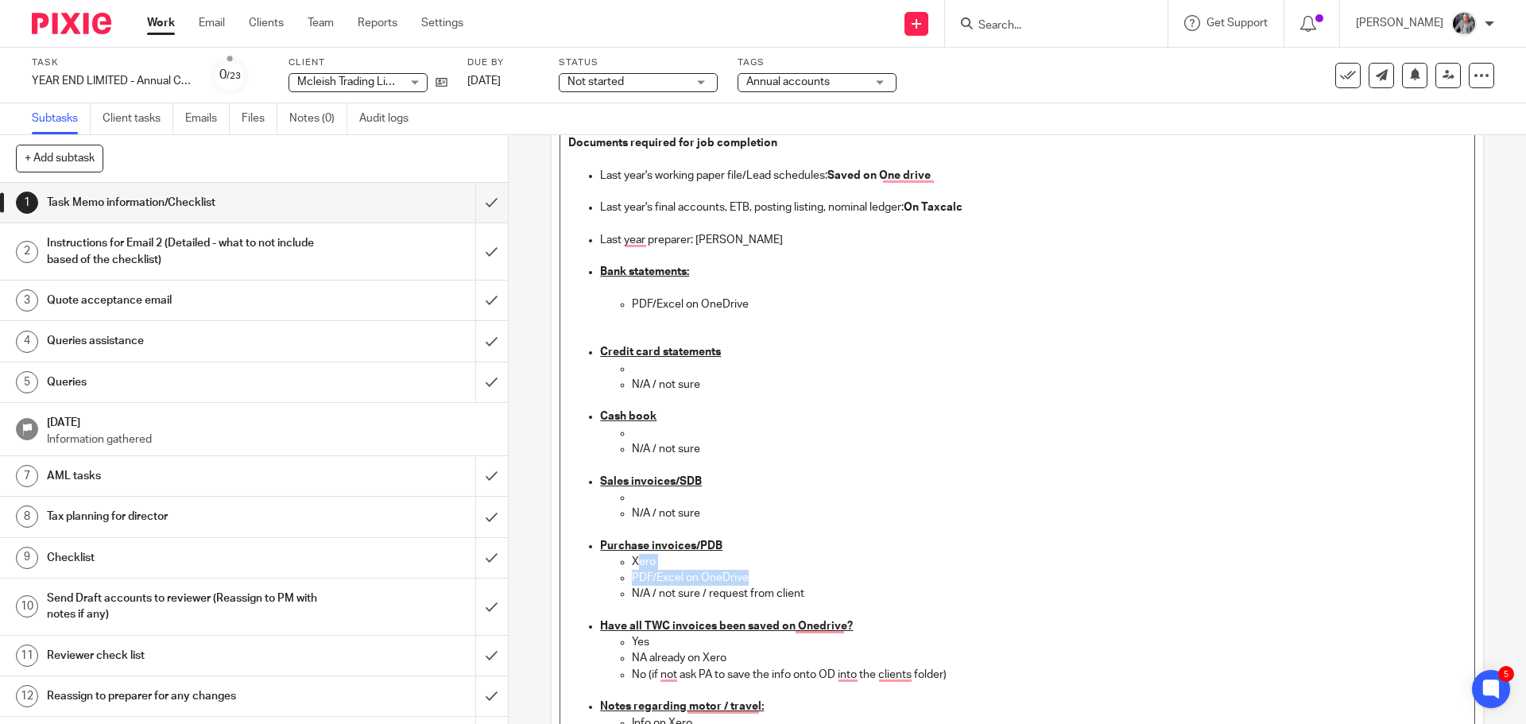
drag, startPoint x: 750, startPoint y: 575, endPoint x: 634, endPoint y: 562, distance: 117.6
click at [634, 562] on ul "Xero PDF/Excel on OneDrive N/A / not sure / request from client" at bounding box center [1033, 586] width 866 height 64
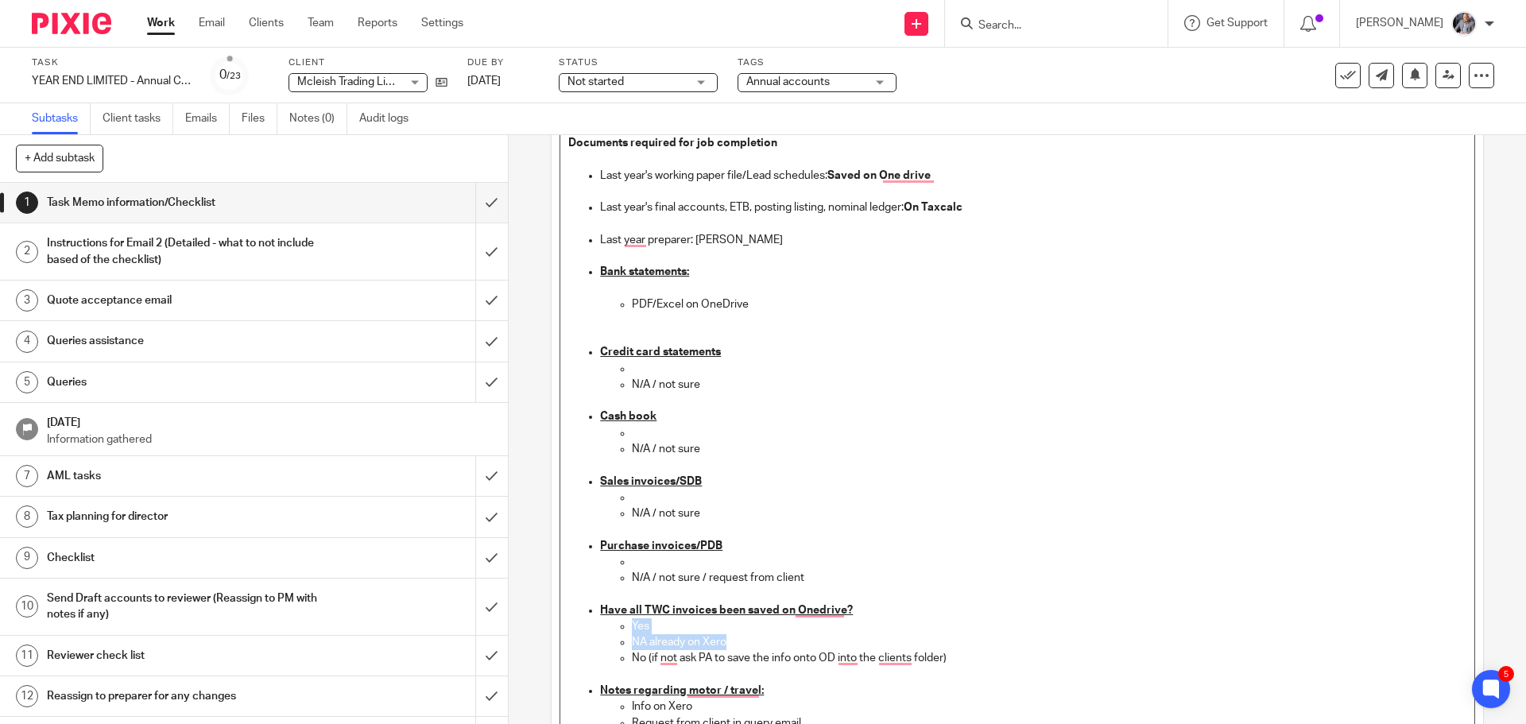
drag, startPoint x: 722, startPoint y: 640, endPoint x: 621, endPoint y: 622, distance: 102.6
click at [621, 622] on ul "Yes NA already on Xero No (if not ask PA to save the info onto OD into the clie…" at bounding box center [1033, 651] width 866 height 64
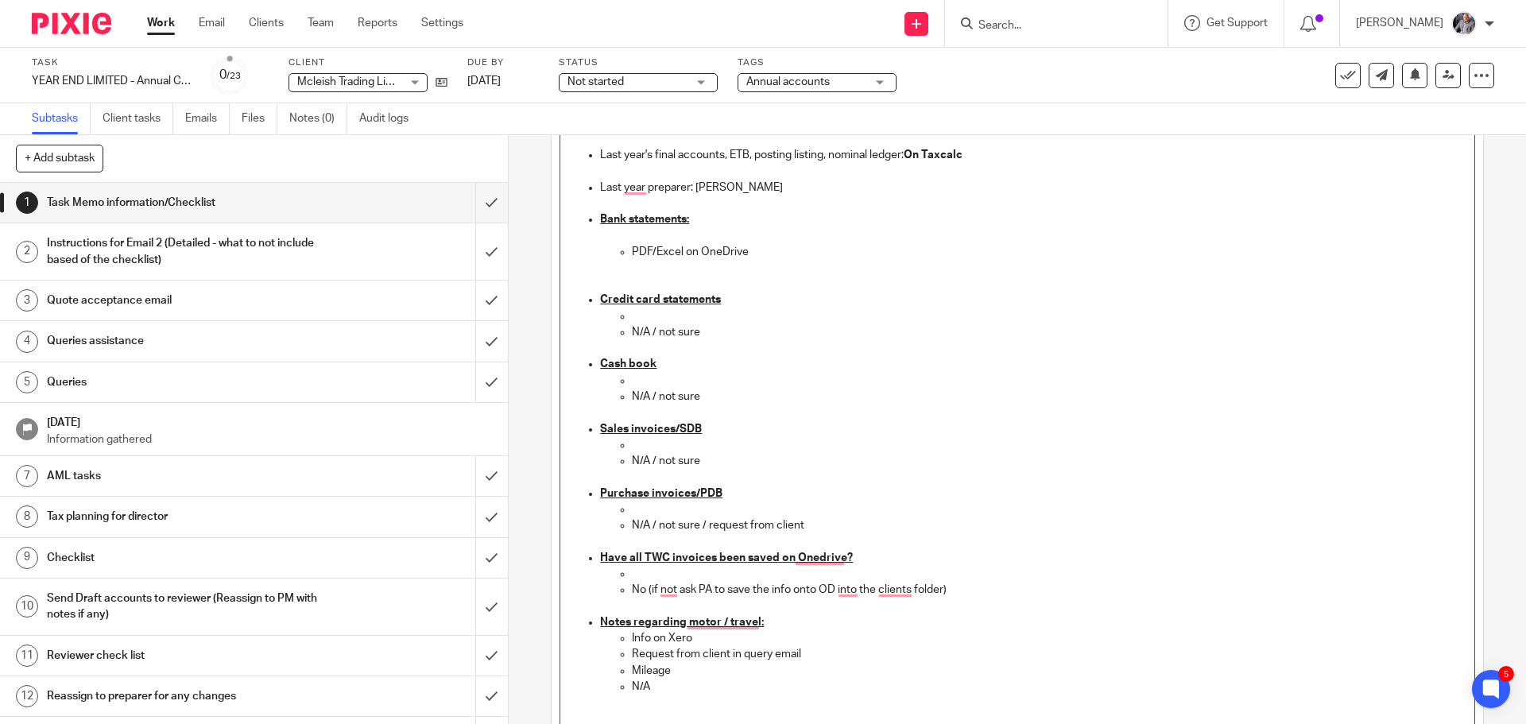
scroll to position [636, 0]
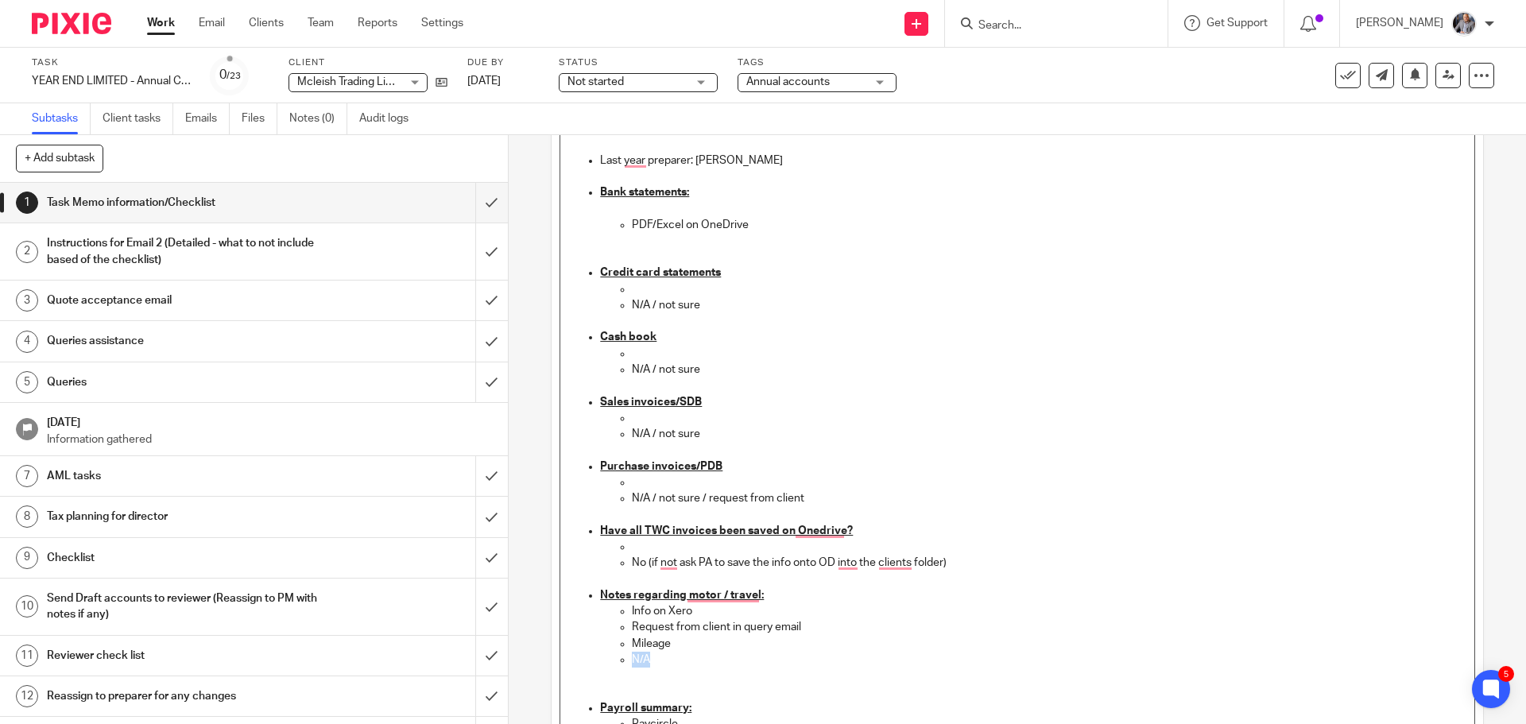
drag, startPoint x: 665, startPoint y: 659, endPoint x: 615, endPoint y: 658, distance: 50.9
click at [615, 658] on ul "Info on Xero Request from client in query email Mileage N/A" at bounding box center [1033, 651] width 866 height 97
drag, startPoint x: 779, startPoint y: 614, endPoint x: 621, endPoint y: 607, distance: 158.3
click at [621, 607] on ul "Info on Xero Request from client in query email Mileage" at bounding box center [1033, 651] width 866 height 97
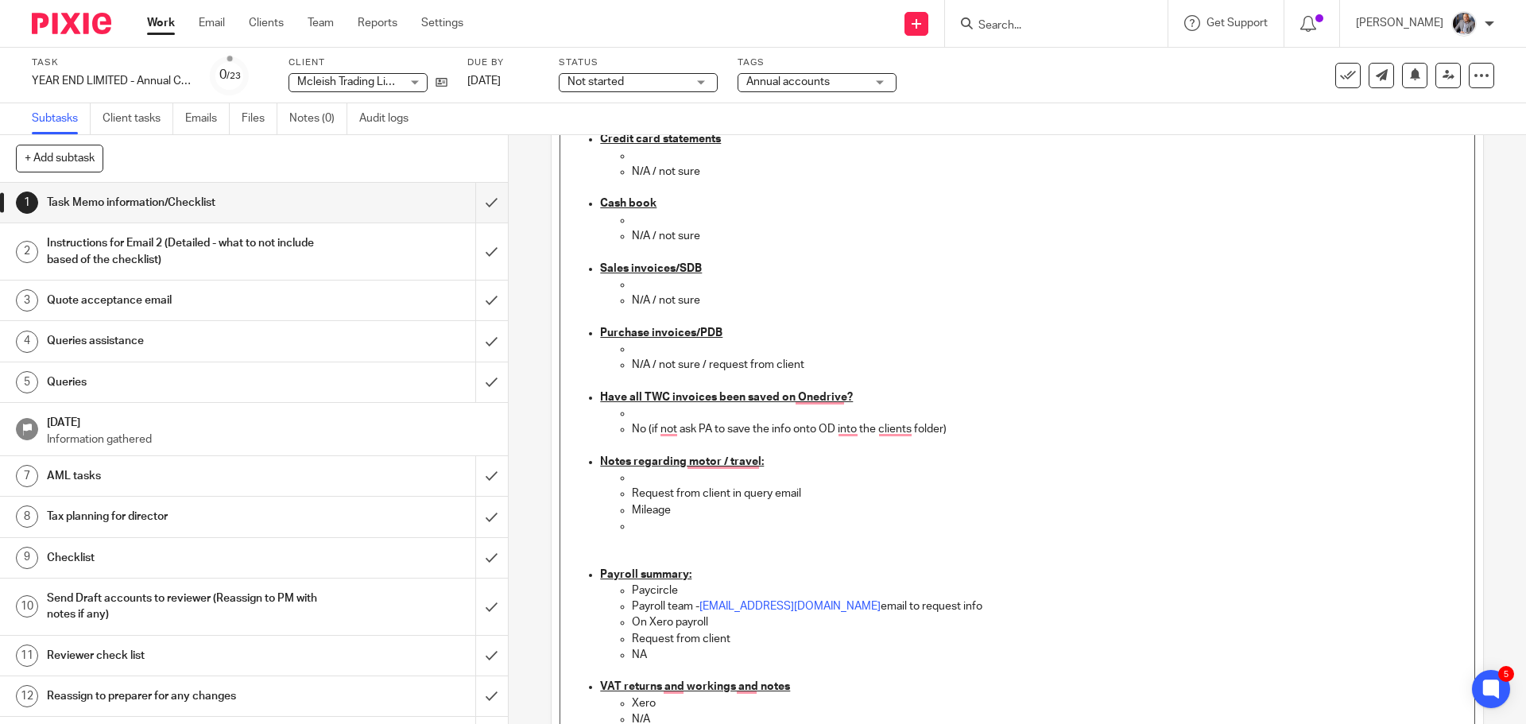
scroll to position [795, 0]
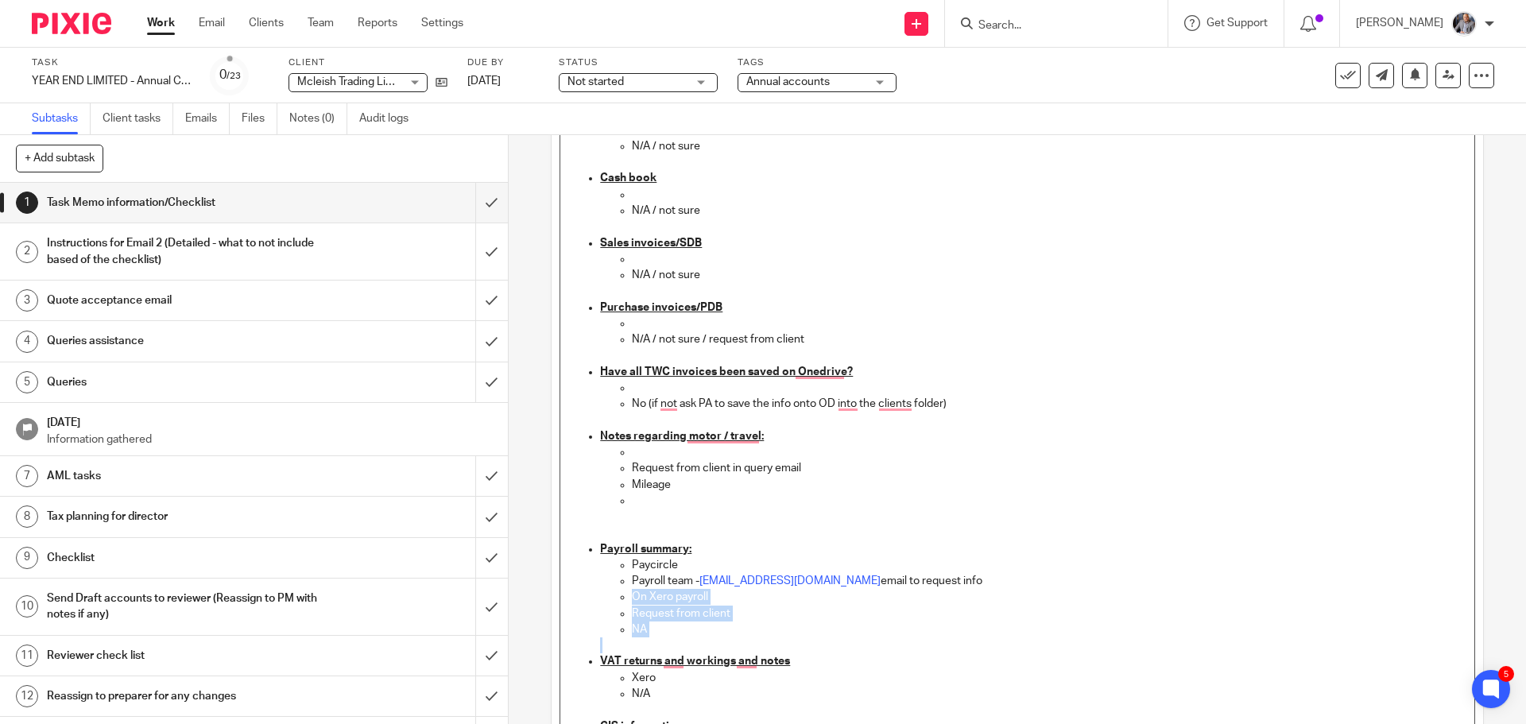
drag, startPoint x: 664, startPoint y: 642, endPoint x: 624, endPoint y: 601, distance: 56.8
click at [624, 601] on li "Payroll summary: Paycircle Payroll team - payroll@togetherwecount.co.uk email t…" at bounding box center [1033, 597] width 866 height 113
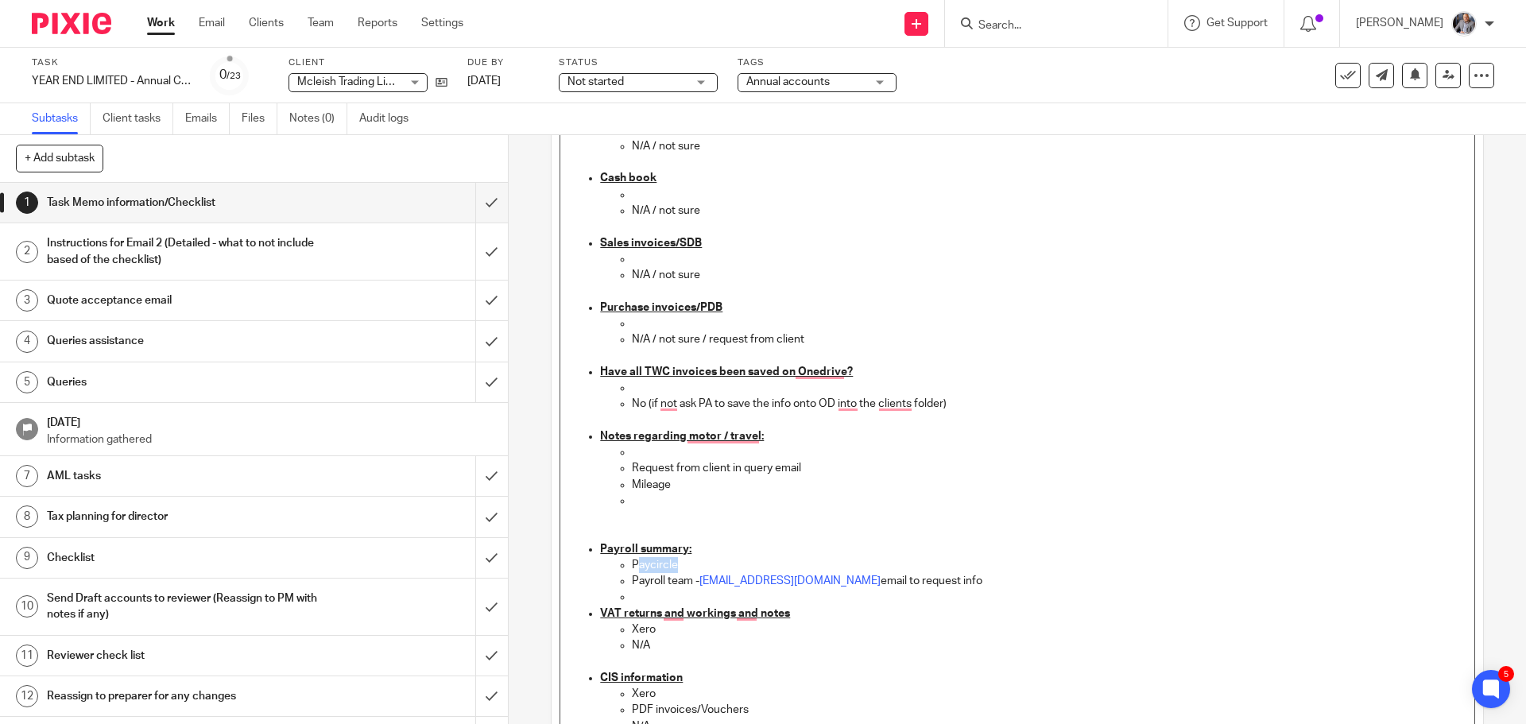
drag, startPoint x: 681, startPoint y: 562, endPoint x: 635, endPoint y: 562, distance: 45.3
click at [635, 562] on p "Paycircle" at bounding box center [1049, 565] width 834 height 16
drag, startPoint x: 650, startPoint y: 627, endPoint x: 619, endPoint y: 623, distance: 31.3
click at [632, 623] on li "Xero" at bounding box center [1049, 630] width 834 height 16
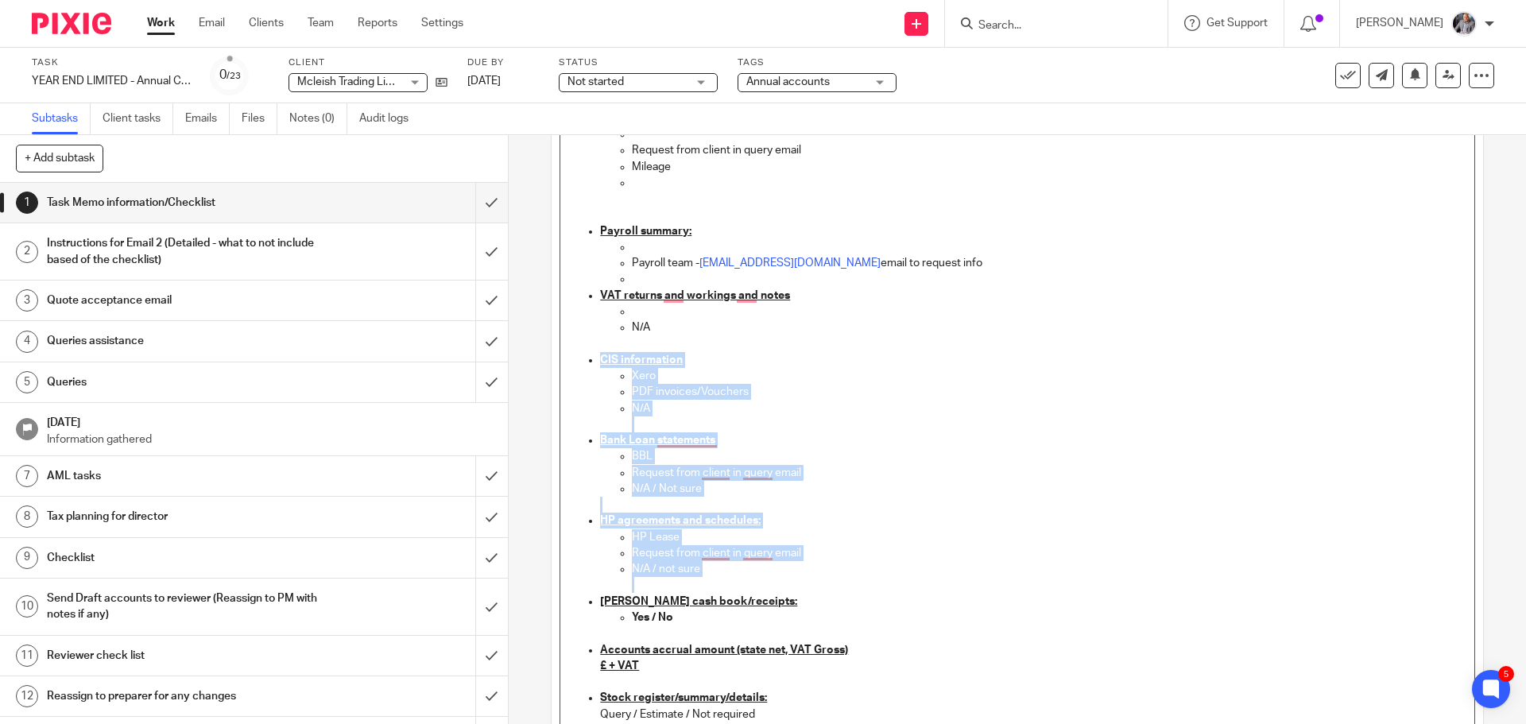
drag, startPoint x: 592, startPoint y: 595, endPoint x: 790, endPoint y: 577, distance: 198.8
click at [790, 577] on ul "Credit card statements N/A / not sure Cash book N/A / not sure Sales invoices/S…" at bounding box center [1017, 456] width 898 height 1337
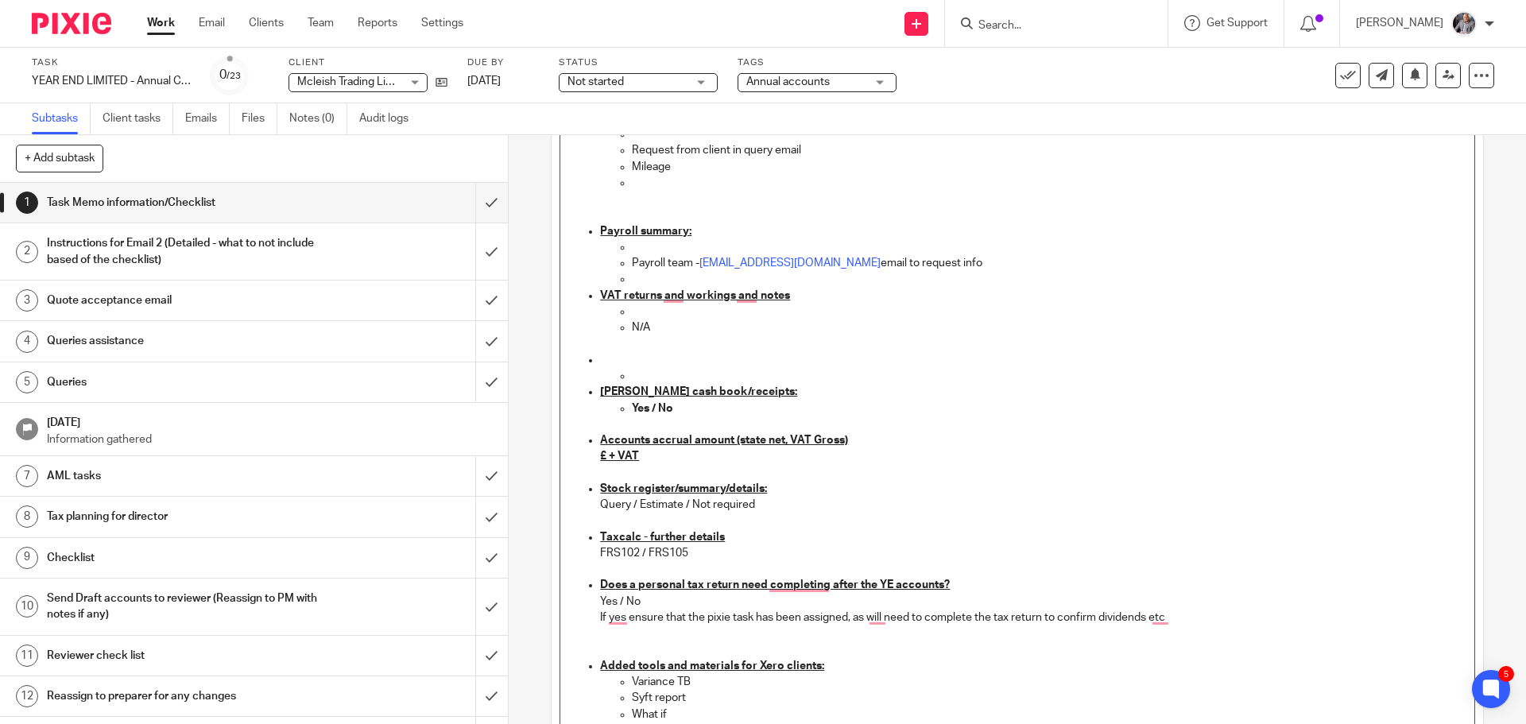
click at [648, 401] on p "Yes / No" at bounding box center [1049, 409] width 834 height 16
click at [608, 456] on u "£ + VAT" at bounding box center [619, 456] width 39 height 11
click at [606, 456] on u "£ + VAT" at bounding box center [619, 456] width 39 height 11
drag, startPoint x: 683, startPoint y: 502, endPoint x: 588, endPoint y: 496, distance: 94.8
click at [600, 496] on li "Stock register/summary/details: Query / Estimate / Not required" at bounding box center [1033, 505] width 866 height 48
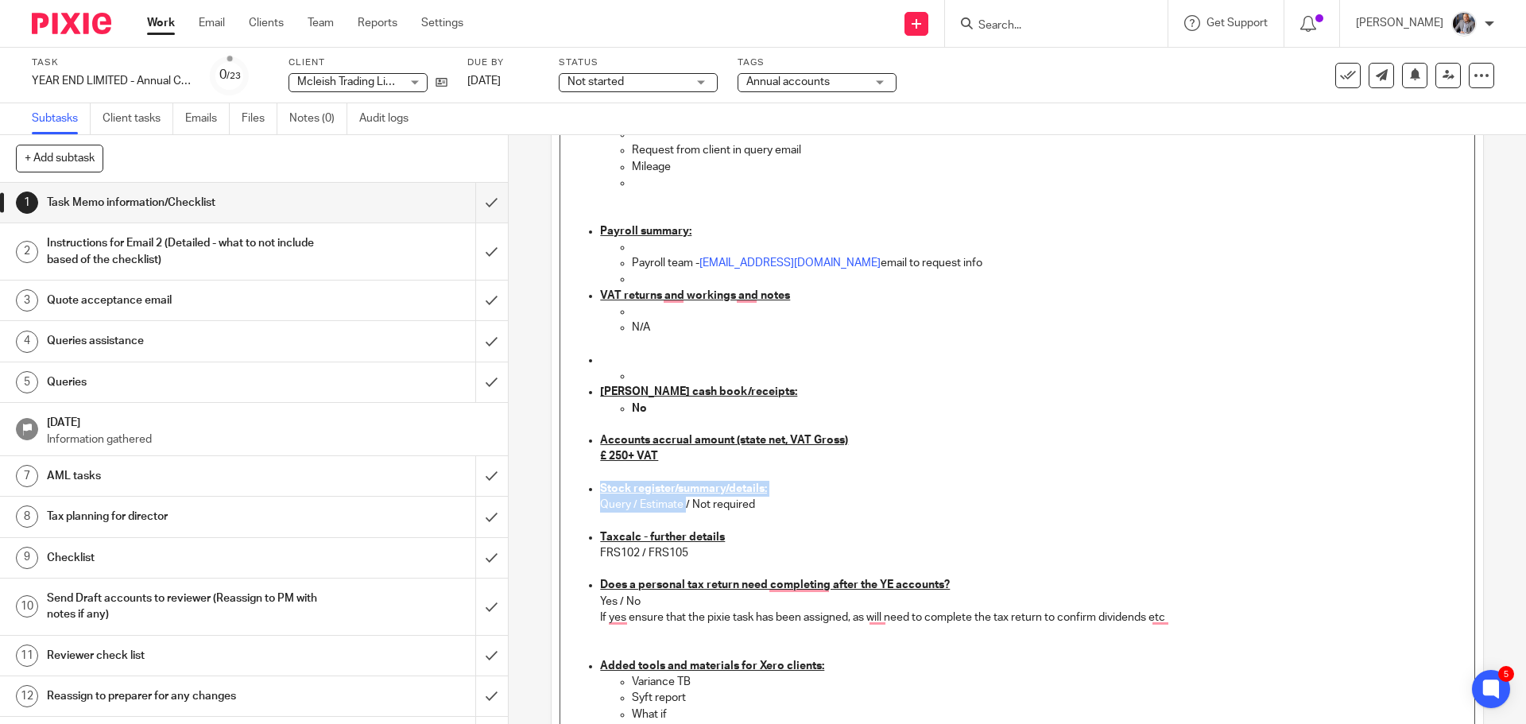
click at [600, 499] on p "Query / Estimate / Not required" at bounding box center [1033, 505] width 866 height 16
drag, startPoint x: 686, startPoint y: 502, endPoint x: 593, endPoint y: 500, distance: 93.0
click at [593, 500] on ul "Credit card statements N/A / not sure Cash book N/A / not sure Sales invoices/S…" at bounding box center [1017, 352] width 898 height 1128
click at [691, 553] on p "FRS102 / FRS105" at bounding box center [1033, 553] width 866 height 16
click at [621, 601] on p "Yes / No" at bounding box center [1033, 602] width 866 height 16
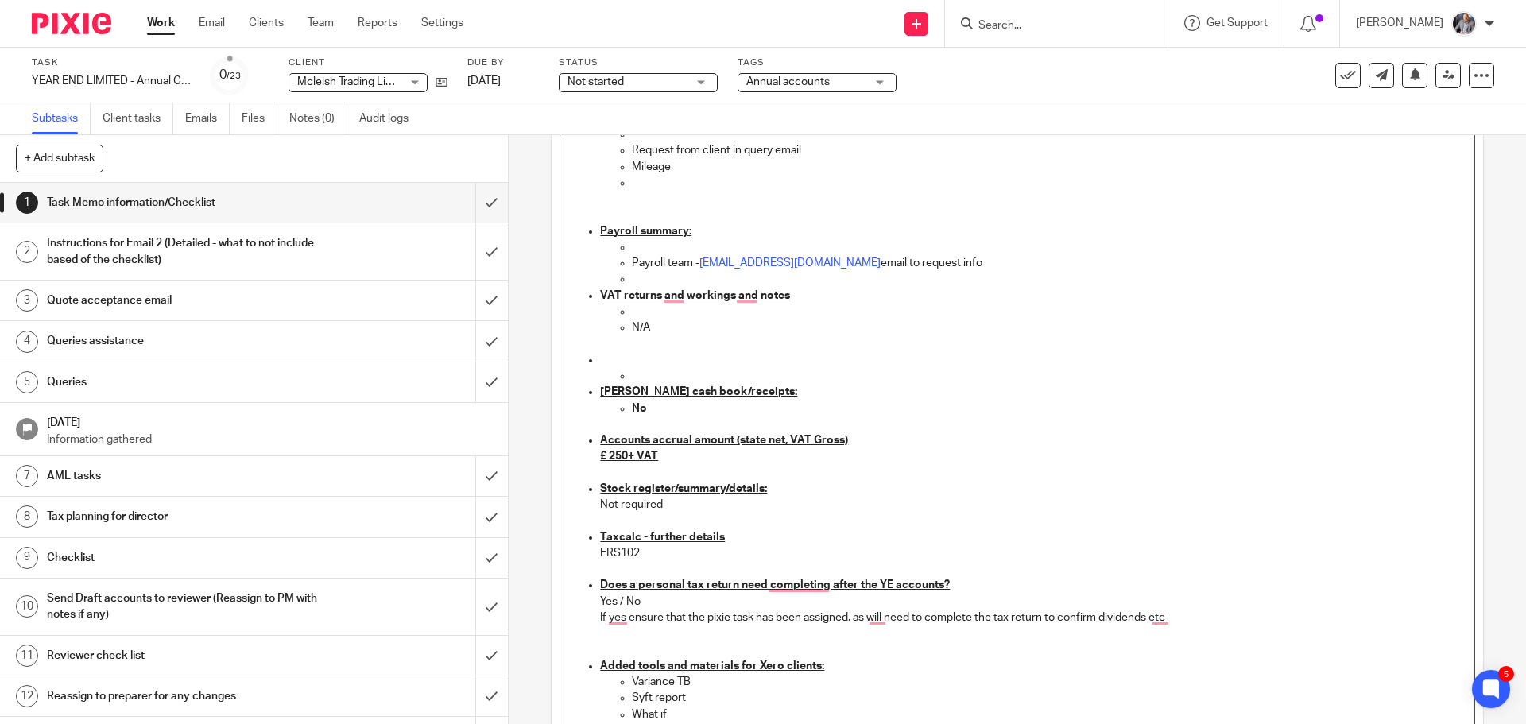
click at [642, 601] on p "Yes / No" at bounding box center [1033, 602] width 866 height 16
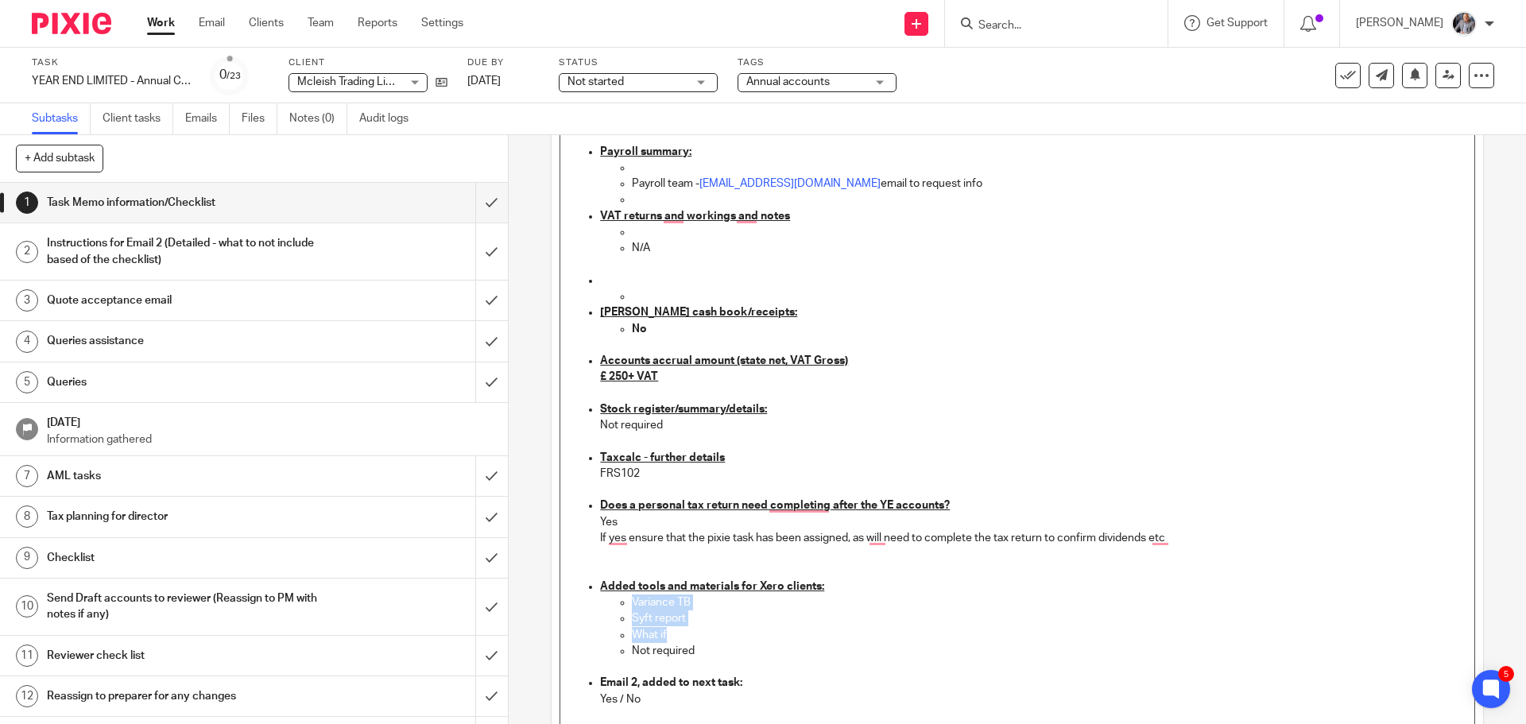
drag, startPoint x: 677, startPoint y: 634, endPoint x: 622, endPoint y: 606, distance: 61.5
click at [622, 606] on ul "Variance TB Syft report What if Not required" at bounding box center [1033, 627] width 866 height 64
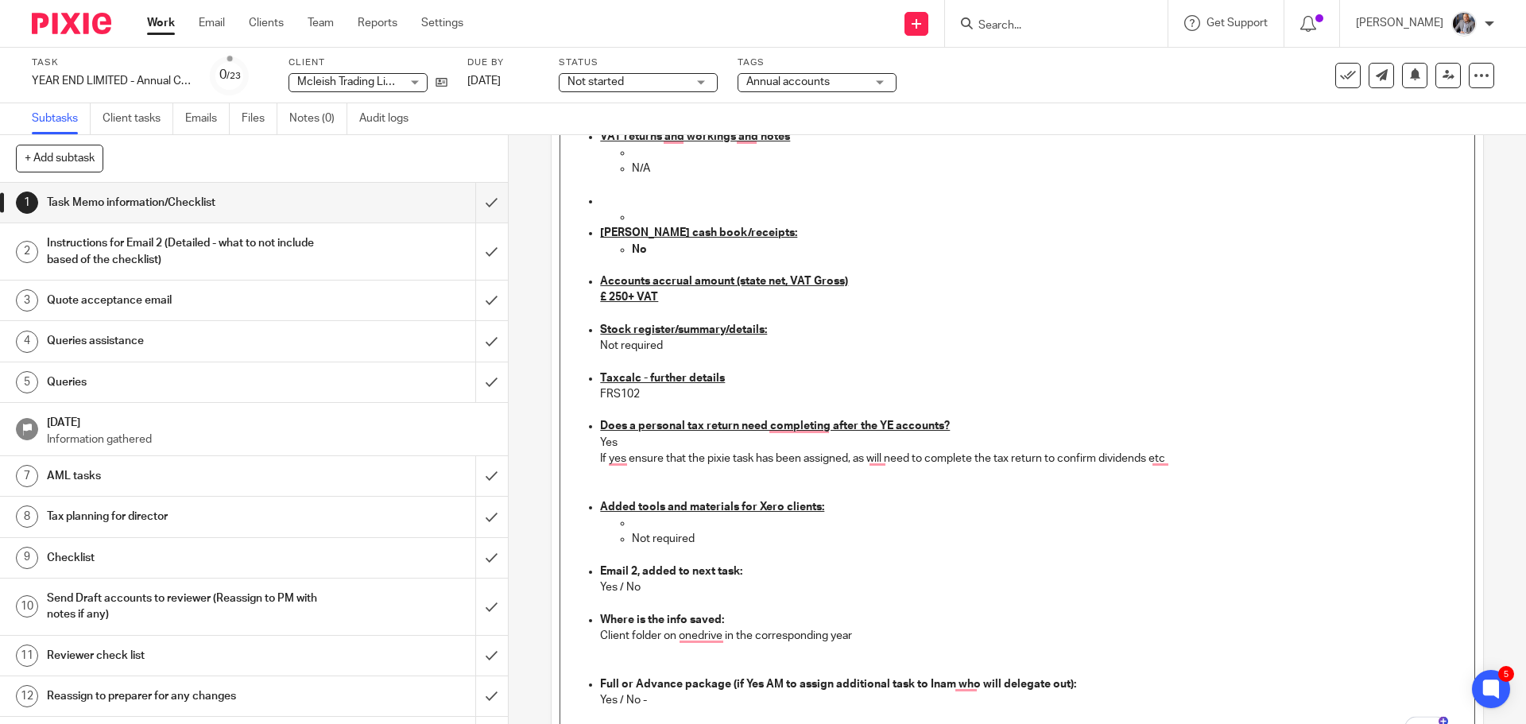
click at [620, 585] on p "Yes / No" at bounding box center [1033, 588] width 866 height 16
click at [630, 585] on p "Yes No" at bounding box center [1033, 588] width 866 height 16
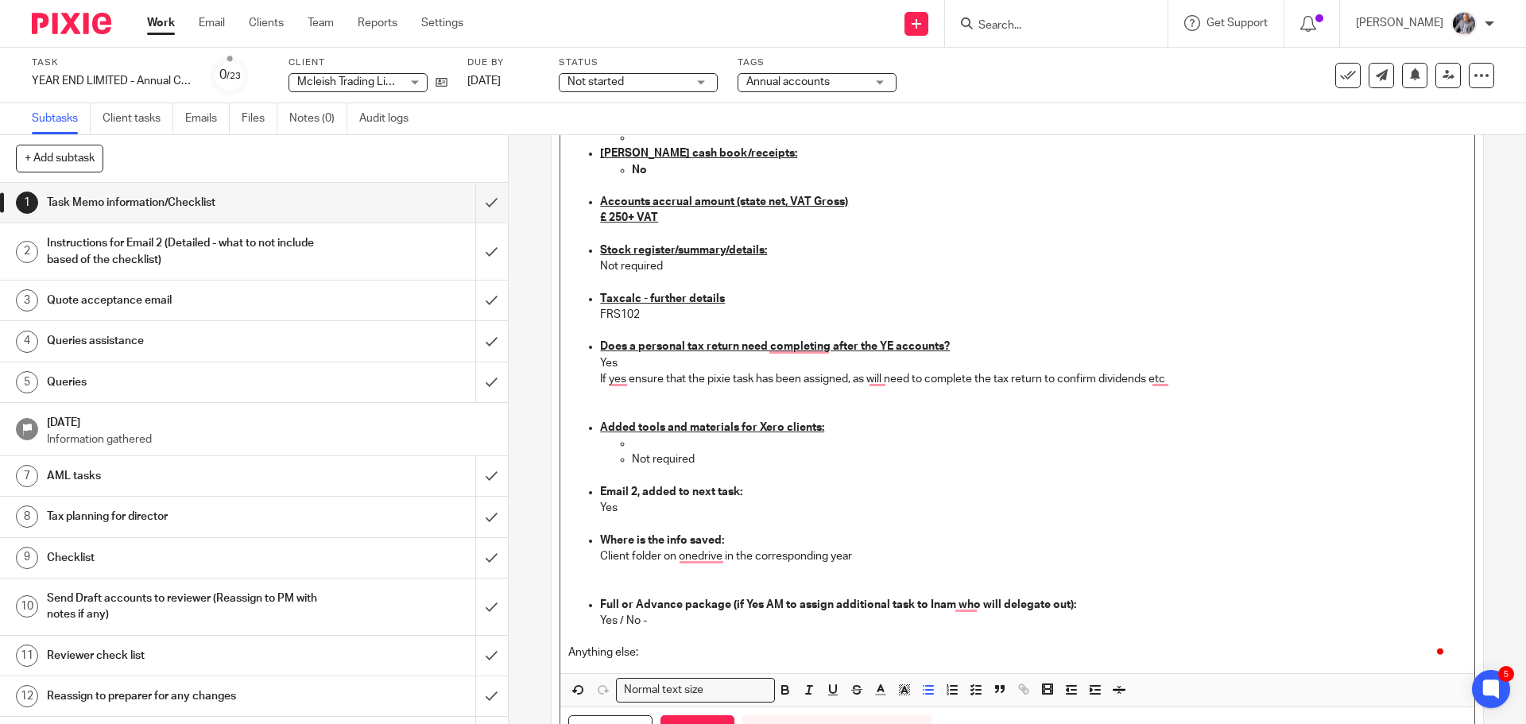
click at [622, 617] on p "Yes / No -" at bounding box center [1033, 621] width 866 height 16
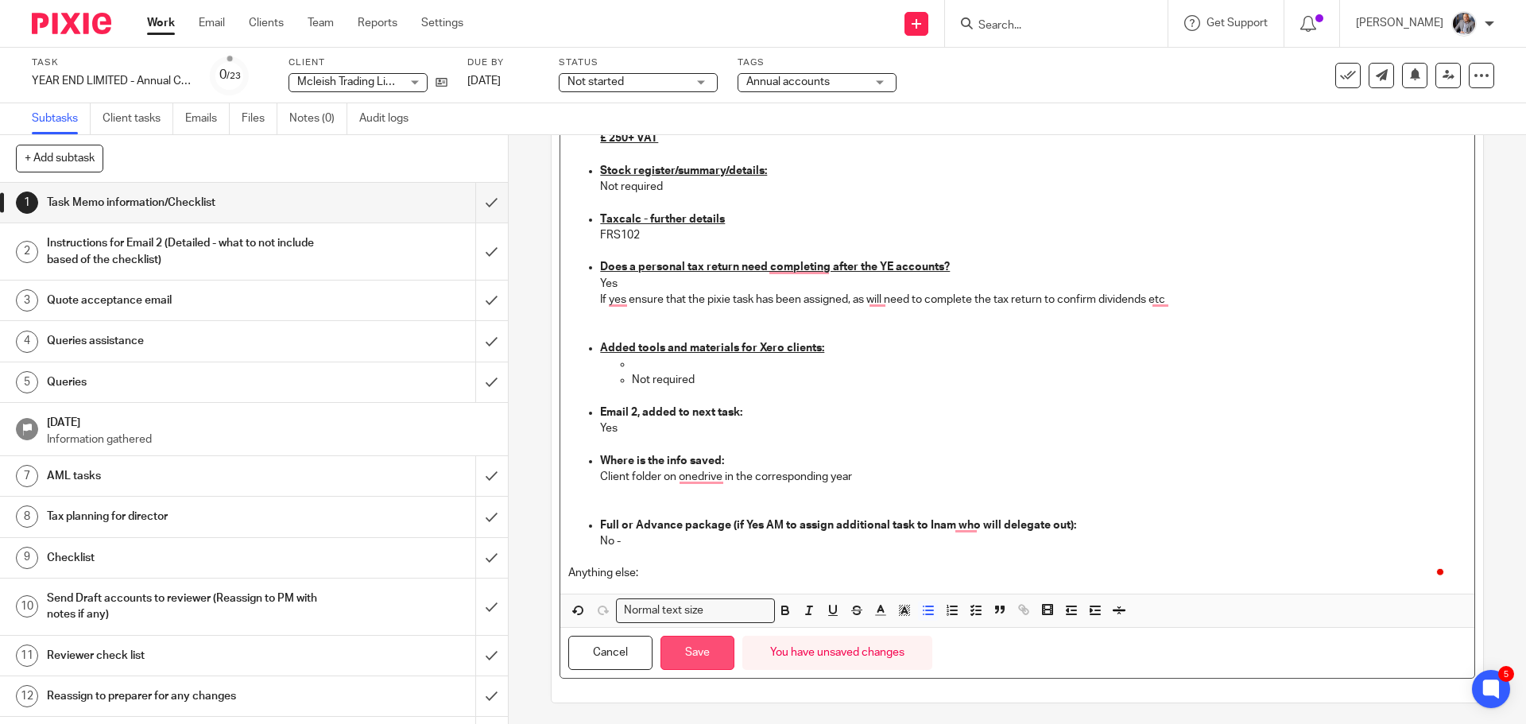
click at [689, 651] on button "Save" at bounding box center [698, 653] width 74 height 34
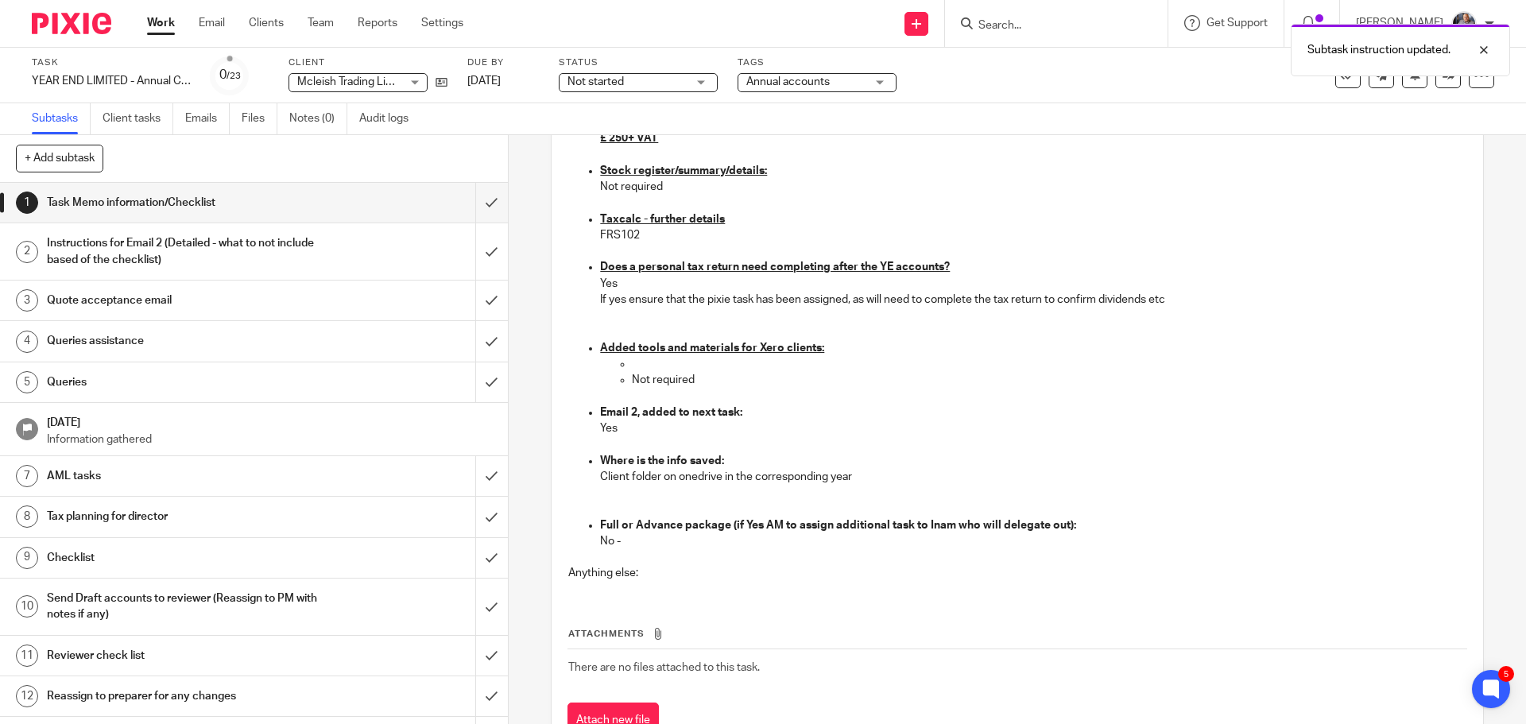
click at [196, 257] on h1 "Instructions for Email 2 (Detailed - what to not include based of the checklist)" at bounding box center [184, 251] width 275 height 41
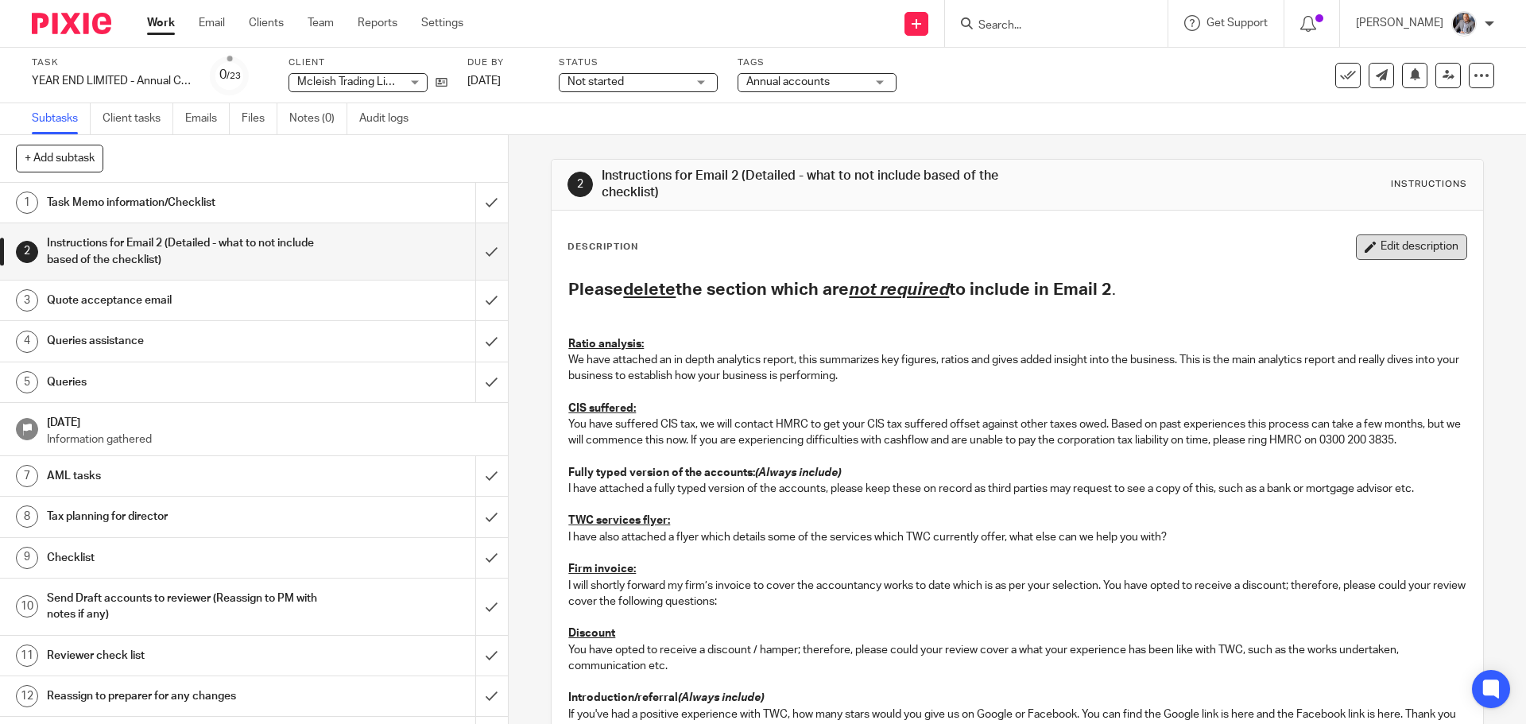
click at [1412, 242] on button "Edit description" at bounding box center [1411, 247] width 111 height 25
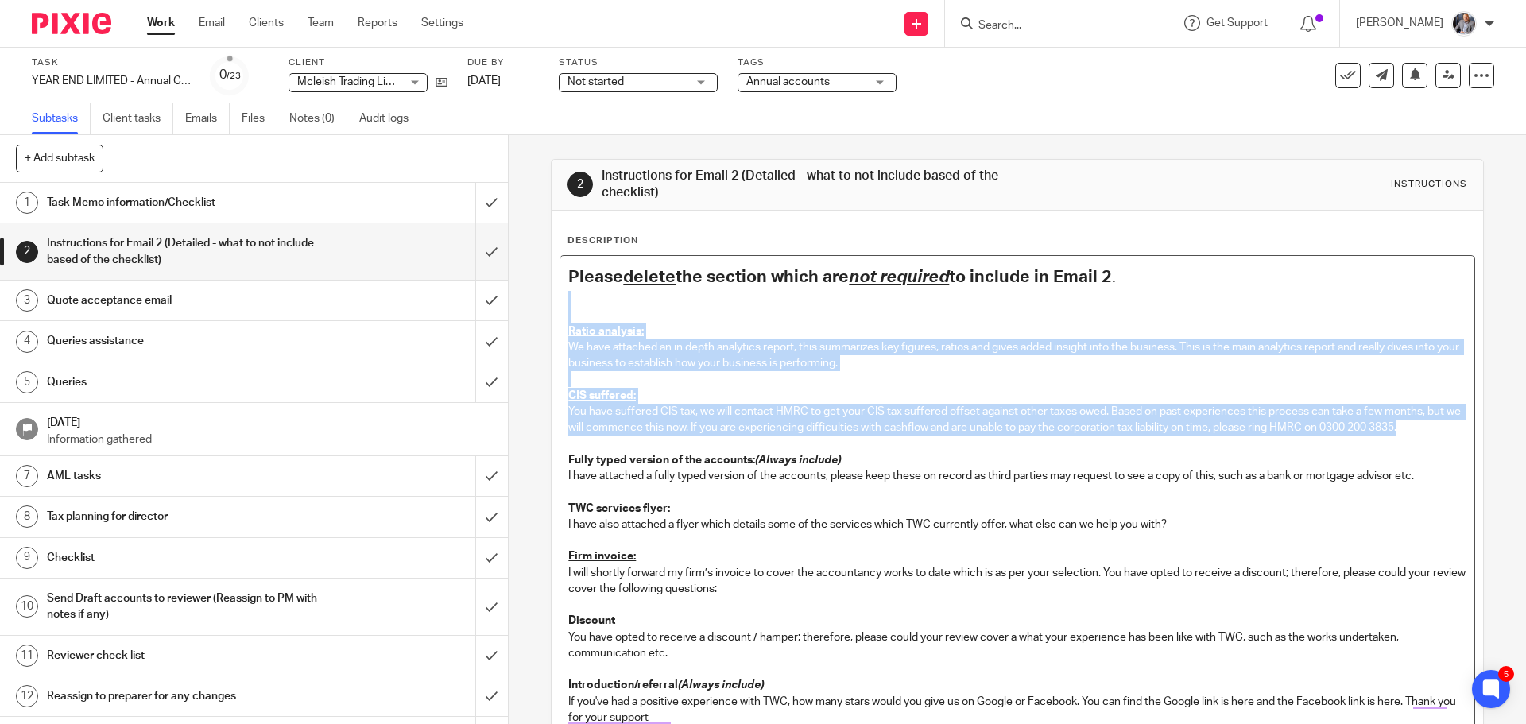
drag, startPoint x: 573, startPoint y: 315, endPoint x: 1456, endPoint y: 432, distance: 890.3
click at [1456, 432] on div "Description Please delete the section which are not required to include in Emai…" at bounding box center [1017, 617] width 931 height 813
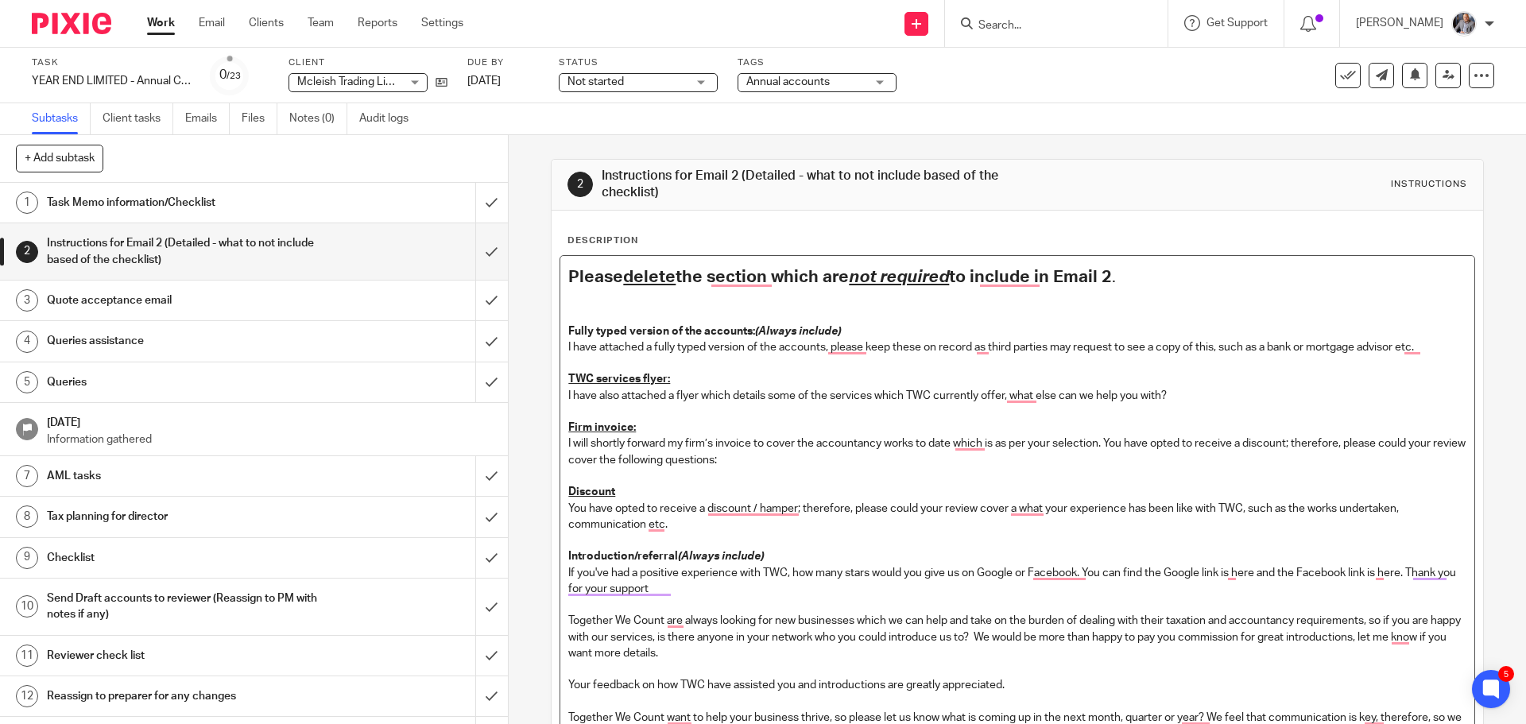
drag, startPoint x: 560, startPoint y: 381, endPoint x: 1197, endPoint y: 401, distance: 637.1
click at [1197, 401] on div "Please delete the section which are not required to include in Email 2 . Fully …" at bounding box center [1016, 521] width 913 height 530
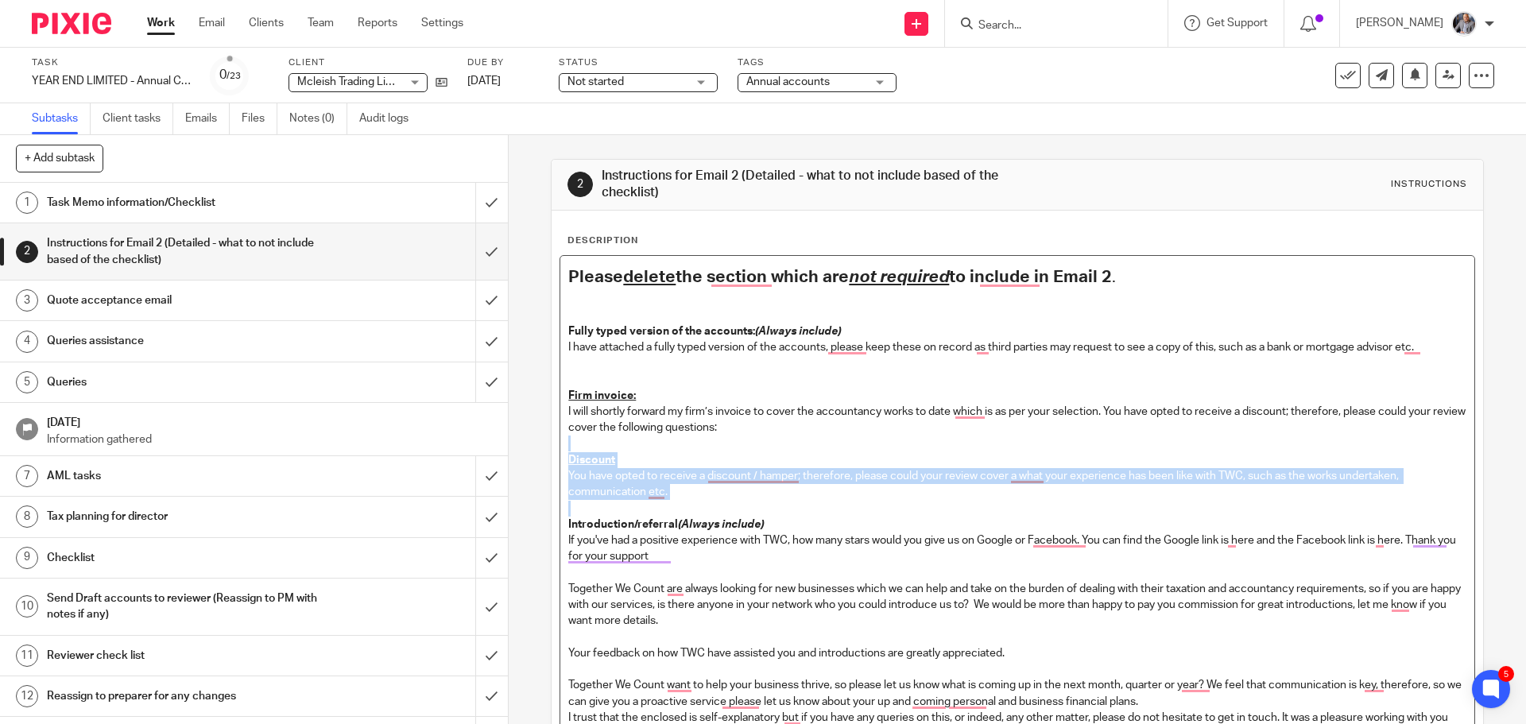
drag, startPoint x: 805, startPoint y: 427, endPoint x: 853, endPoint y: 503, distance: 90.0
click at [853, 503] on div "Please delete the section which are not required to include in Email 2 . Fully …" at bounding box center [1016, 505] width 913 height 498
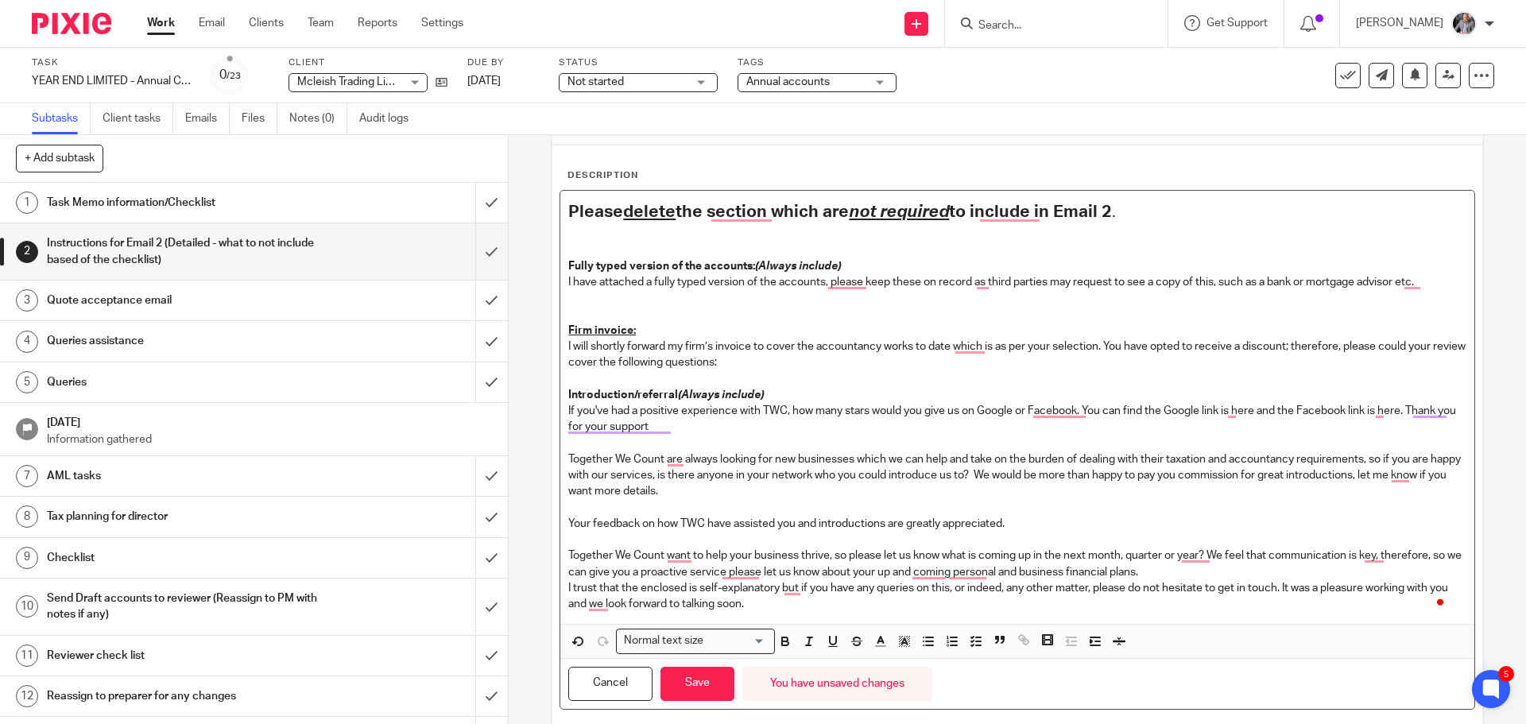
scroll to position [99, 0]
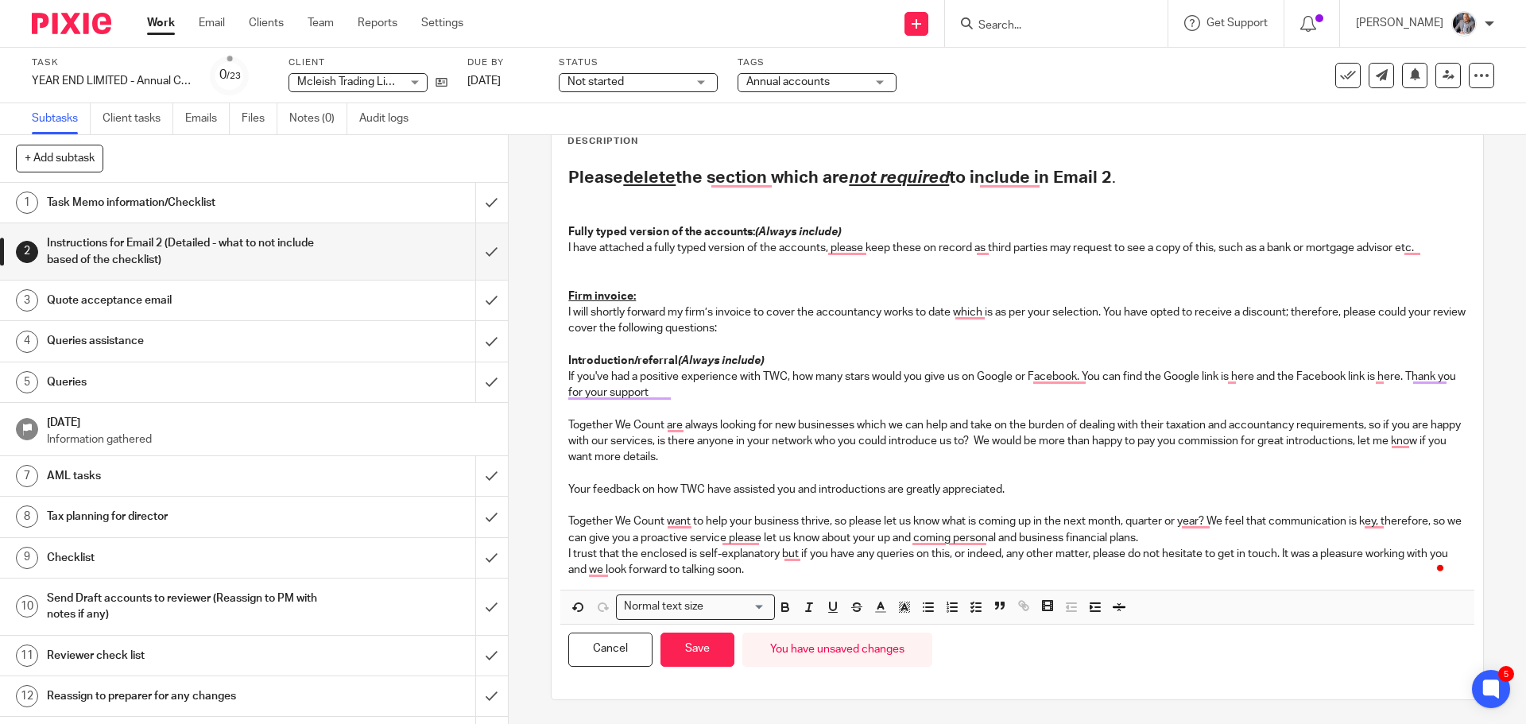
drag, startPoint x: 713, startPoint y: 651, endPoint x: 712, endPoint y: 465, distance: 186.0
click at [713, 650] on button "Save" at bounding box center [698, 650] width 74 height 34
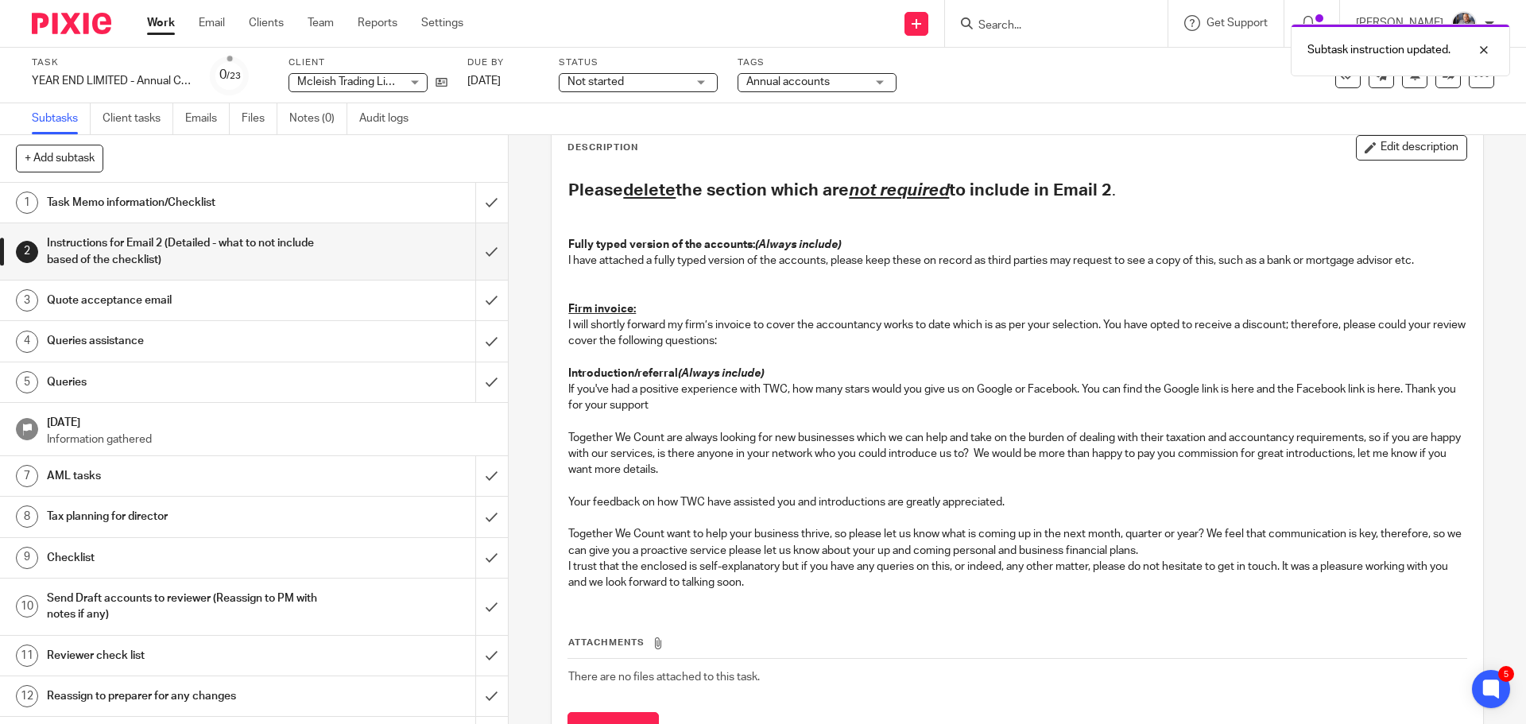
scroll to position [106, 0]
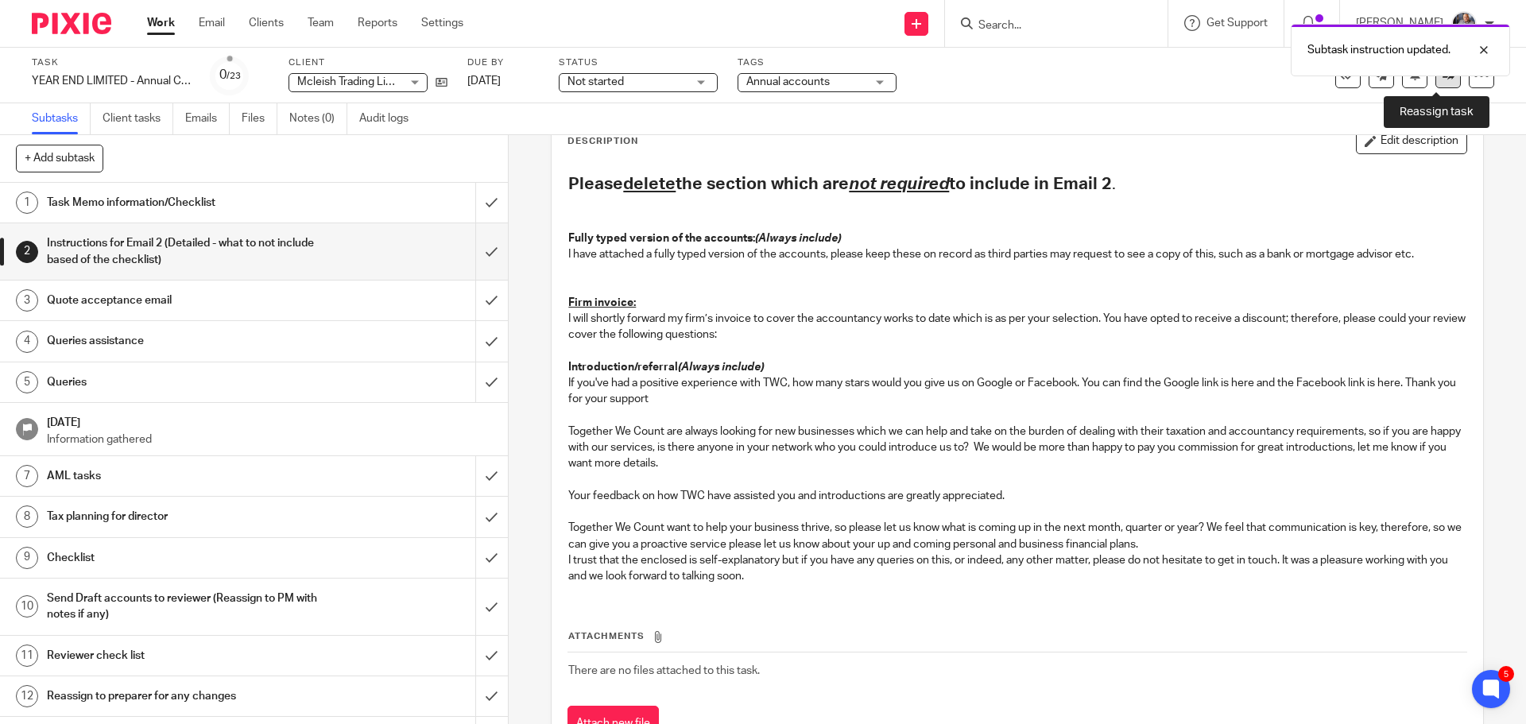
click at [1436, 84] on link at bounding box center [1448, 75] width 25 height 25
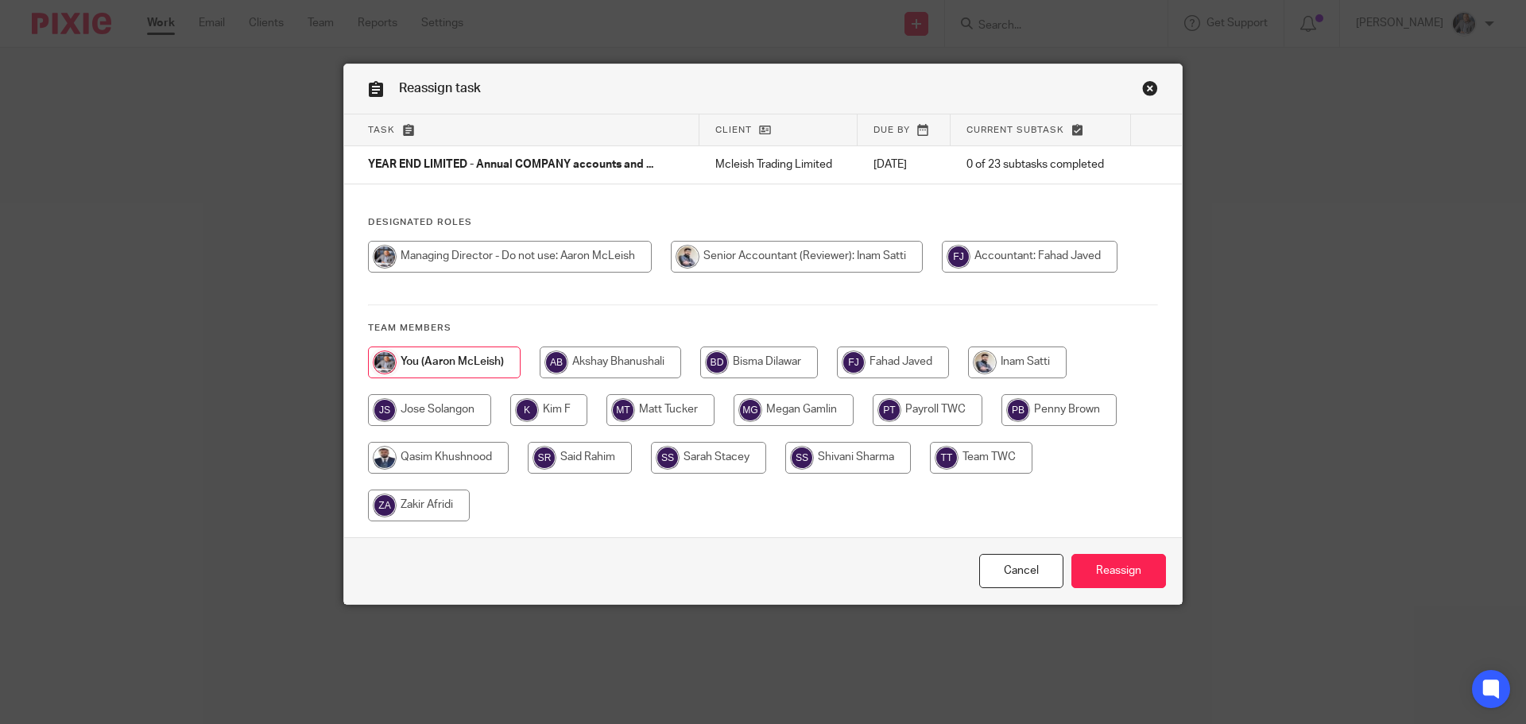
click at [1003, 359] on input "radio" at bounding box center [1017, 363] width 99 height 32
radio input "true"
click at [1116, 576] on input "Reassign" at bounding box center [1119, 571] width 95 height 34
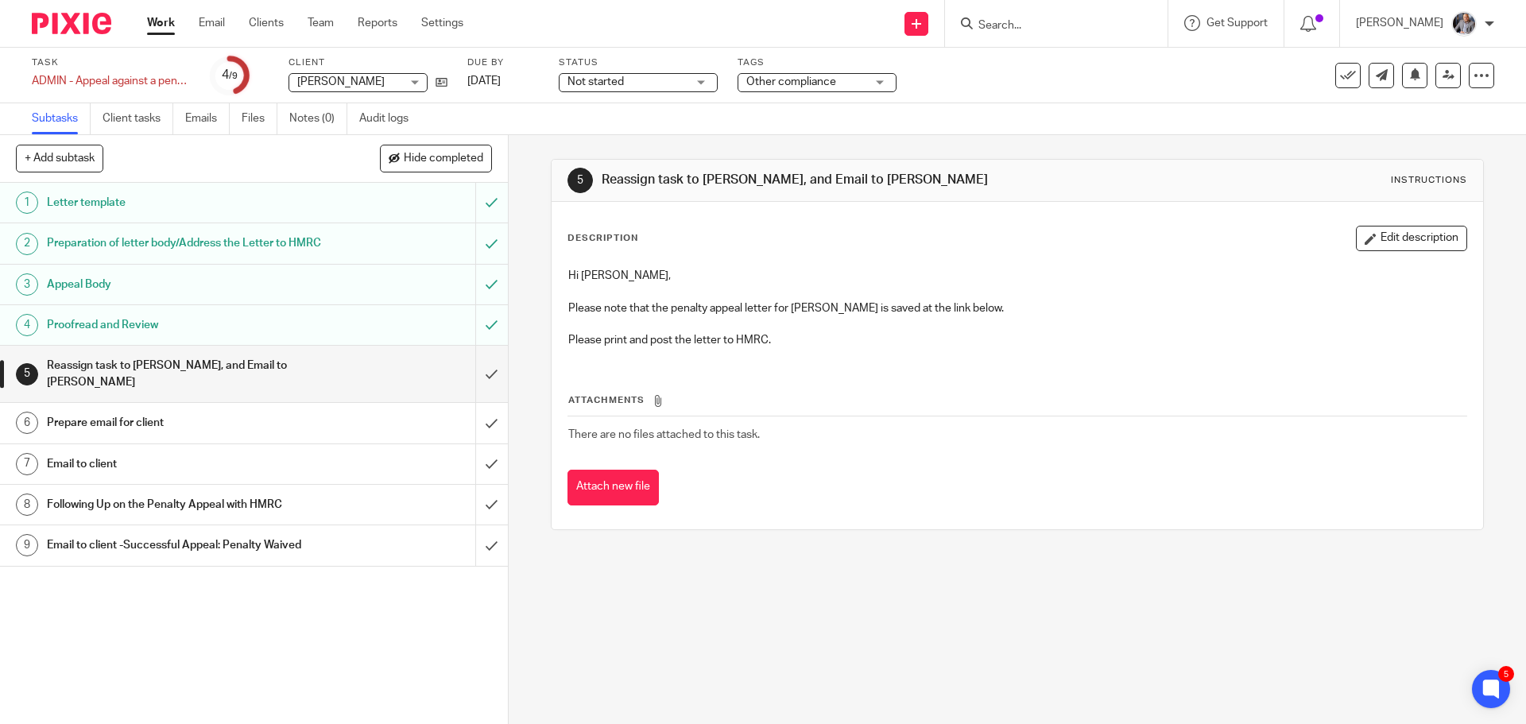
click at [131, 425] on h1 "Prepare email for client" at bounding box center [184, 423] width 275 height 24
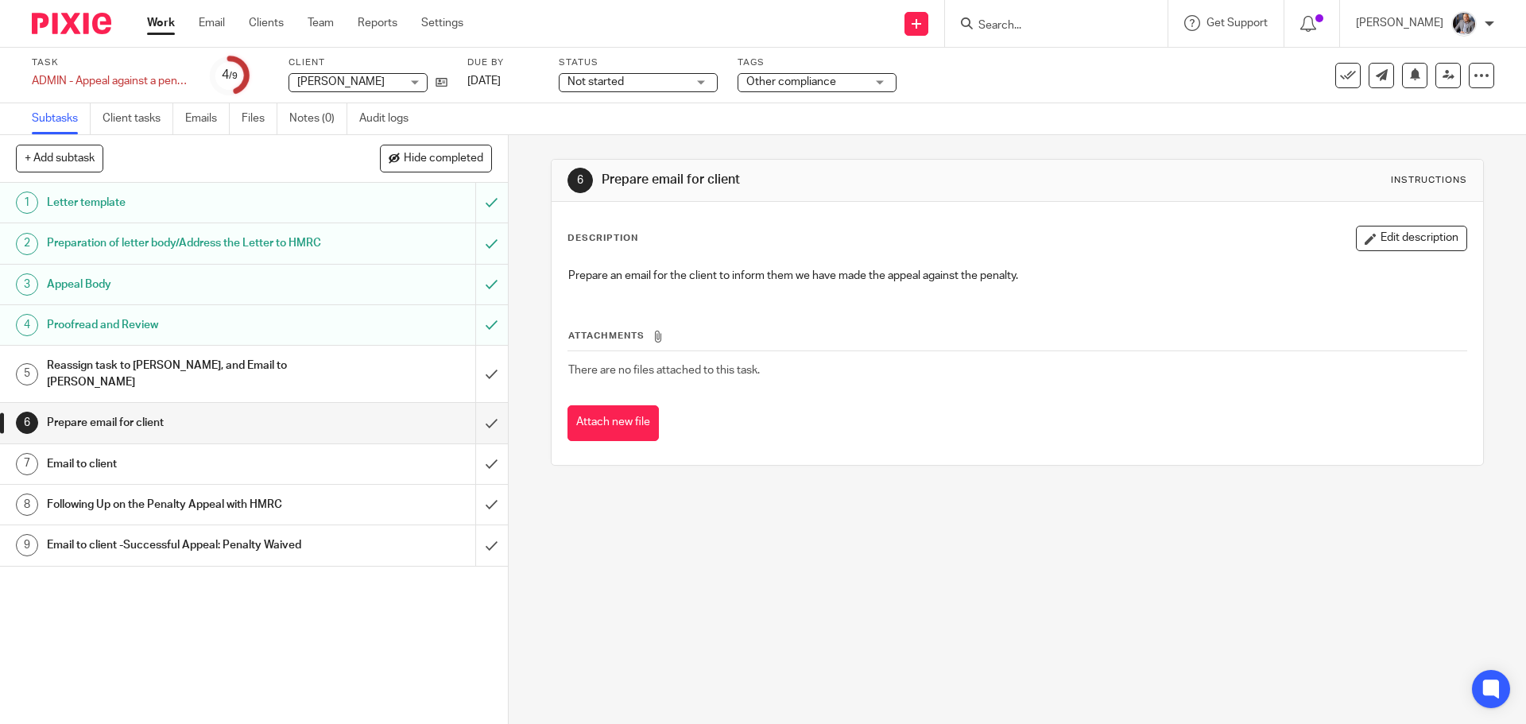
click at [127, 458] on h1 "Email to client" at bounding box center [184, 464] width 275 height 24
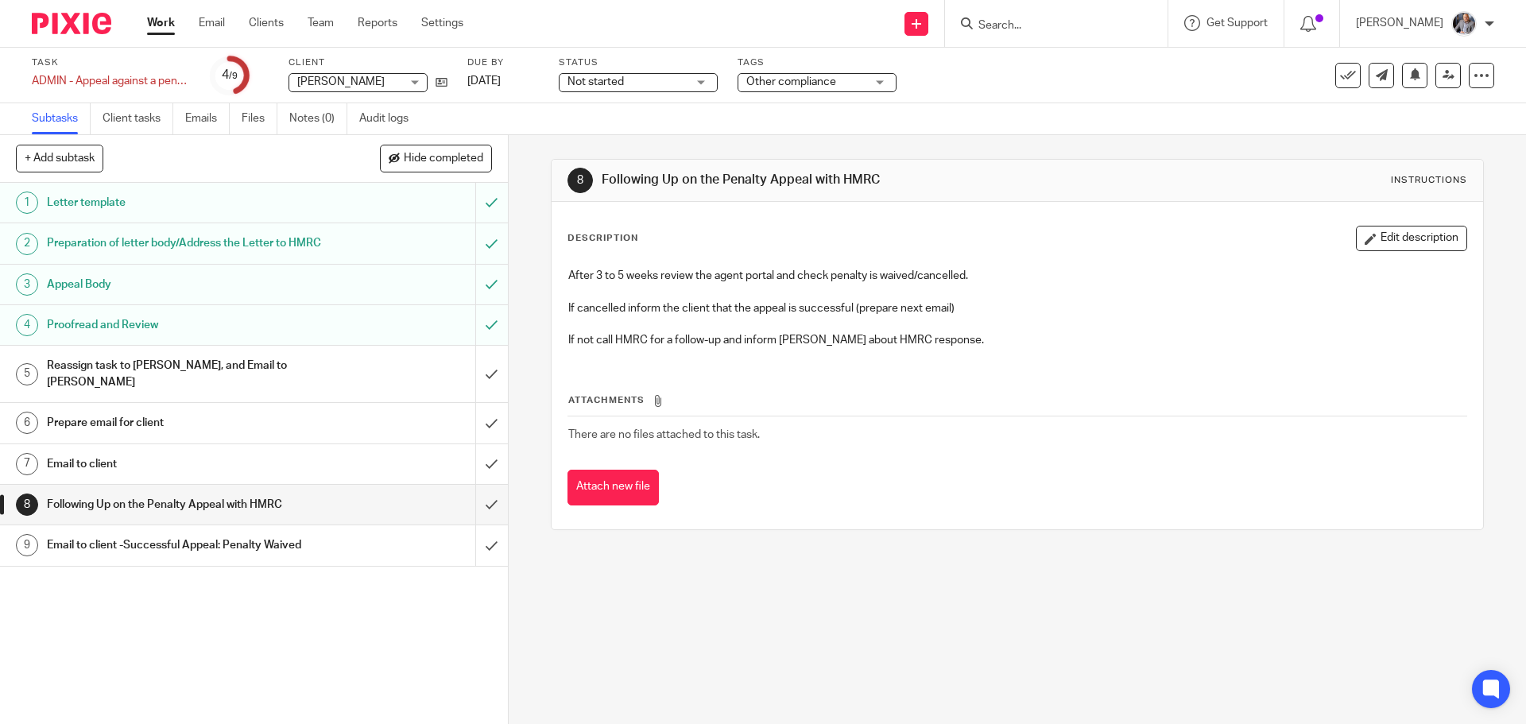
click at [99, 544] on h1 "Email to client -Successful Appeal: Penalty Waived" at bounding box center [184, 545] width 275 height 24
